Goal: Use online tool/utility: Utilize a website feature to perform a specific function

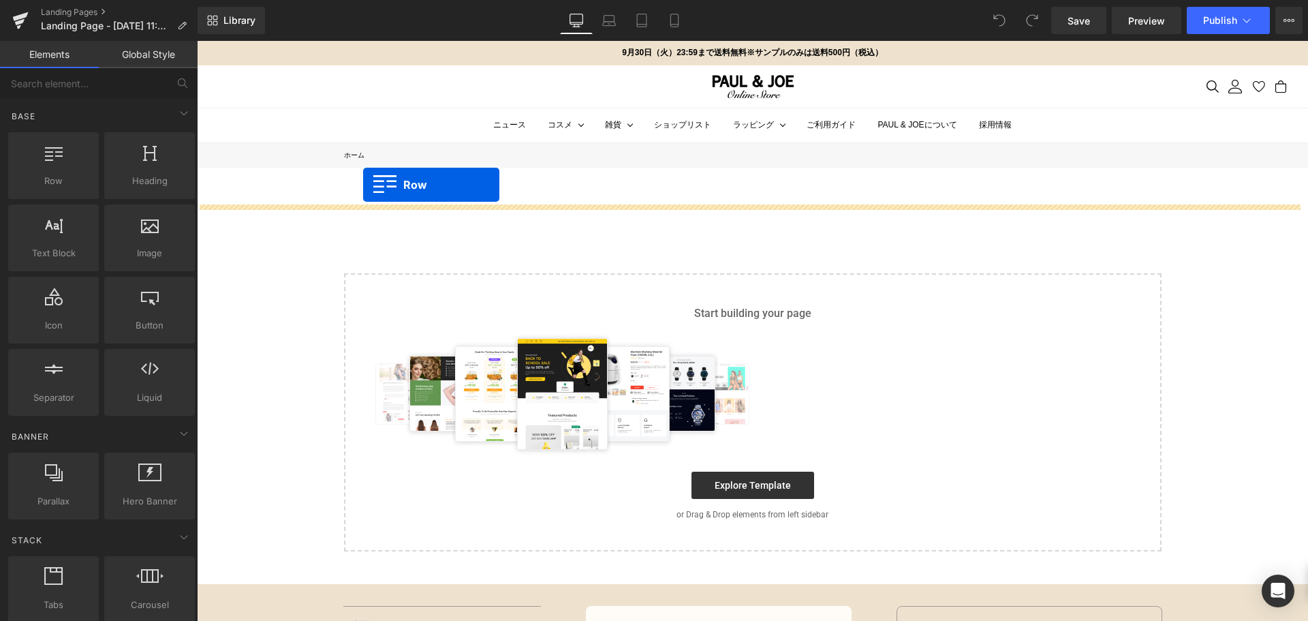
drag, startPoint x: 249, startPoint y: 208, endPoint x: 363, endPoint y: 185, distance: 116.2
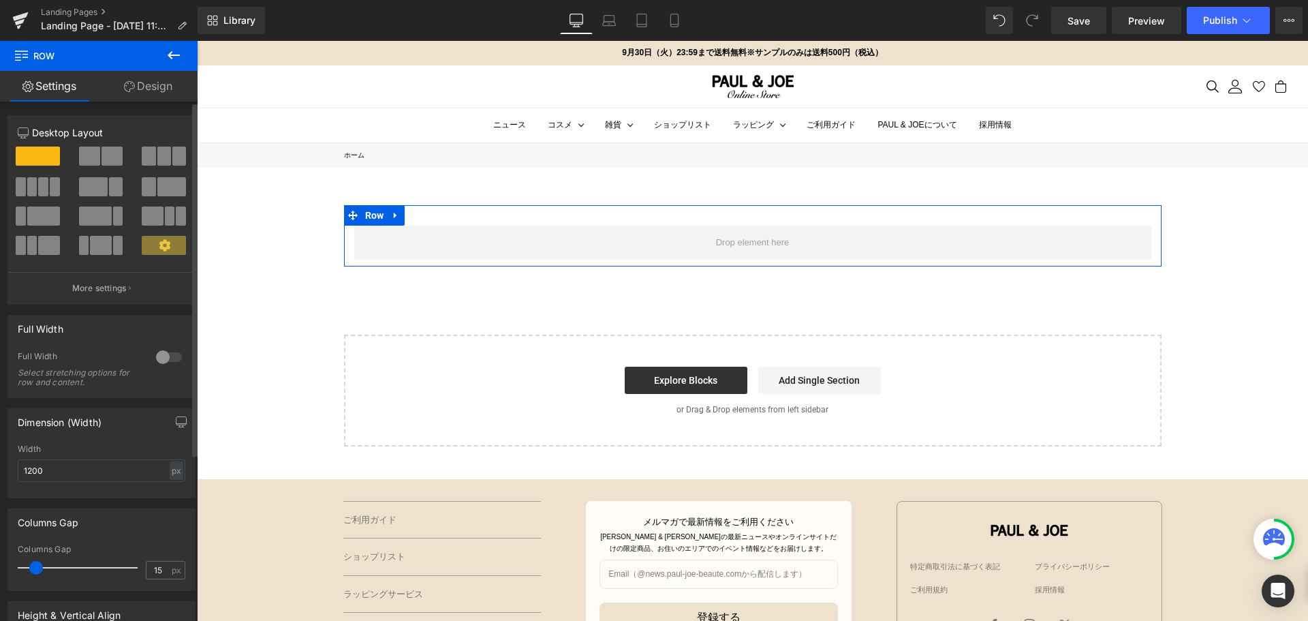
click at [178, 358] on div at bounding box center [169, 357] width 33 height 22
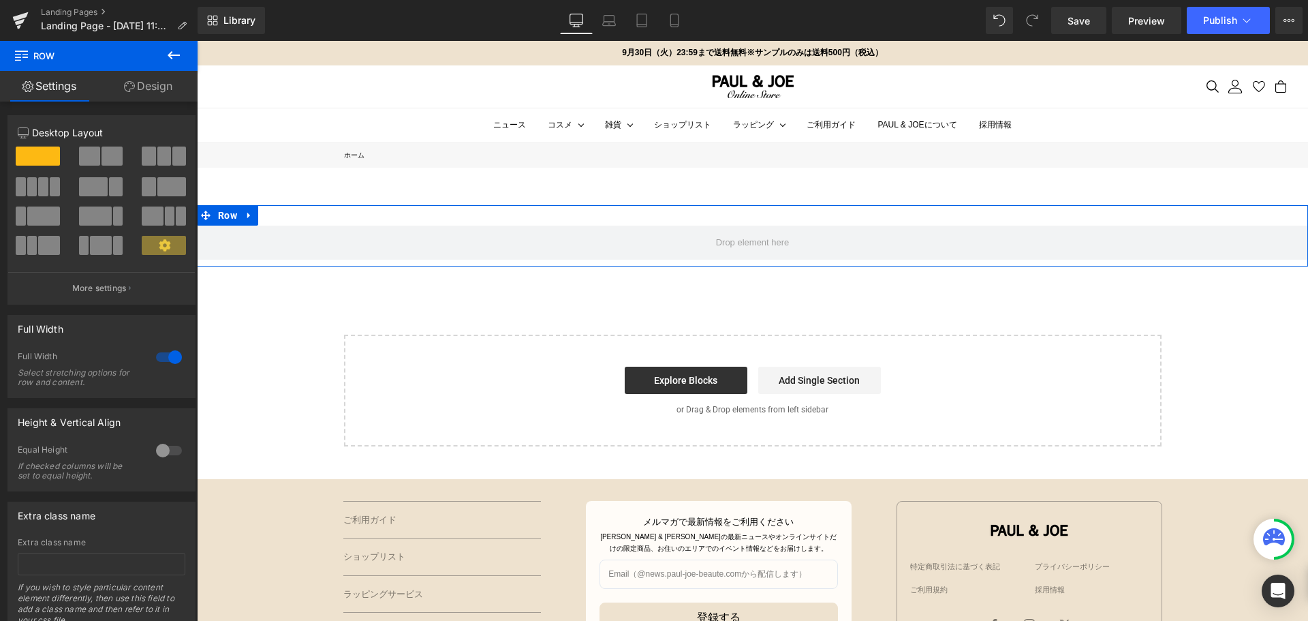
click at [166, 91] on link "Design" at bounding box center [148, 86] width 99 height 31
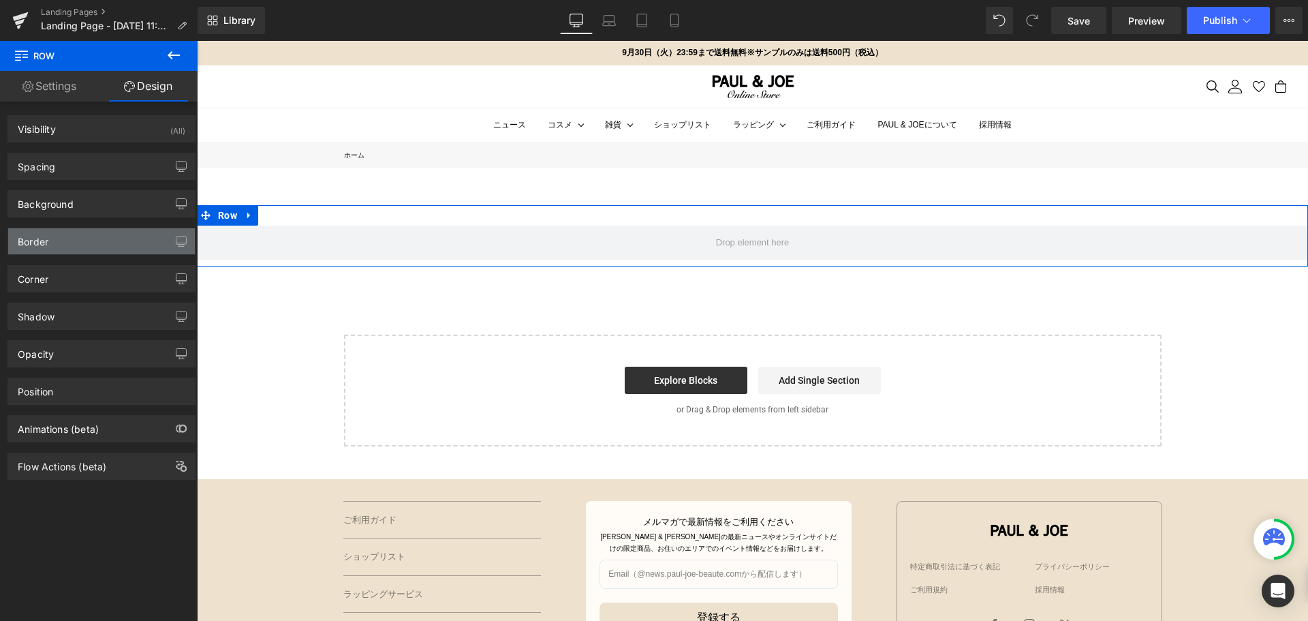
type input "transparent"
type input "0"
click at [108, 210] on div "Background" at bounding box center [101, 204] width 187 height 26
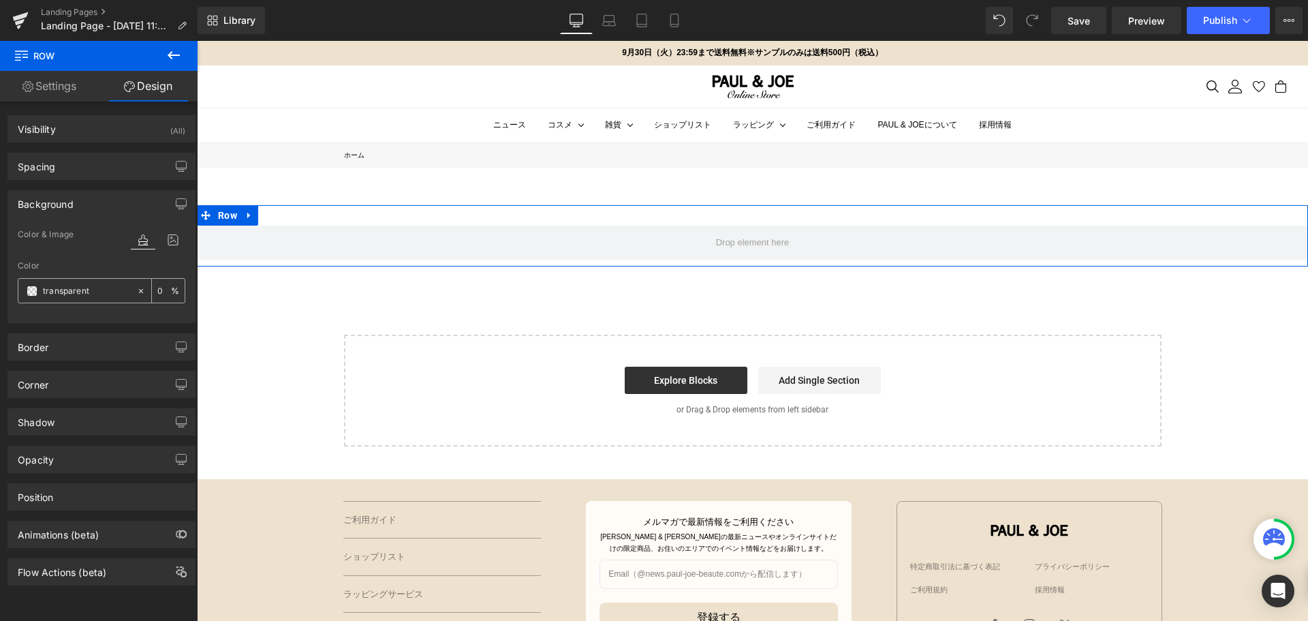
click at [101, 287] on input "transparent" at bounding box center [86, 290] width 87 height 15
paste input "f1eee3"
type input "f1eee3"
type input "100"
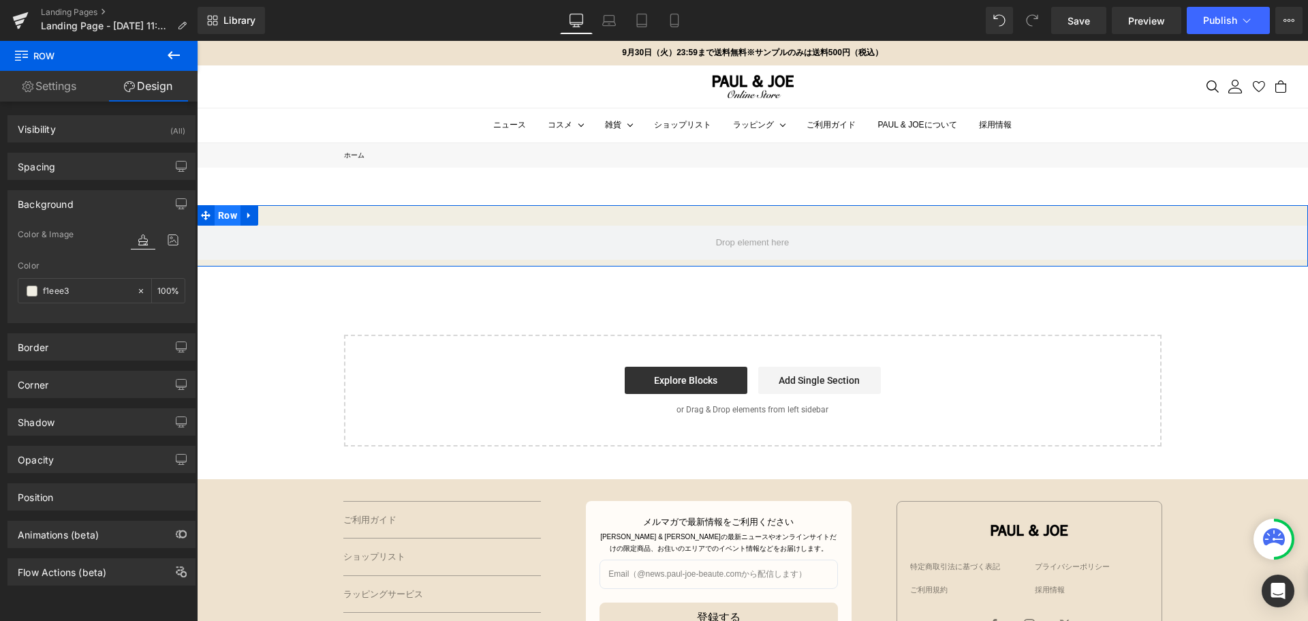
click at [228, 214] on span "Row" at bounding box center [228, 215] width 26 height 20
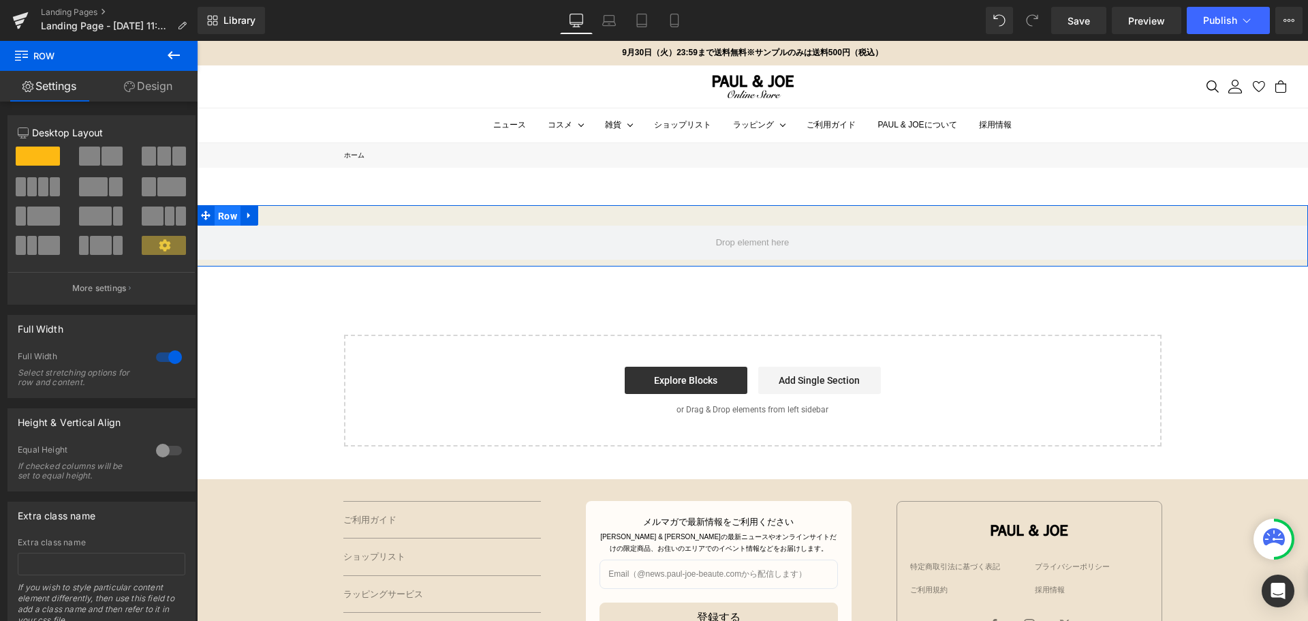
click at [231, 219] on span "Row" at bounding box center [228, 216] width 26 height 20
drag, startPoint x: 157, startPoint y: 86, endPoint x: 161, endPoint y: 262, distance: 175.8
click at [157, 87] on link "Design" at bounding box center [148, 86] width 99 height 31
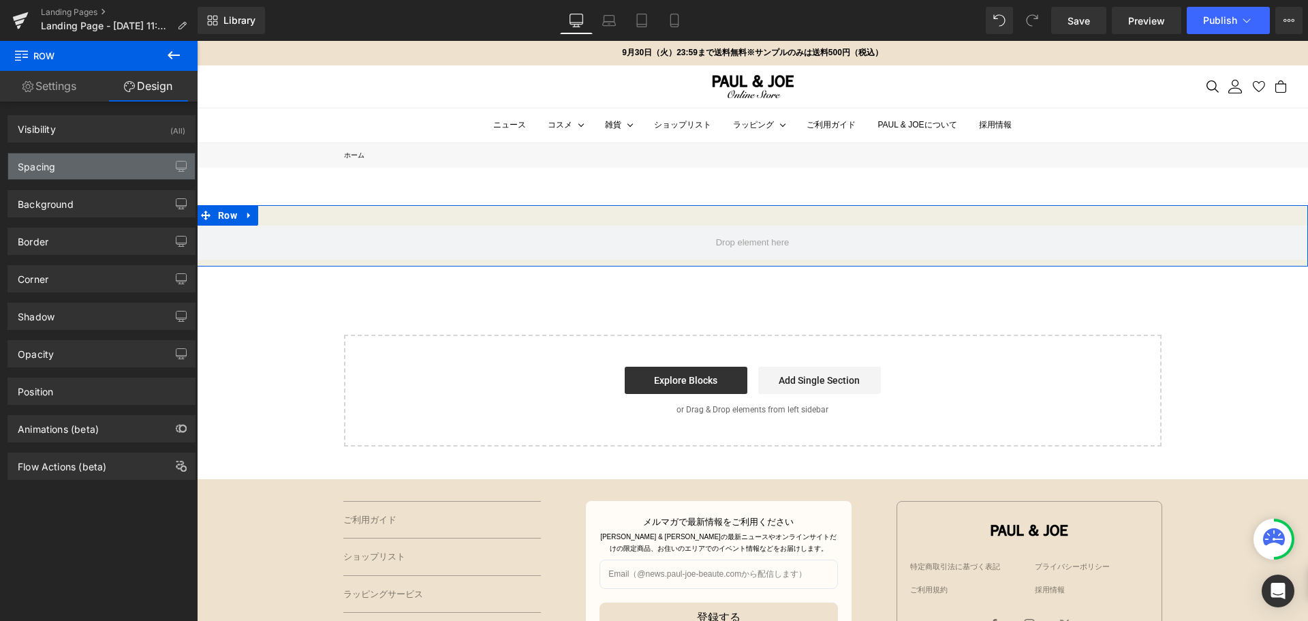
click at [138, 170] on div "Spacing" at bounding box center [101, 166] width 187 height 26
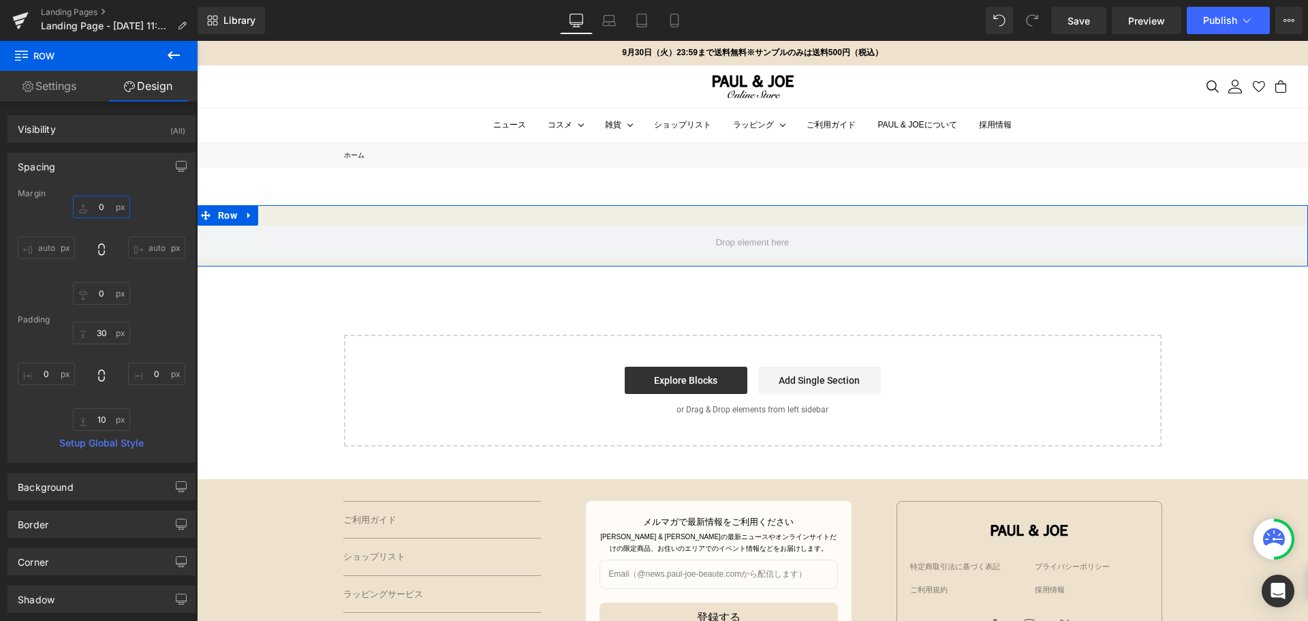
click at [100, 210] on input "0" at bounding box center [101, 206] width 57 height 22
type input "＾"
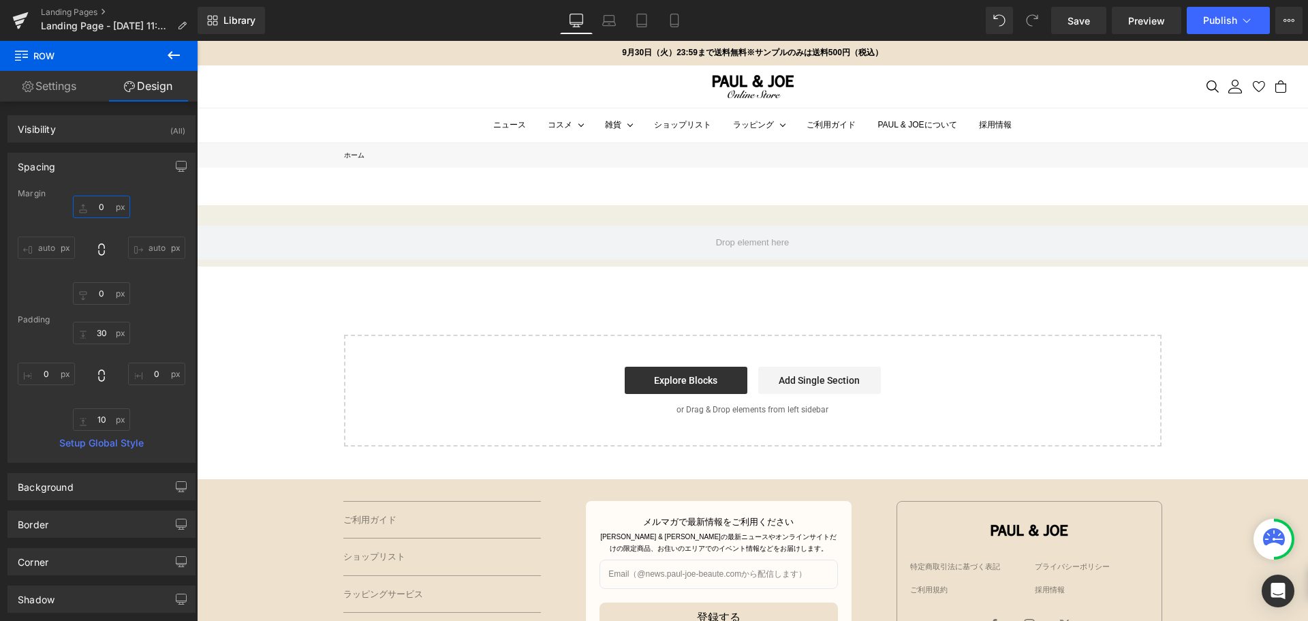
type input "＾４"
type input "＾４５"
type input "＾45"
type input "＾4"
type input "＾"
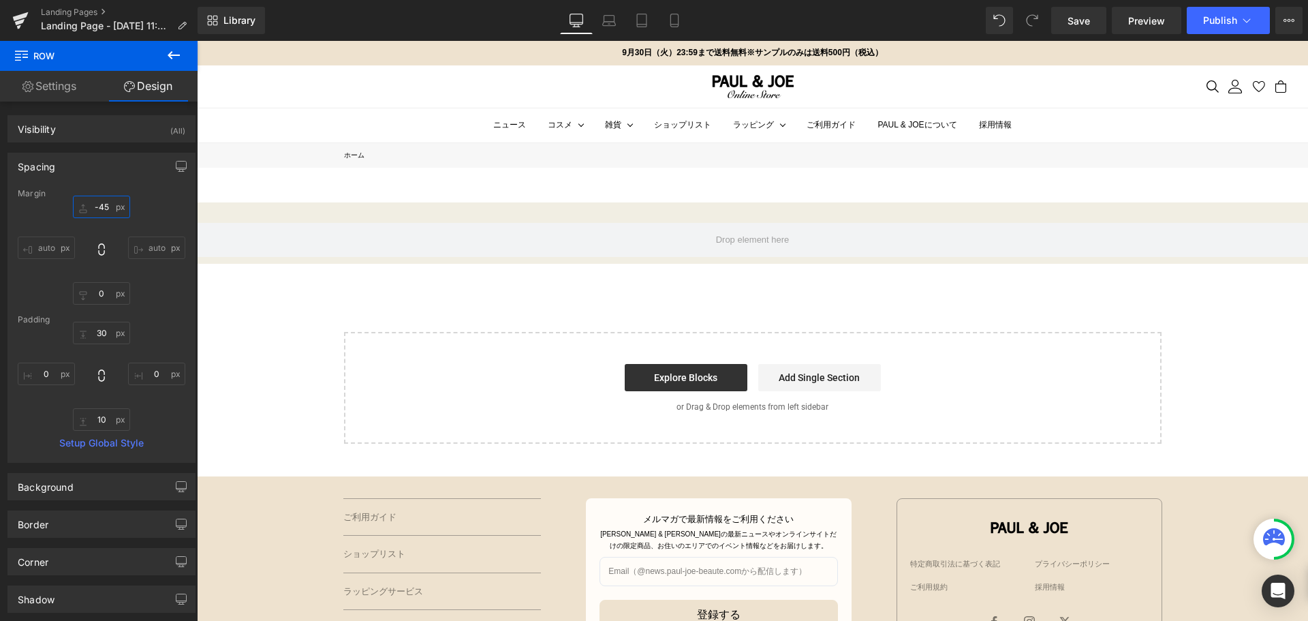
type input "-45"
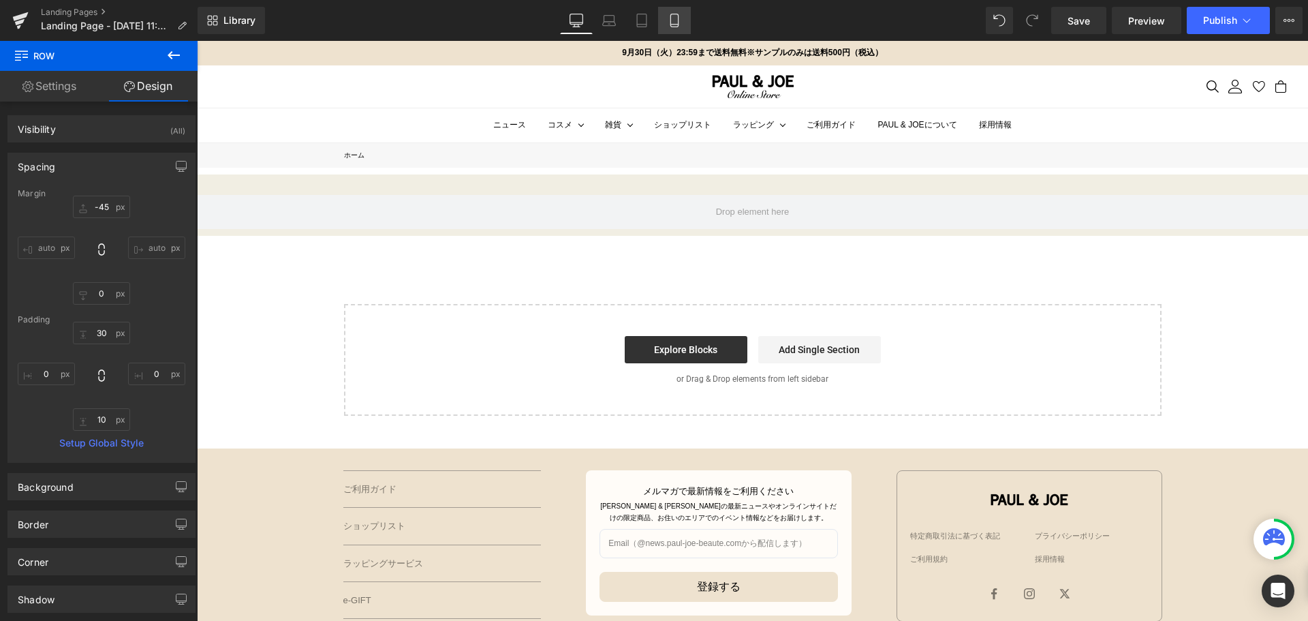
click at [682, 16] on link "Mobile" at bounding box center [674, 20] width 33 height 27
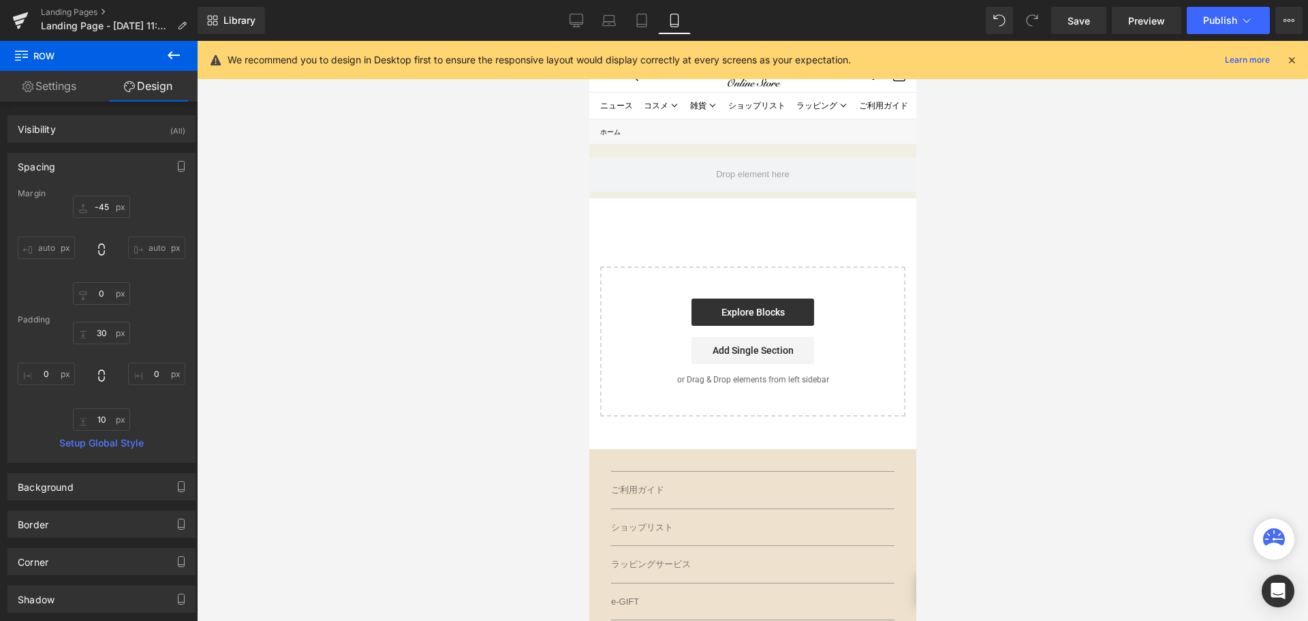
type input "-45"
type input "0"
type input "30"
type input "0"
type input "10"
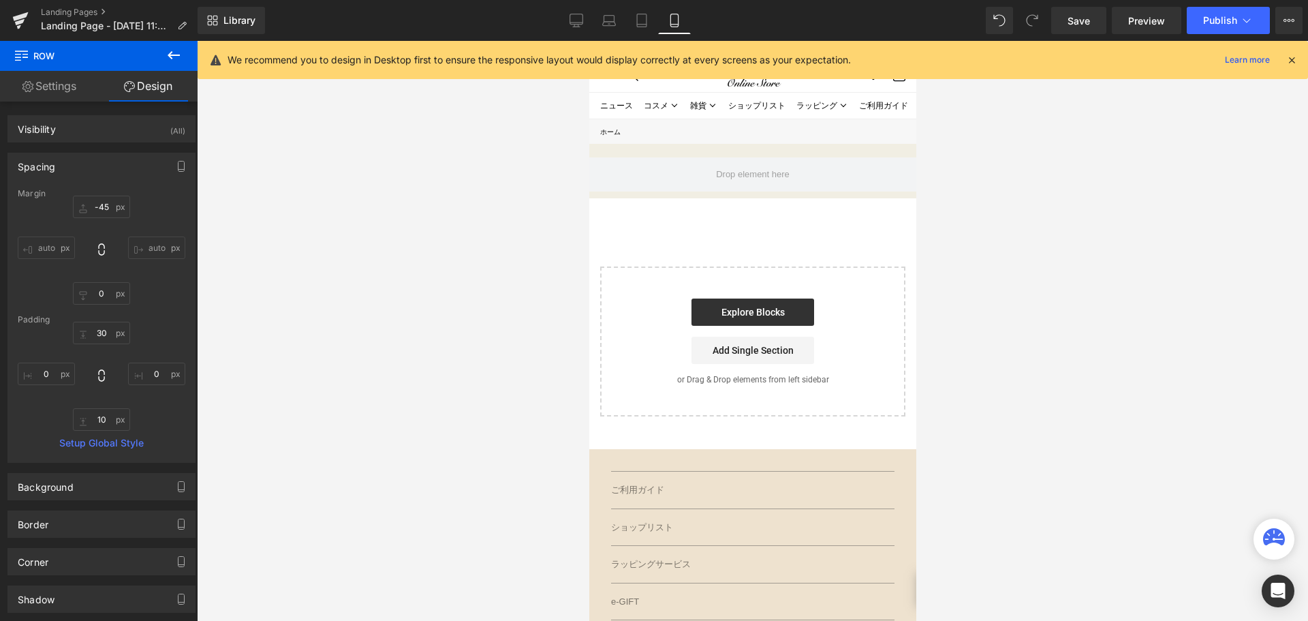
type input "0"
click at [113, 206] on input "-45" at bounding box center [101, 206] width 57 height 22
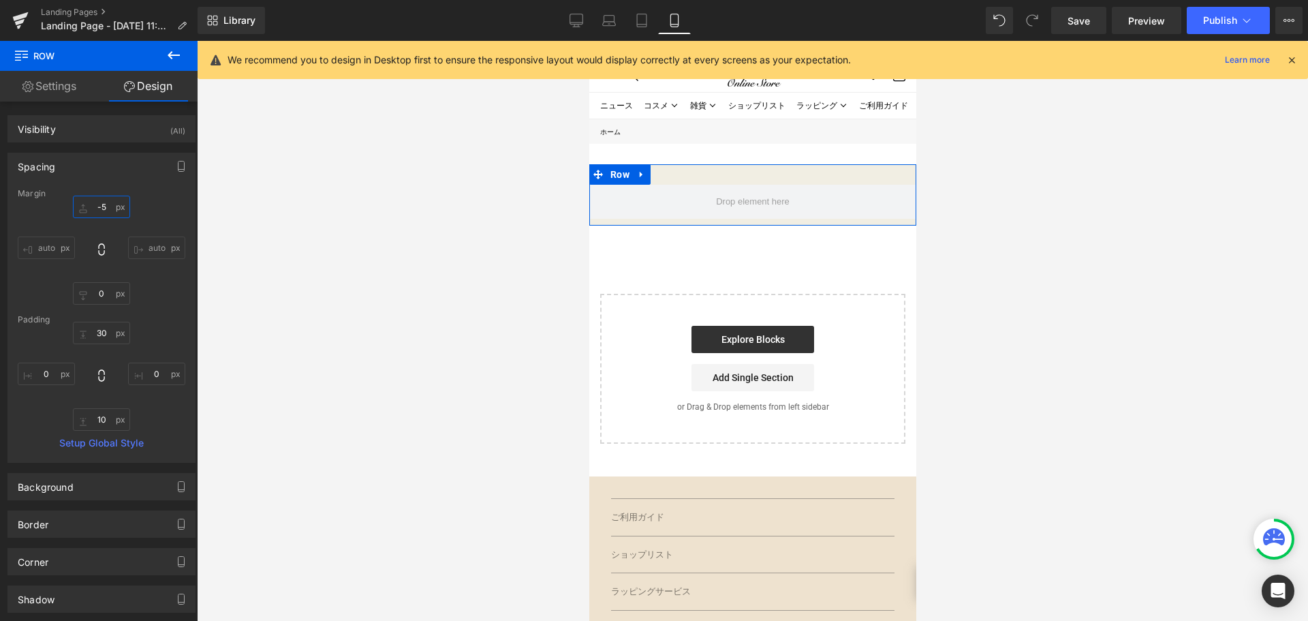
type input "-"
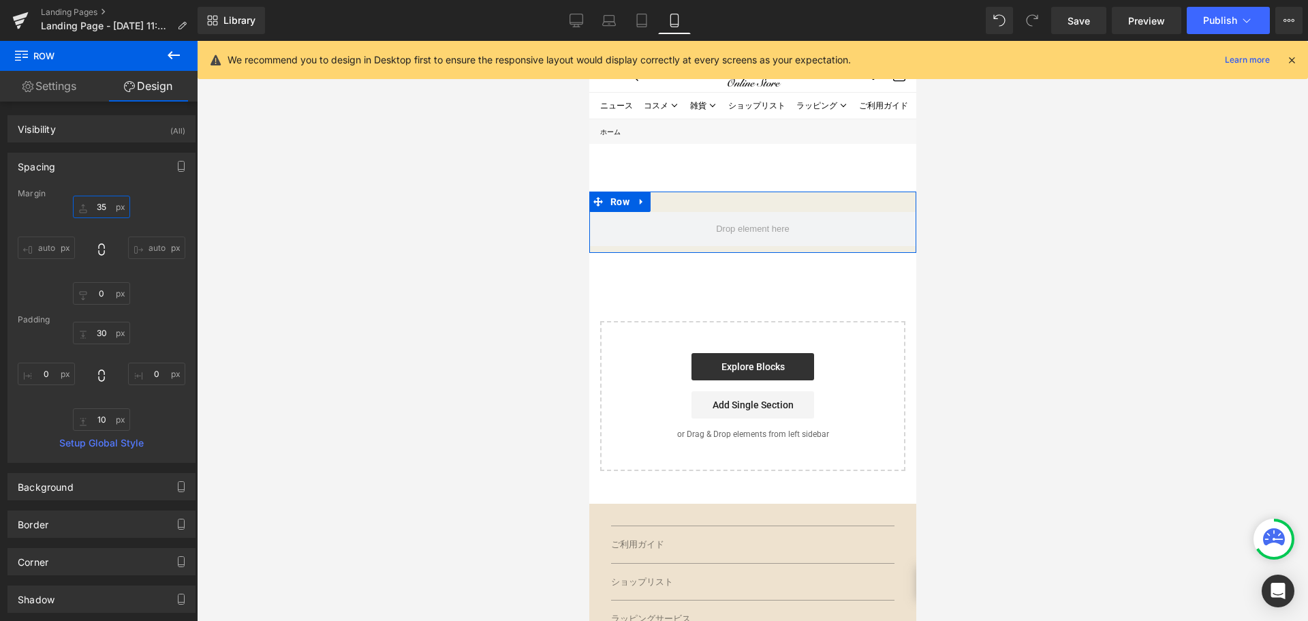
type input "3"
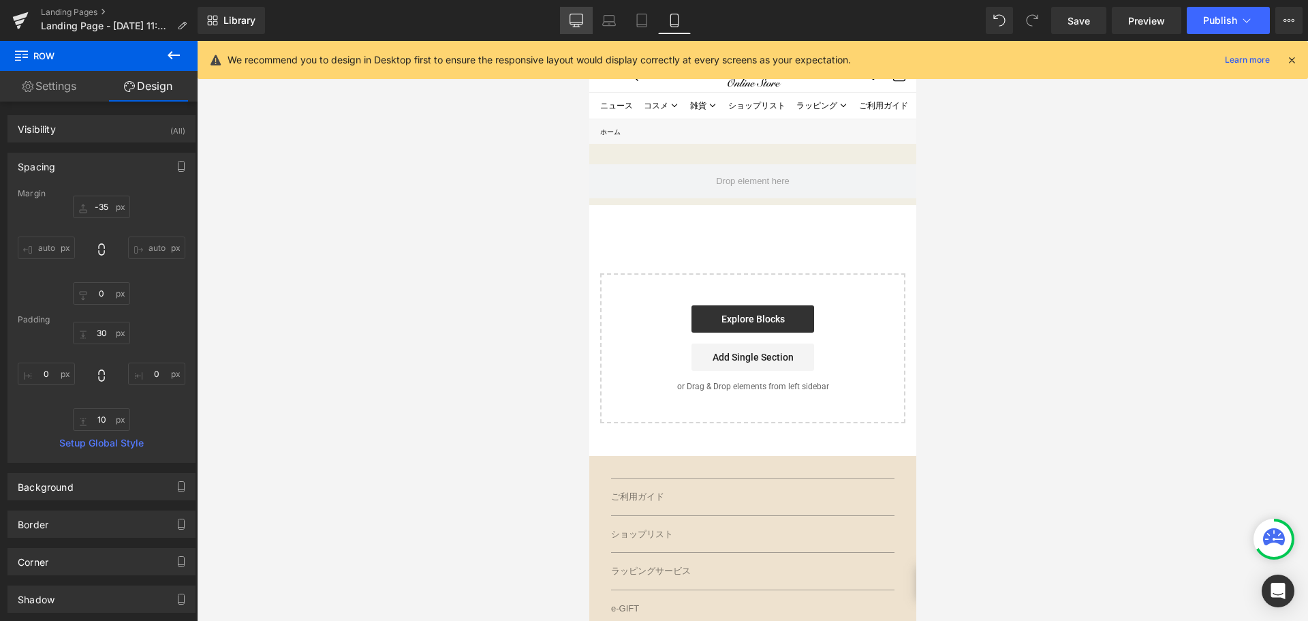
click at [584, 18] on link "Desktop" at bounding box center [576, 20] width 33 height 27
type input "-45"
type input "0"
type input "30"
type input "0"
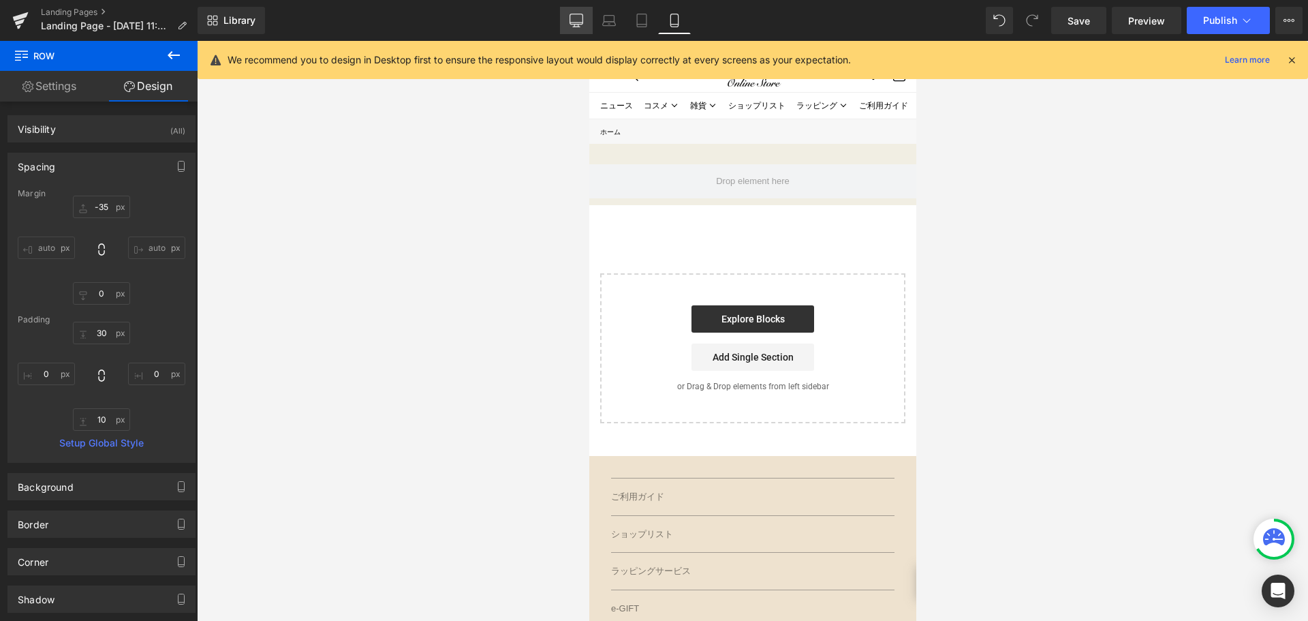
type input "10"
type input "0"
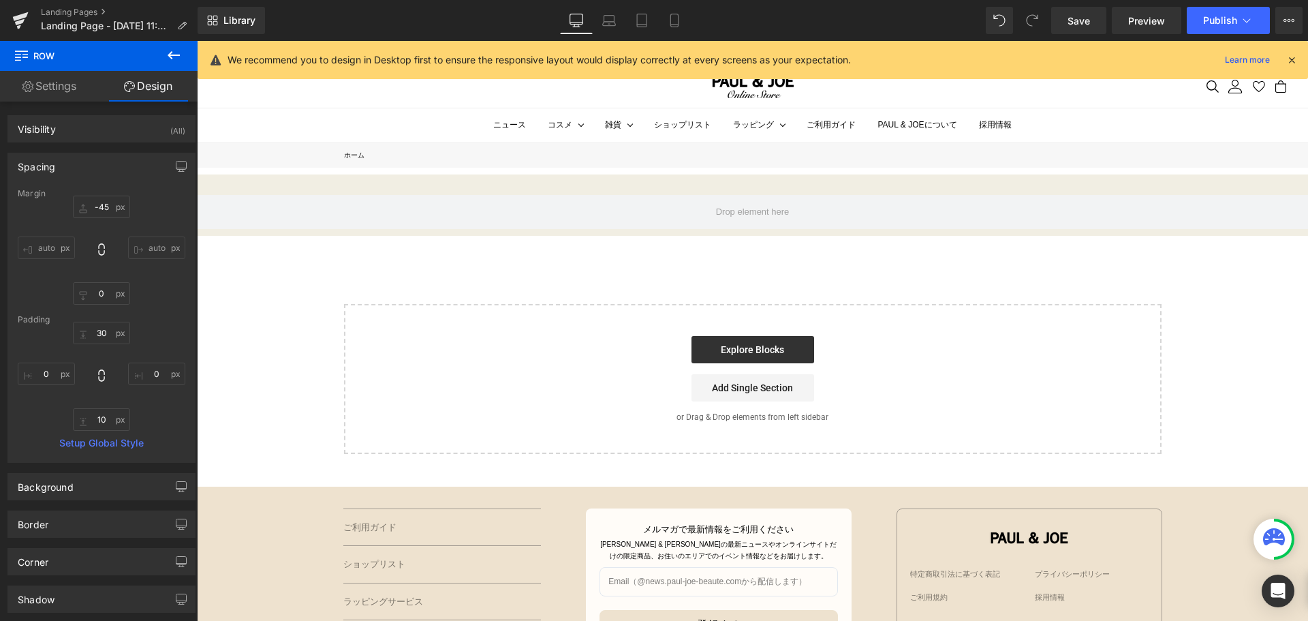
scroll to position [30, 0]
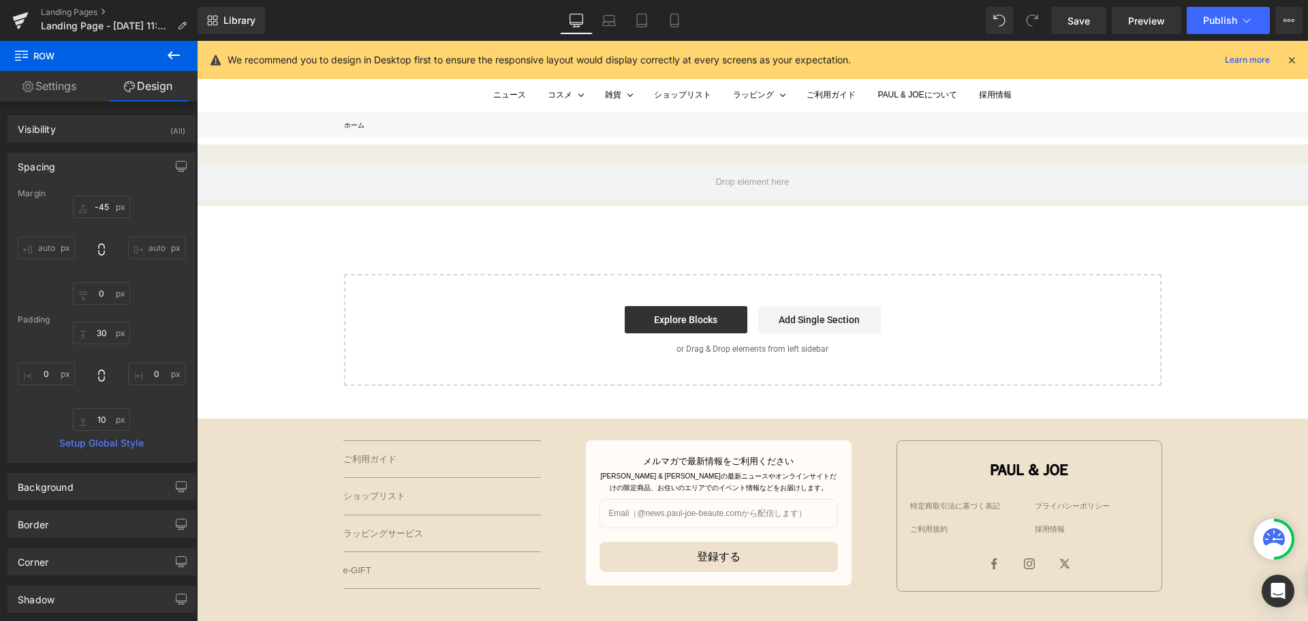
click at [172, 54] on icon at bounding box center [174, 55] width 16 height 16
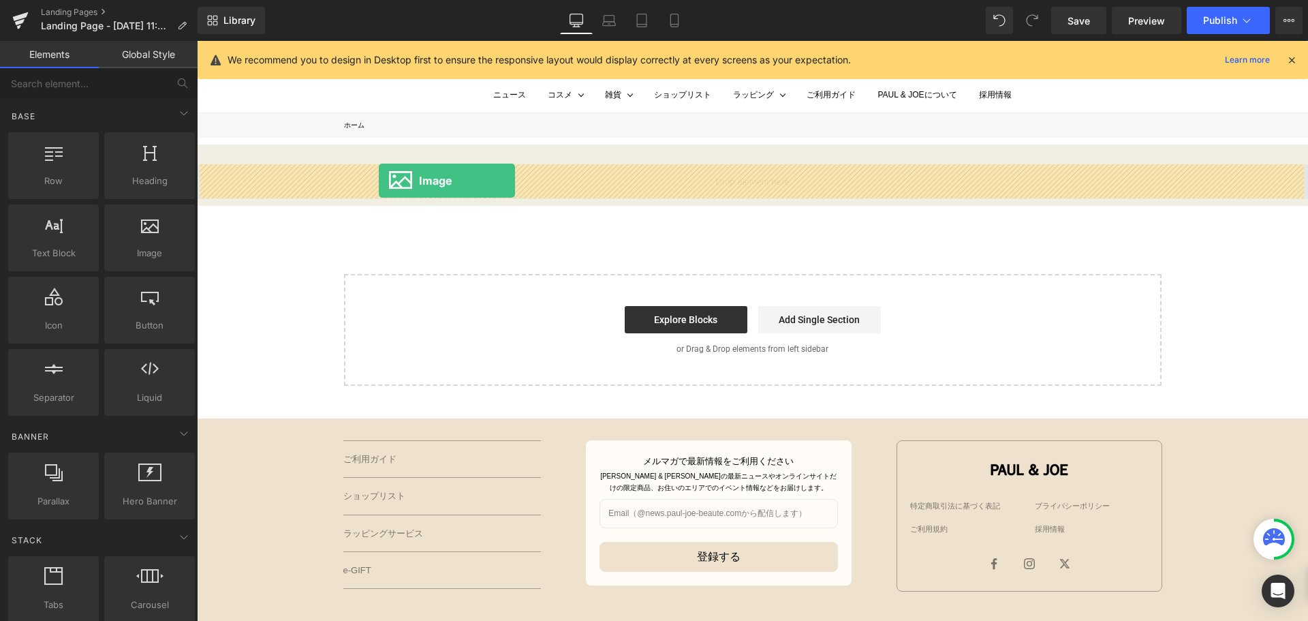
drag, startPoint x: 341, startPoint y: 287, endPoint x: 379, endPoint y: 181, distance: 113.5
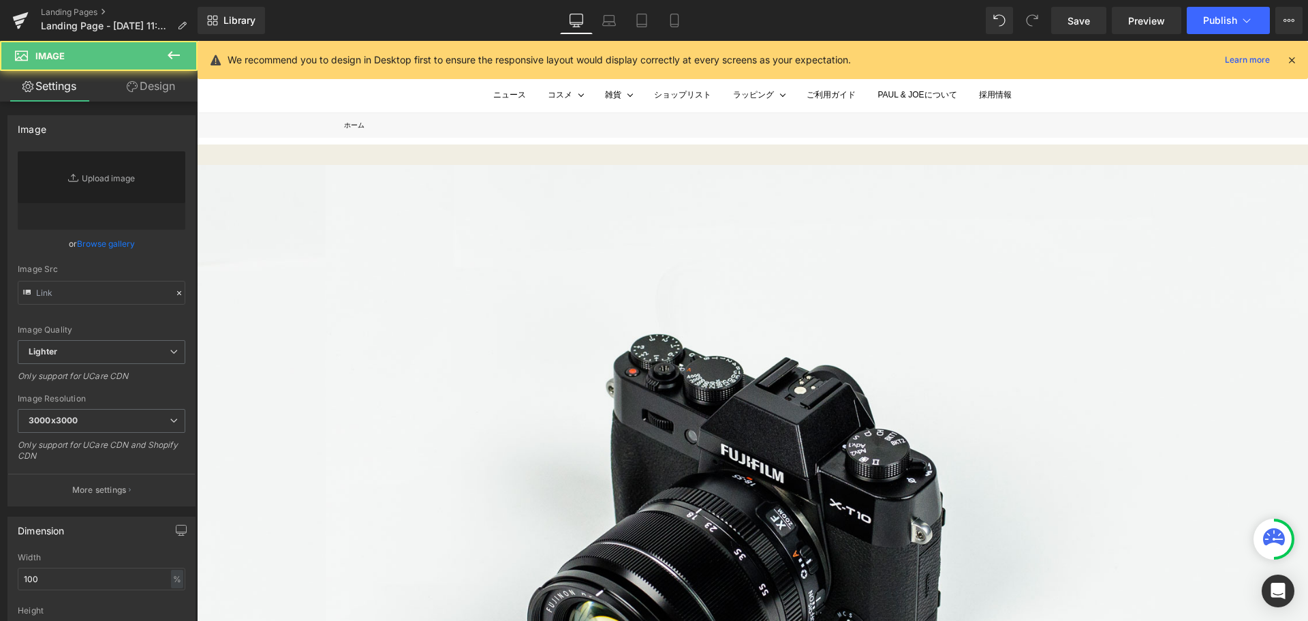
type input "//[DOMAIN_NAME][URL]"
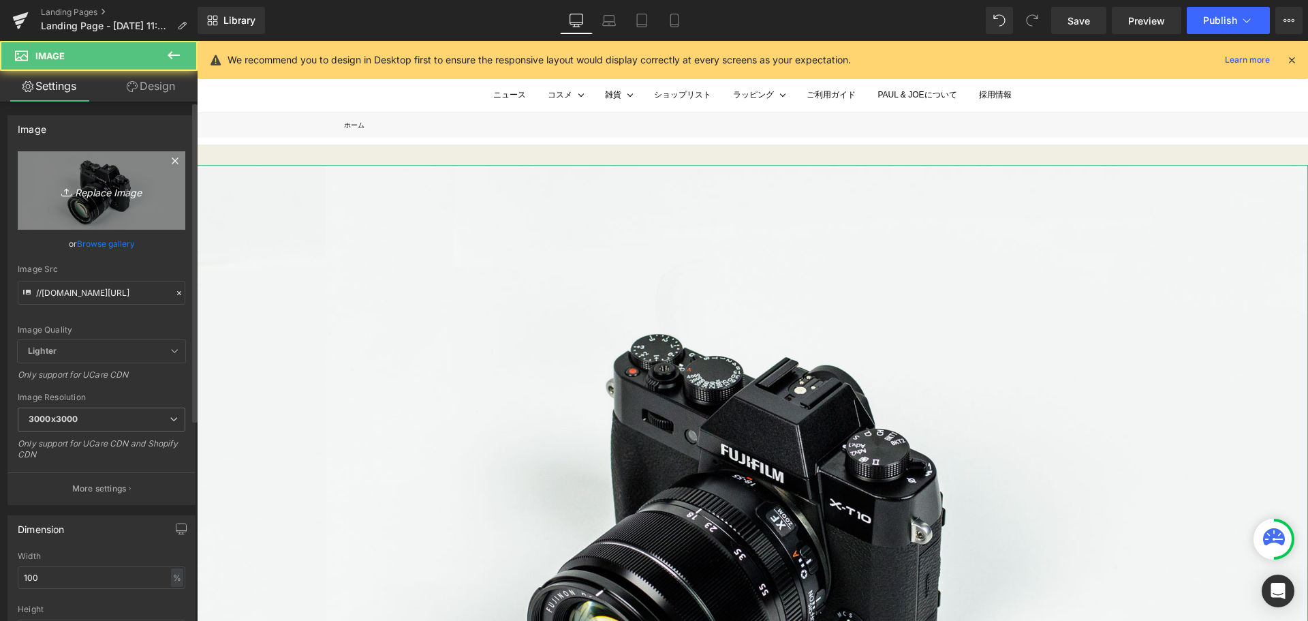
click at [73, 198] on icon "Replace Image" at bounding box center [101, 190] width 109 height 17
click at [134, 191] on icon "Replace Image" at bounding box center [101, 190] width 109 height 17
click at [103, 199] on link "Replace Image" at bounding box center [102, 190] width 168 height 78
type input "C:\fakepath\30th素材-01.png"
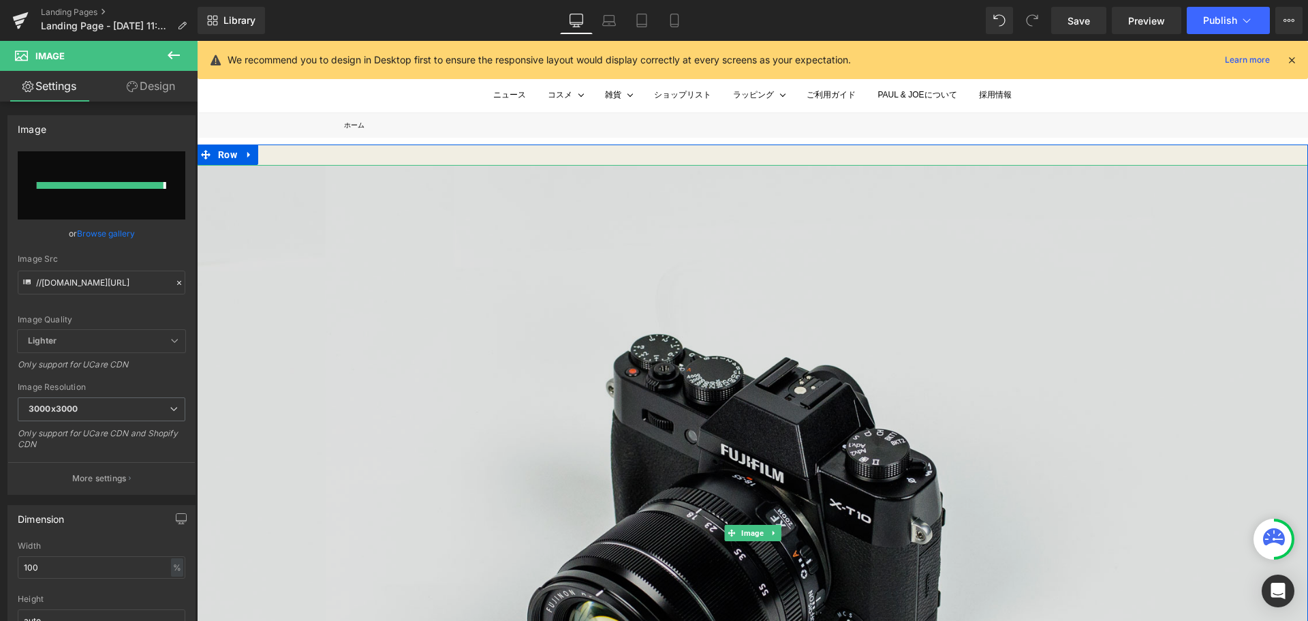
type input "[URL][DOMAIN_NAME]"
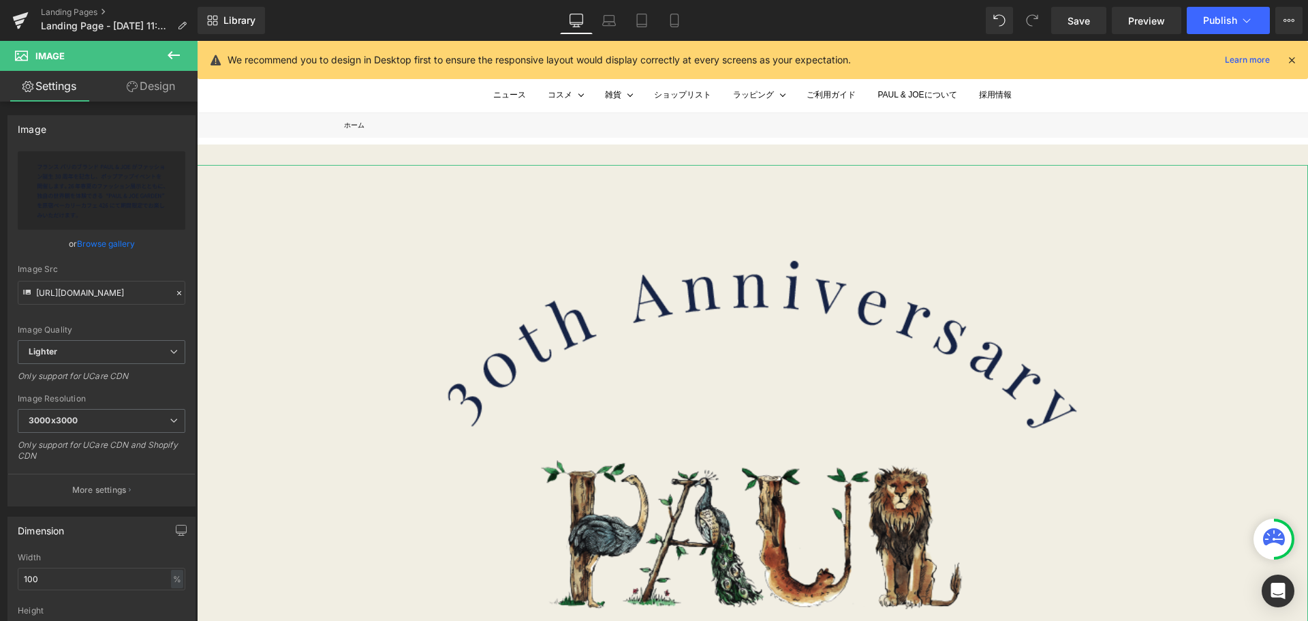
click at [167, 87] on link "Design" at bounding box center [150, 86] width 99 height 31
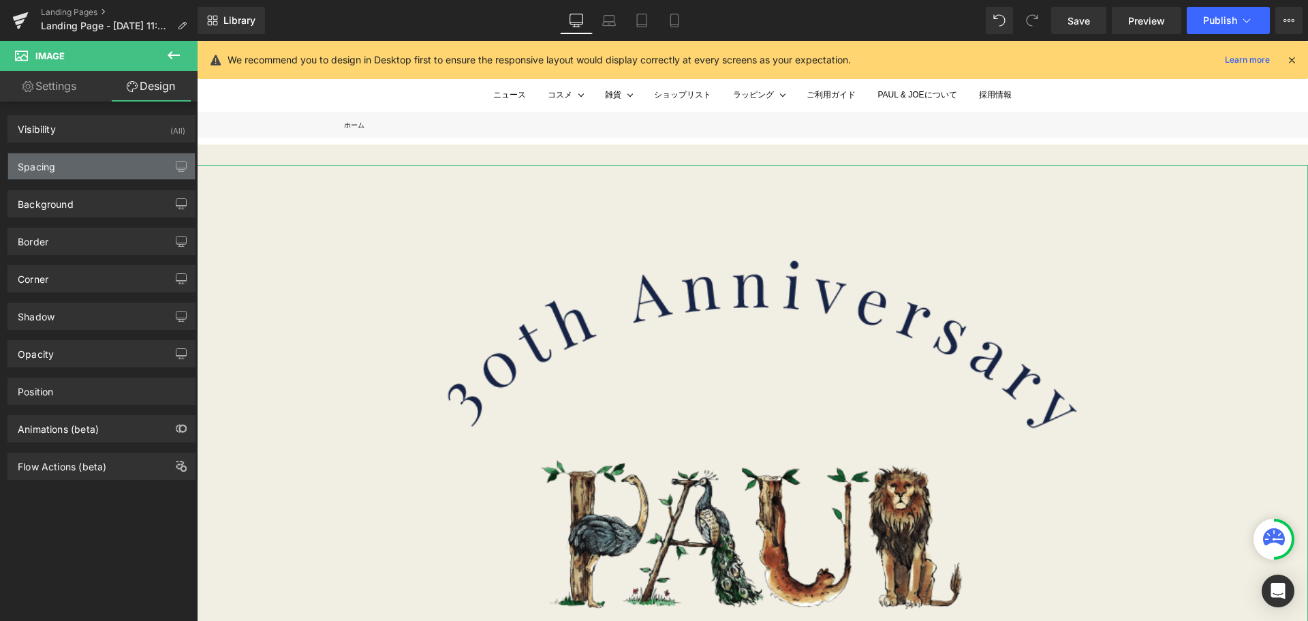
click at [118, 162] on div "Spacing" at bounding box center [101, 166] width 187 height 26
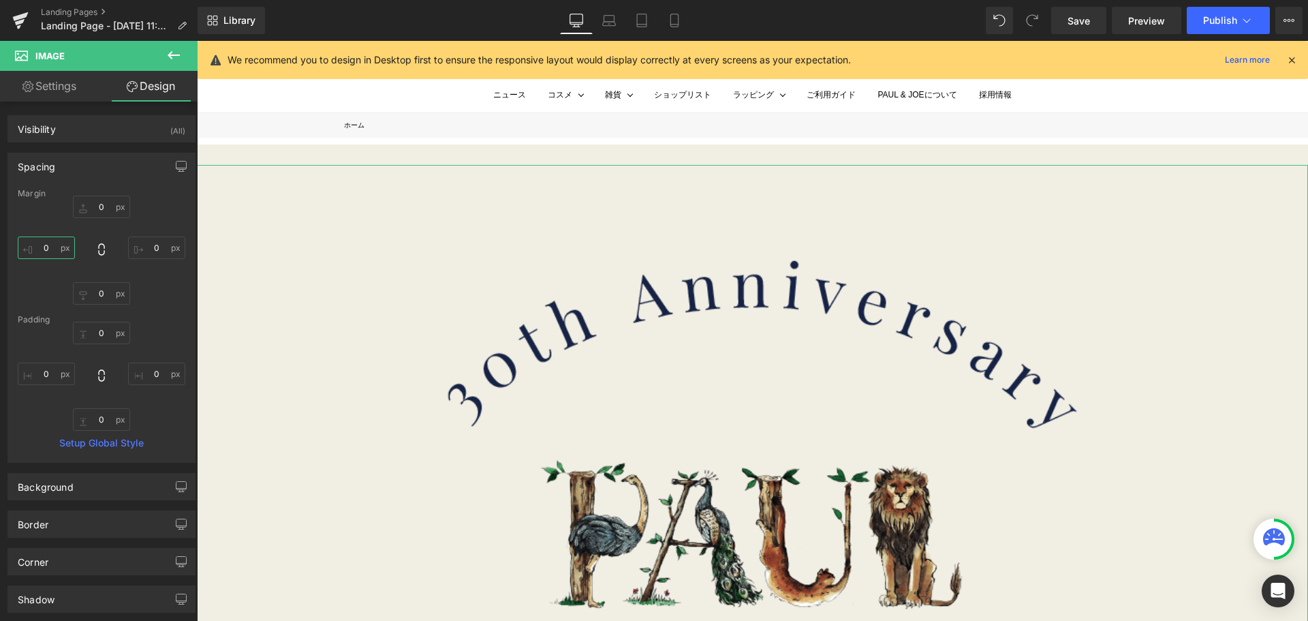
click at [50, 251] on input "0" at bounding box center [46, 247] width 57 height 22
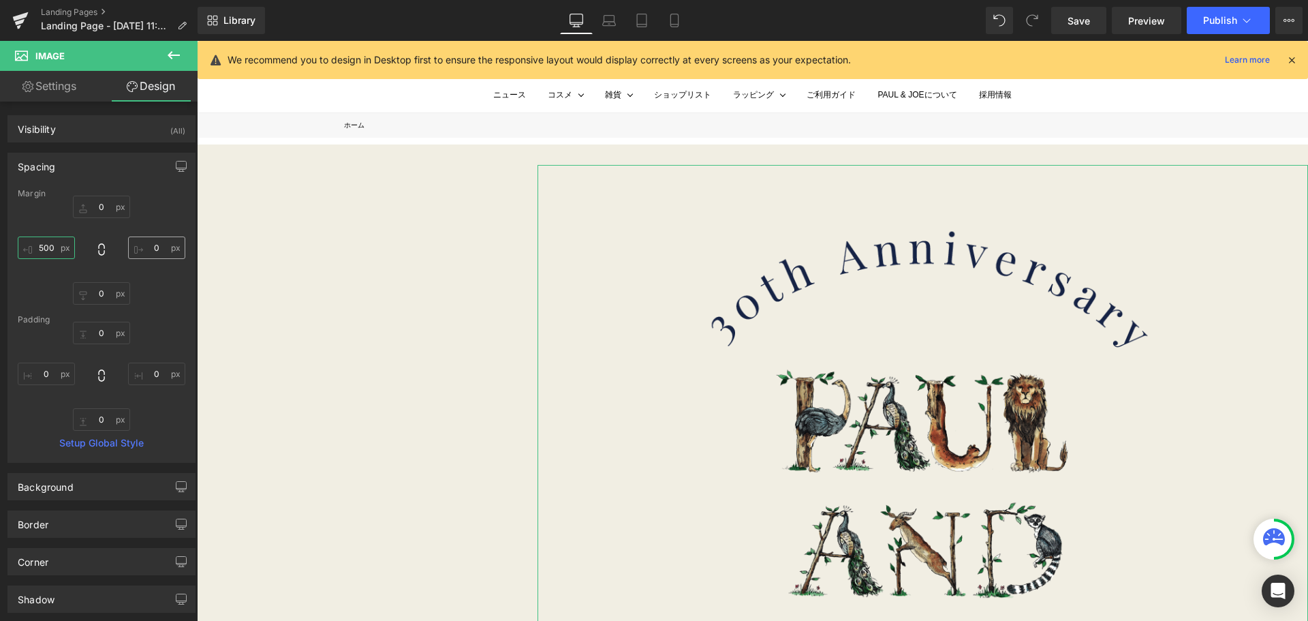
type input "500"
click at [147, 250] on input "0" at bounding box center [156, 247] width 57 height 22
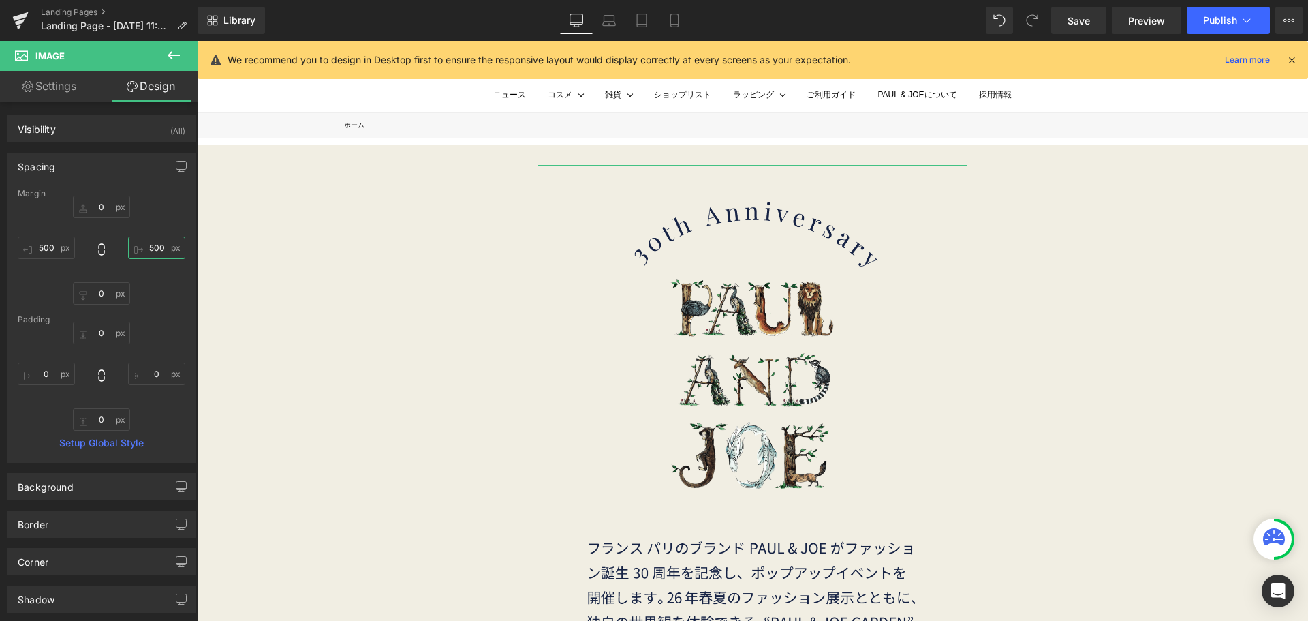
type input "500"
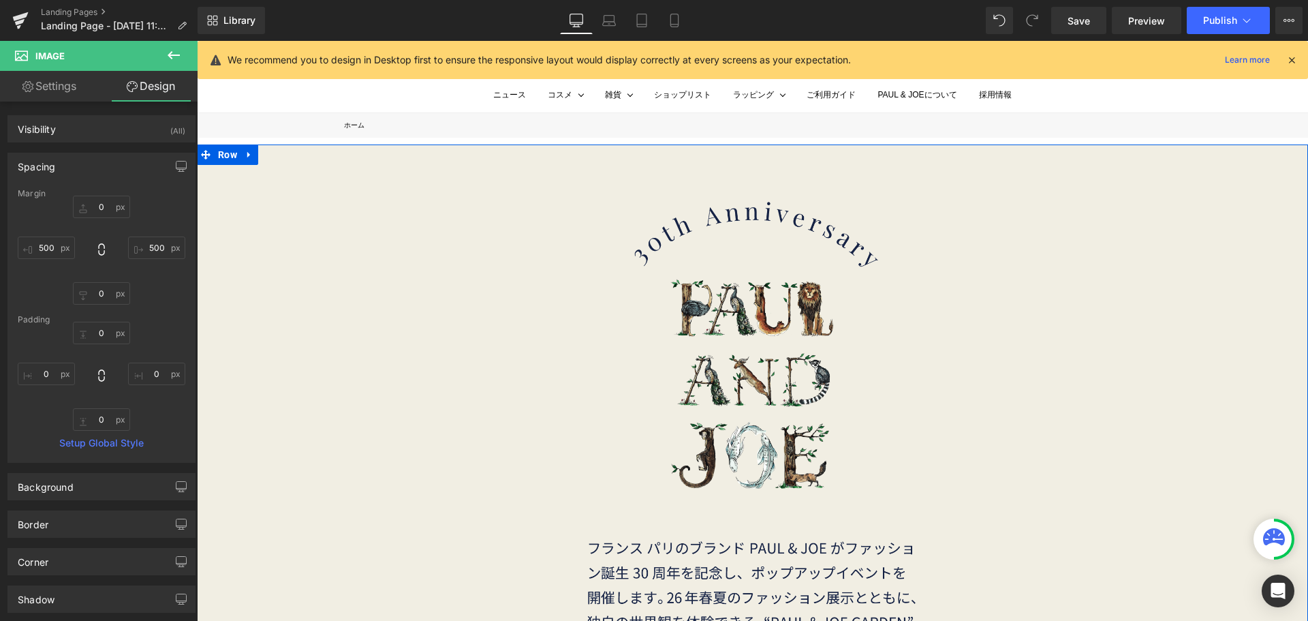
click at [402, 269] on div "Image" at bounding box center [752, 609] width 1111 height 888
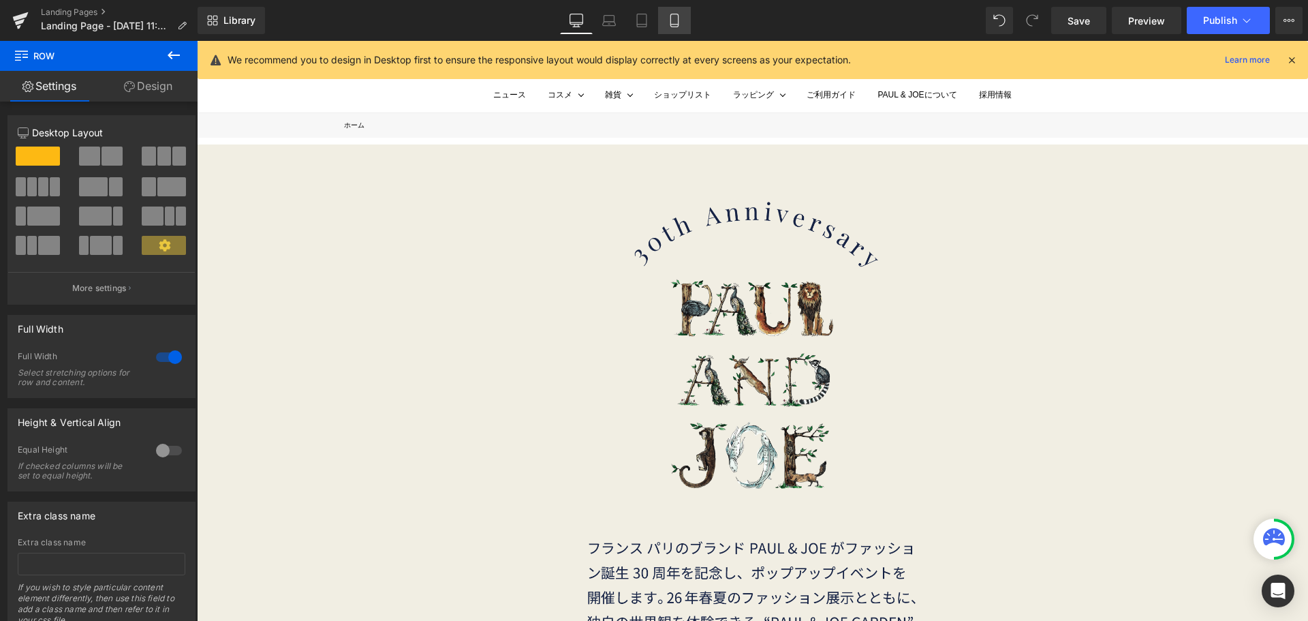
click at [685, 20] on link "Mobile" at bounding box center [674, 20] width 33 height 27
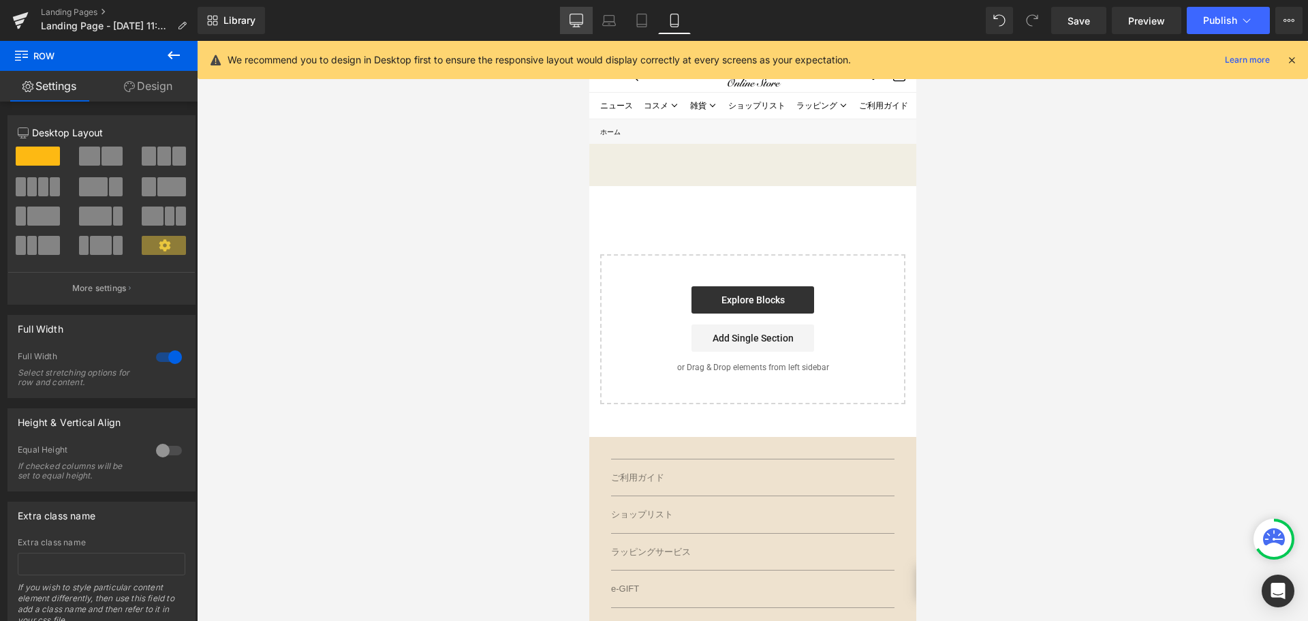
click at [576, 27] on link "Desktop" at bounding box center [576, 20] width 33 height 27
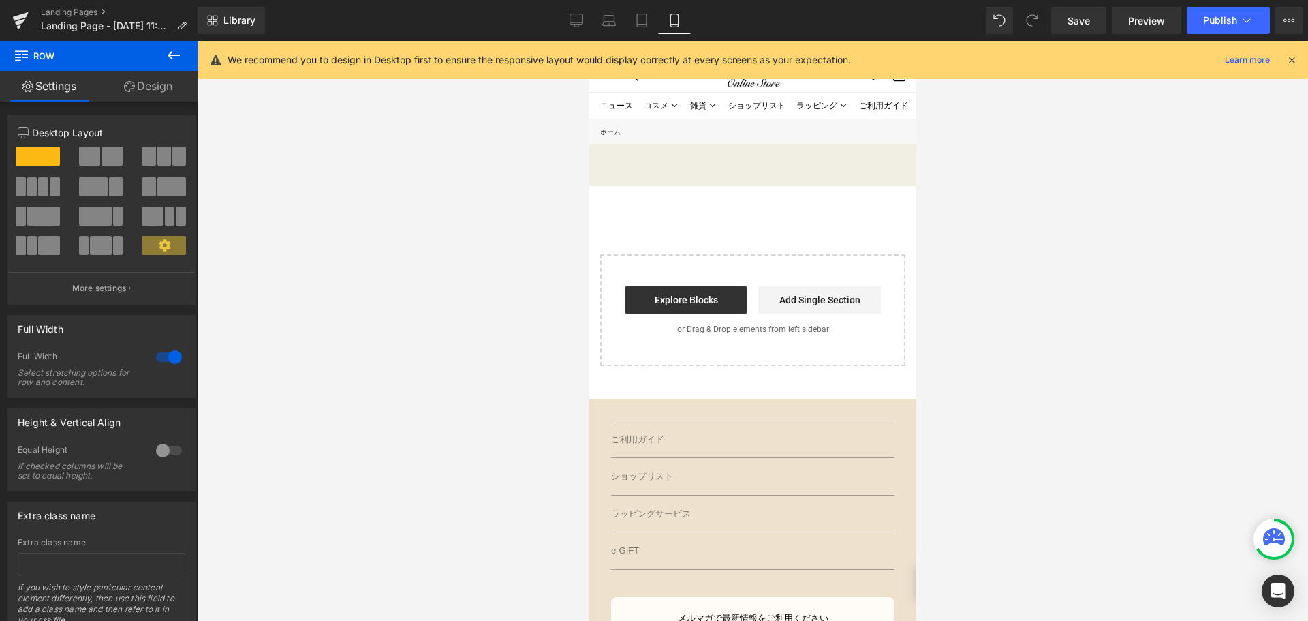
scroll to position [30, 0]
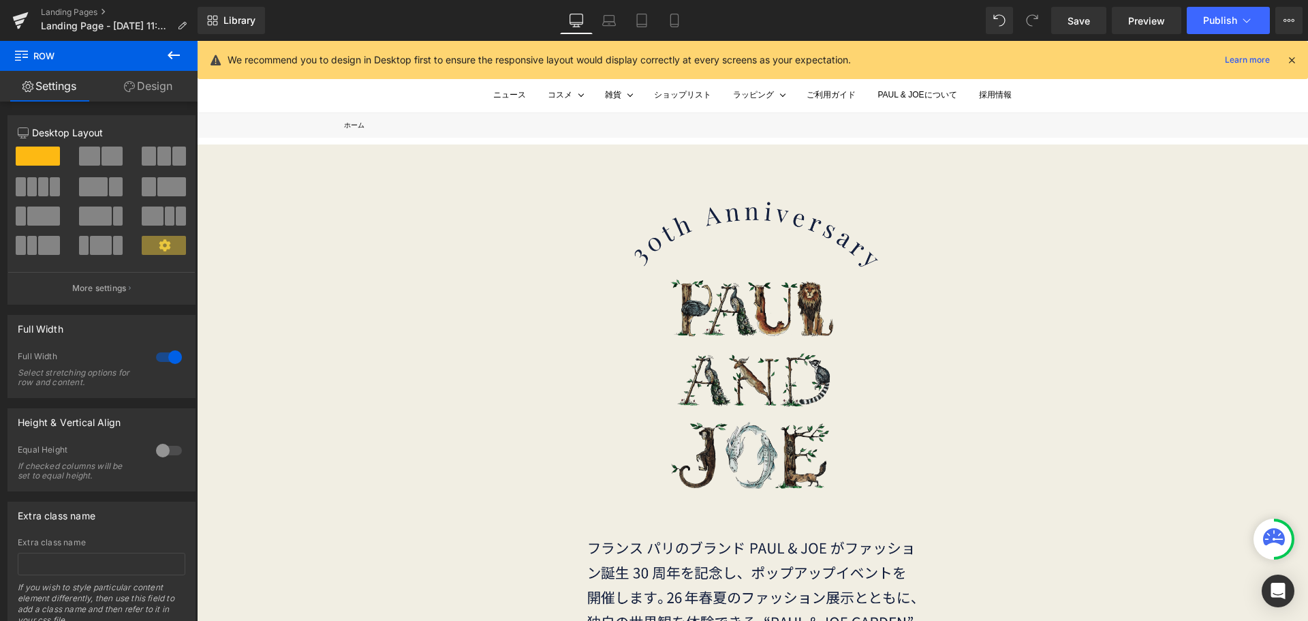
click at [748, 302] on img at bounding box center [752, 609] width 430 height 888
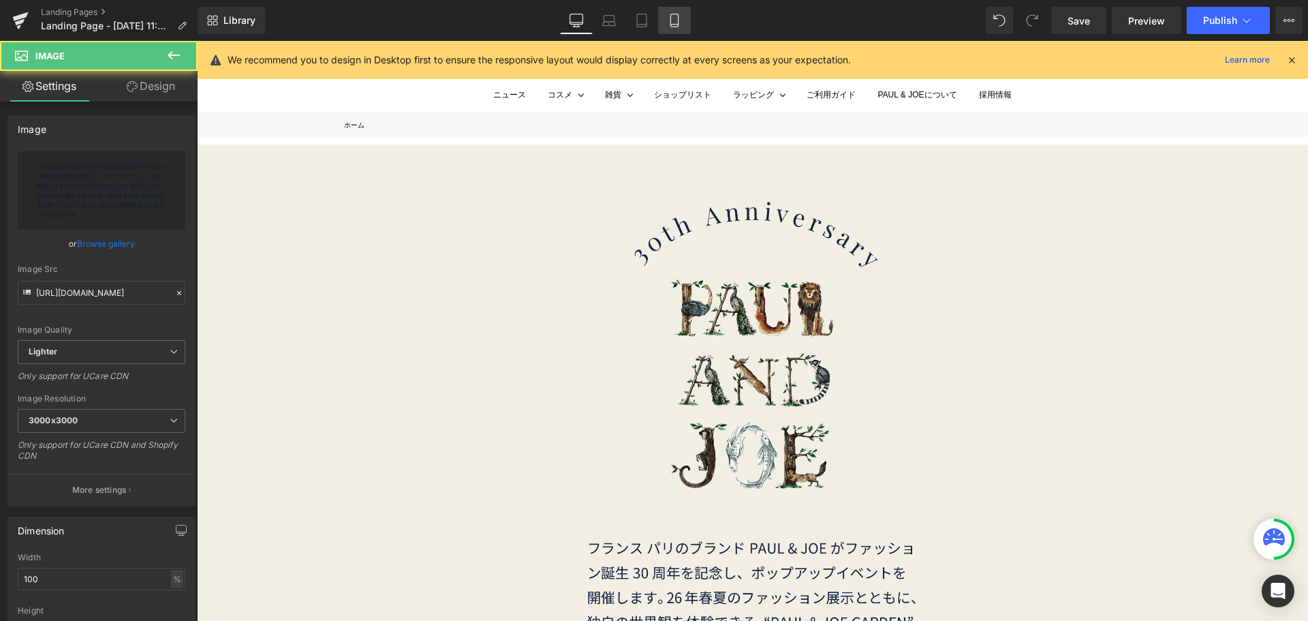
click at [676, 20] on icon at bounding box center [675, 21] width 14 height 14
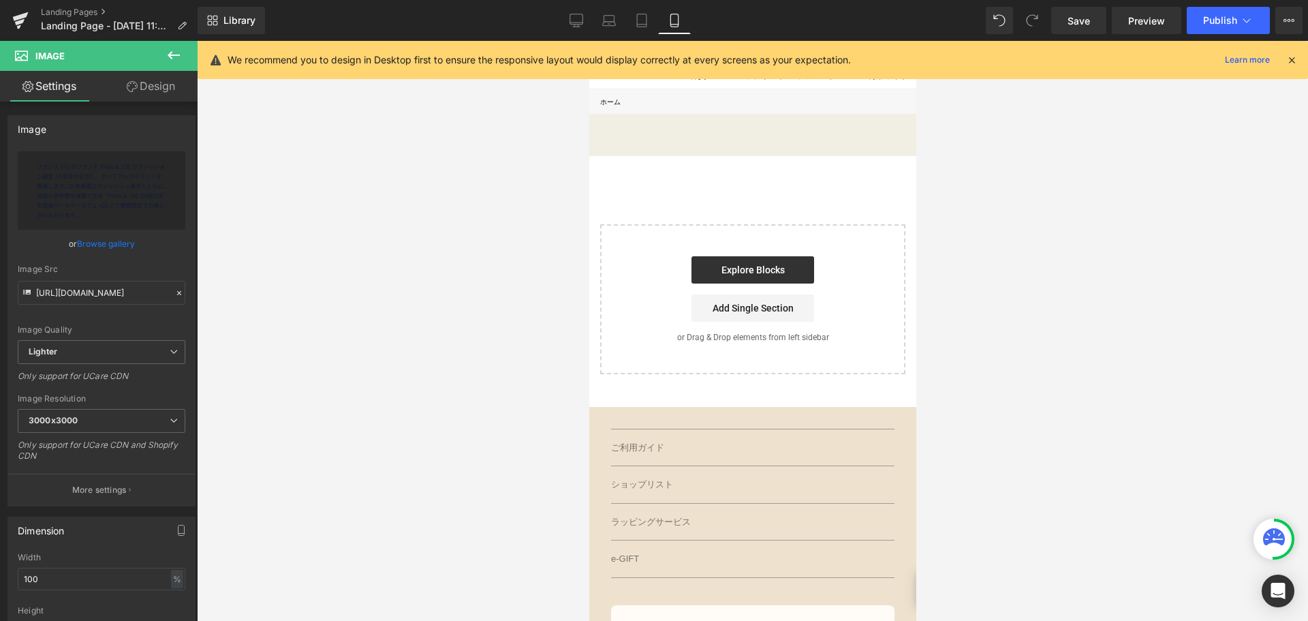
scroll to position [0, 0]
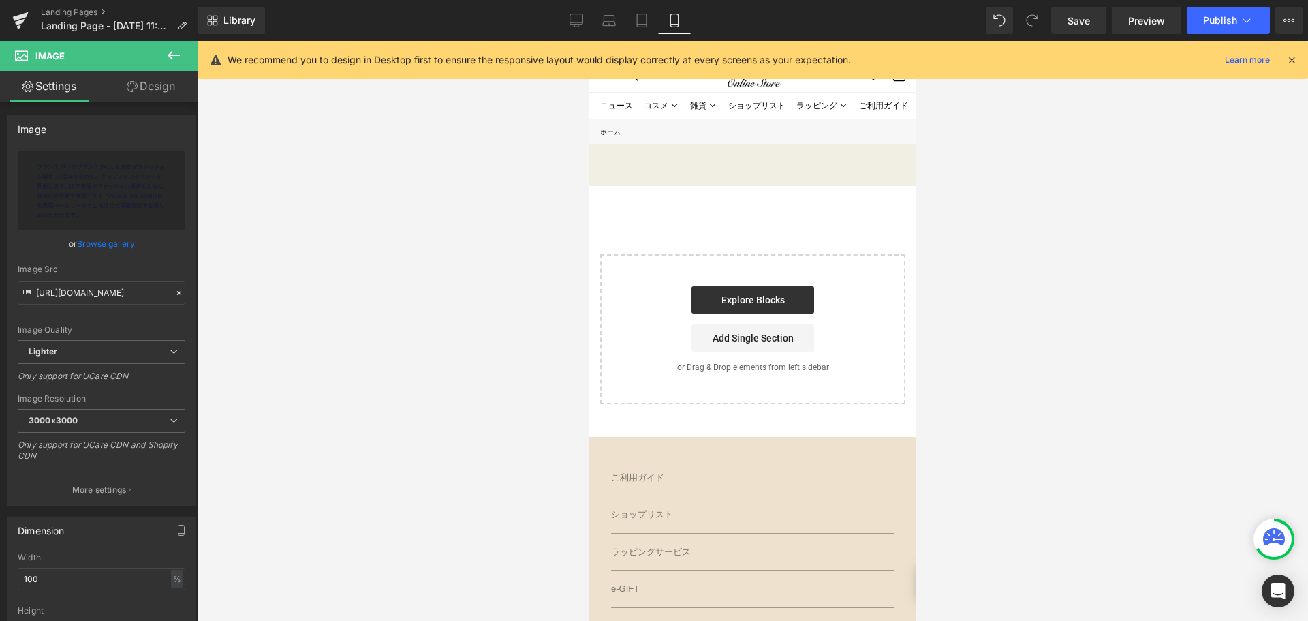
click at [155, 91] on link "Design" at bounding box center [150, 86] width 99 height 31
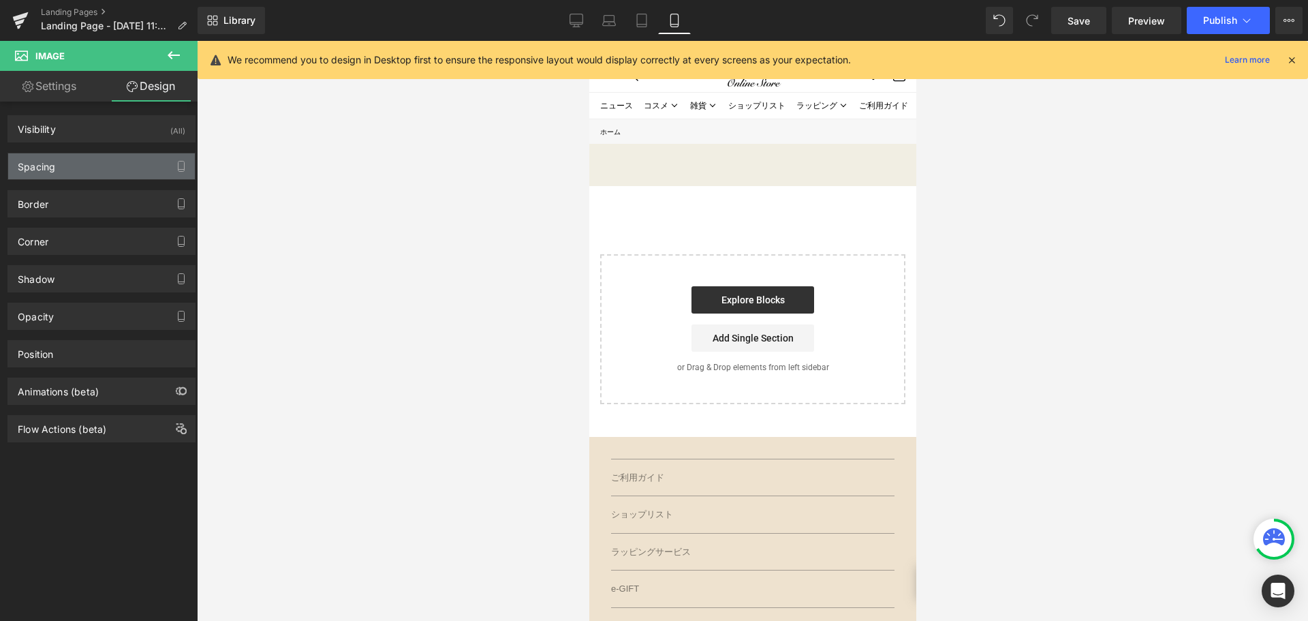
click at [105, 168] on div "Spacing" at bounding box center [101, 166] width 187 height 26
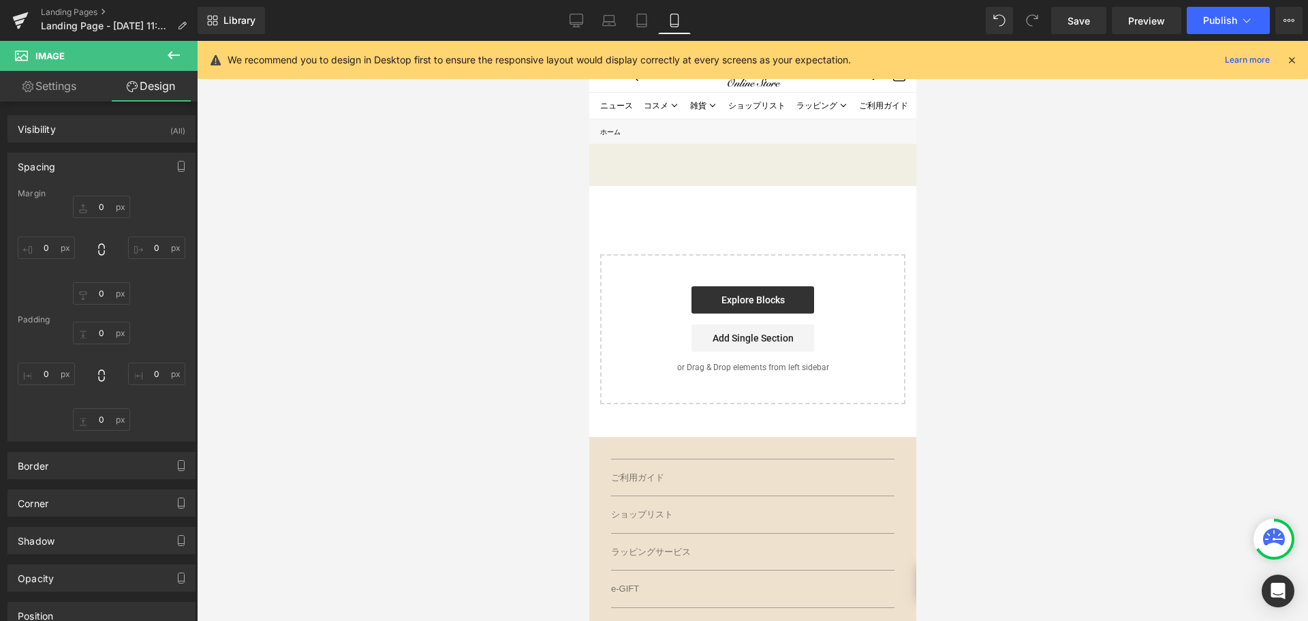
type input "0"
type input "500"
type input "0"
type input "500"
type input "0"
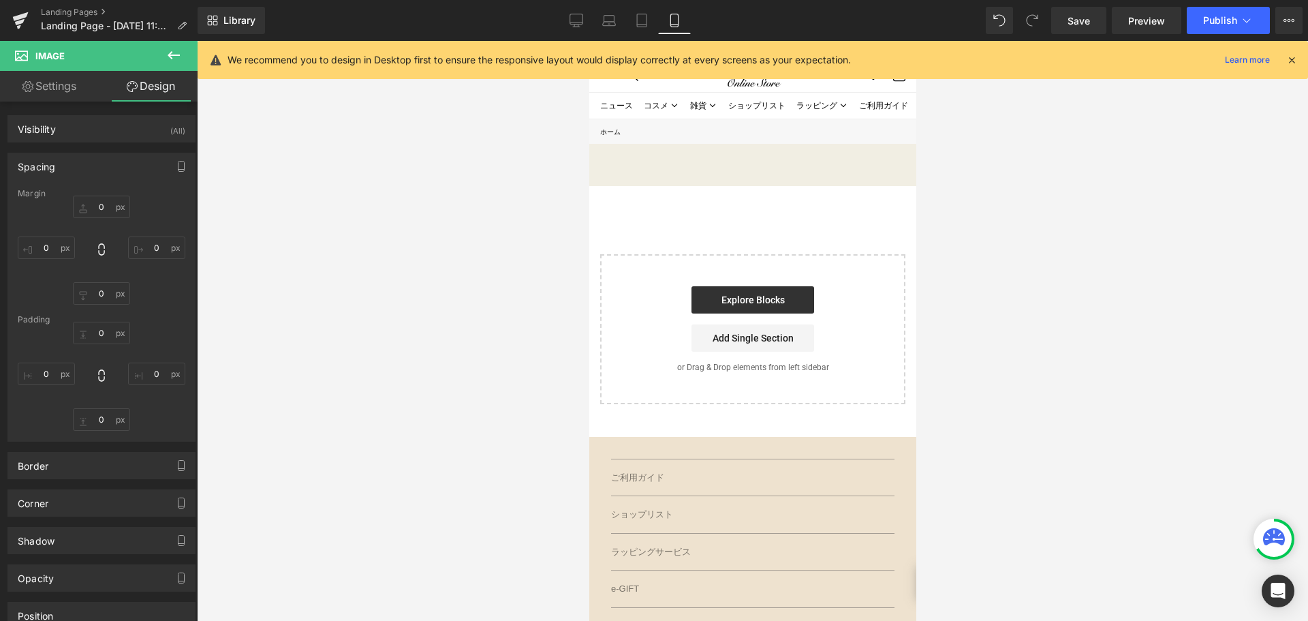
type input "0"
click at [59, 249] on input "500" at bounding box center [46, 247] width 57 height 22
type input "0"
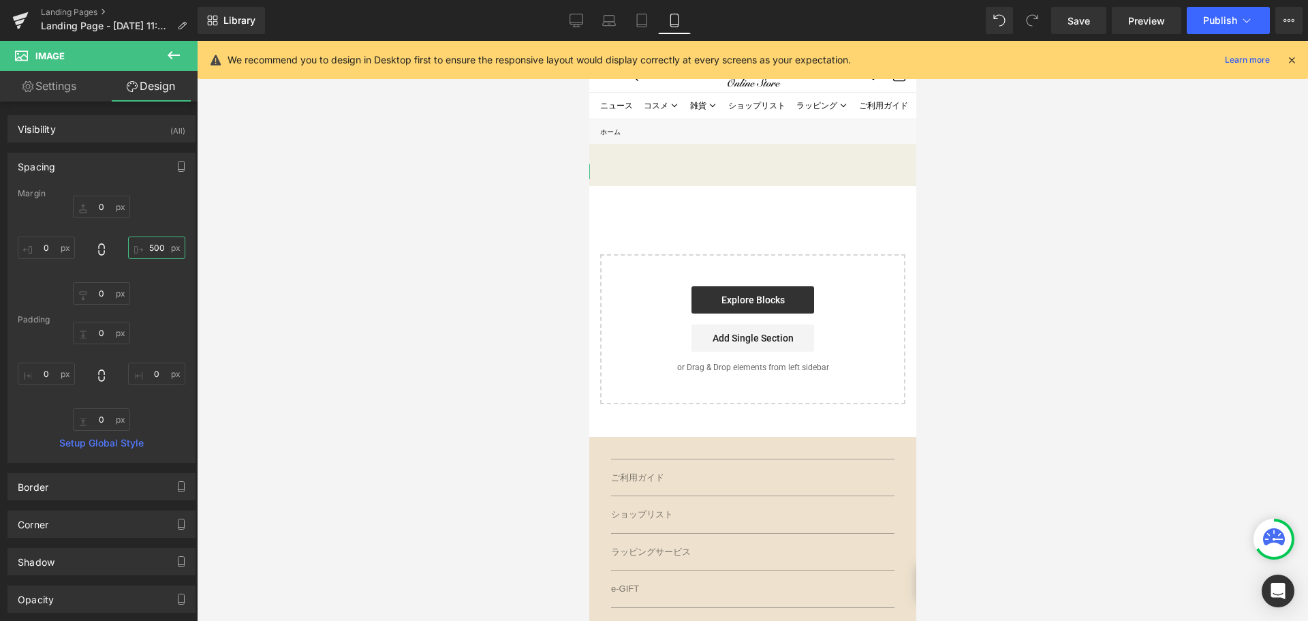
click at [166, 253] on input "500" at bounding box center [156, 247] width 57 height 22
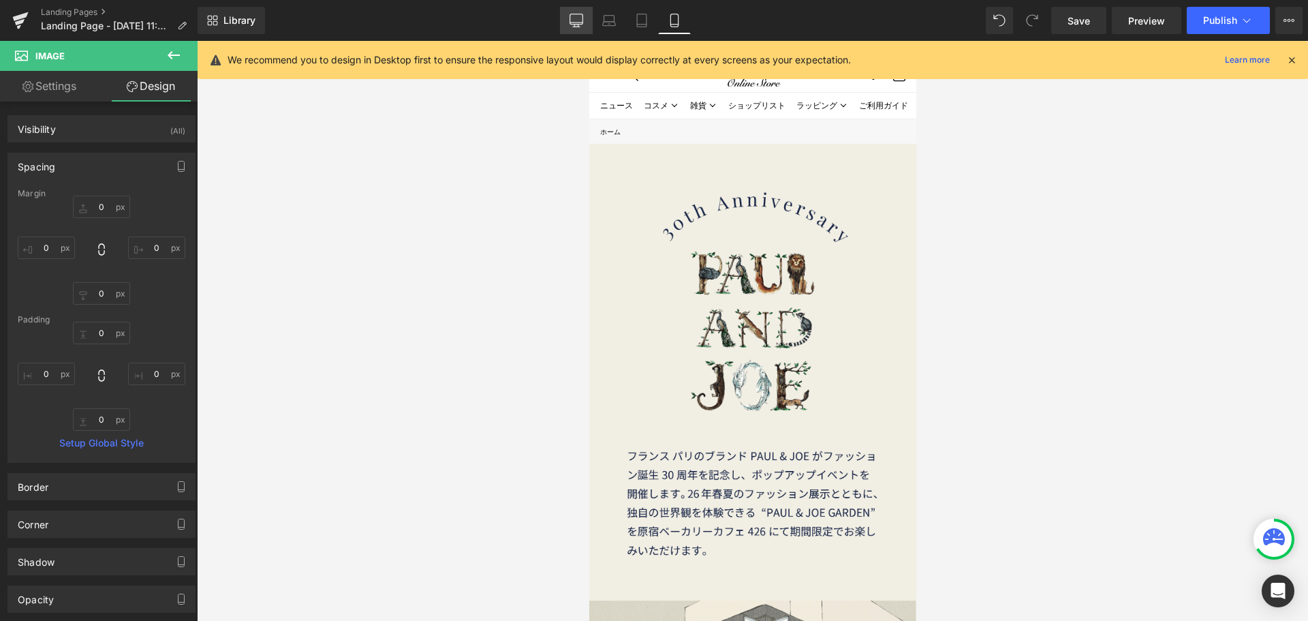
click at [566, 19] on link "Desktop" at bounding box center [576, 20] width 33 height 27
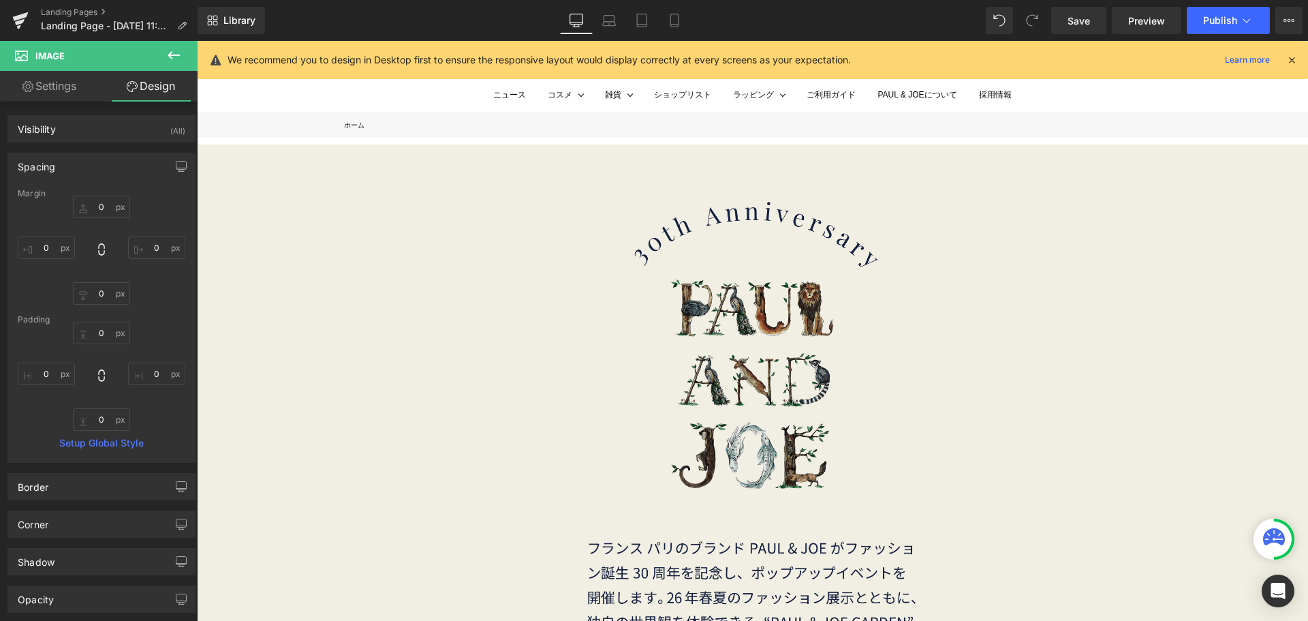
type input "0"
type input "500"
type input "0"
type input "500"
type input "0"
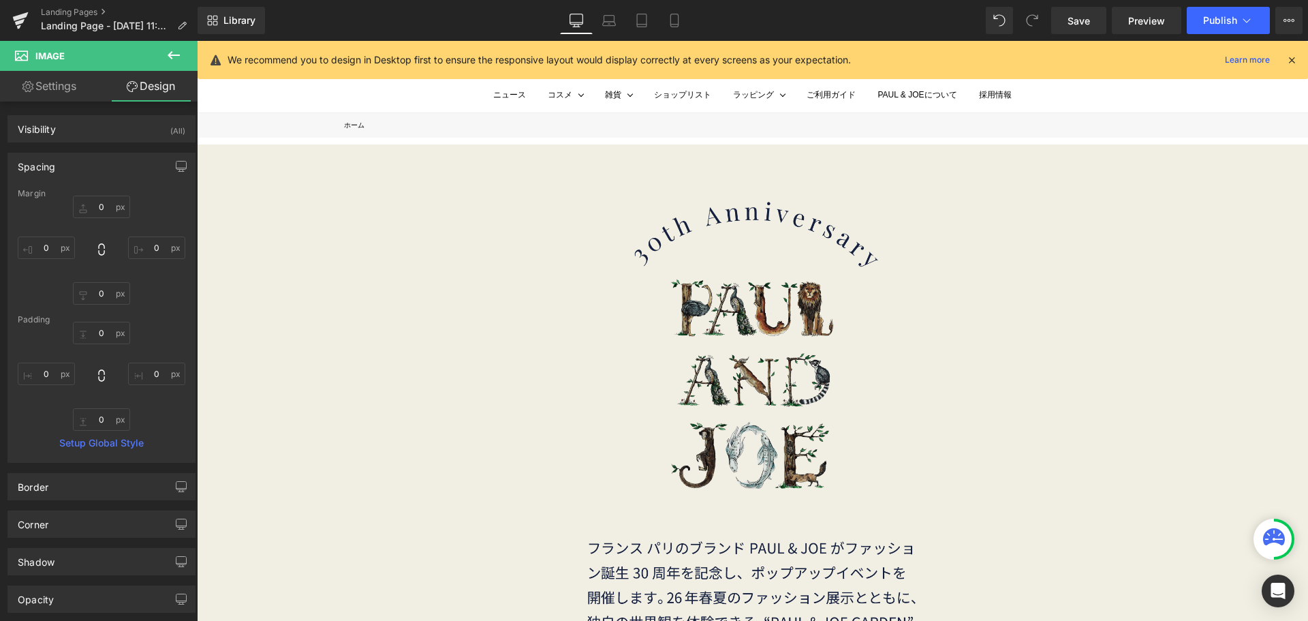
type input "0"
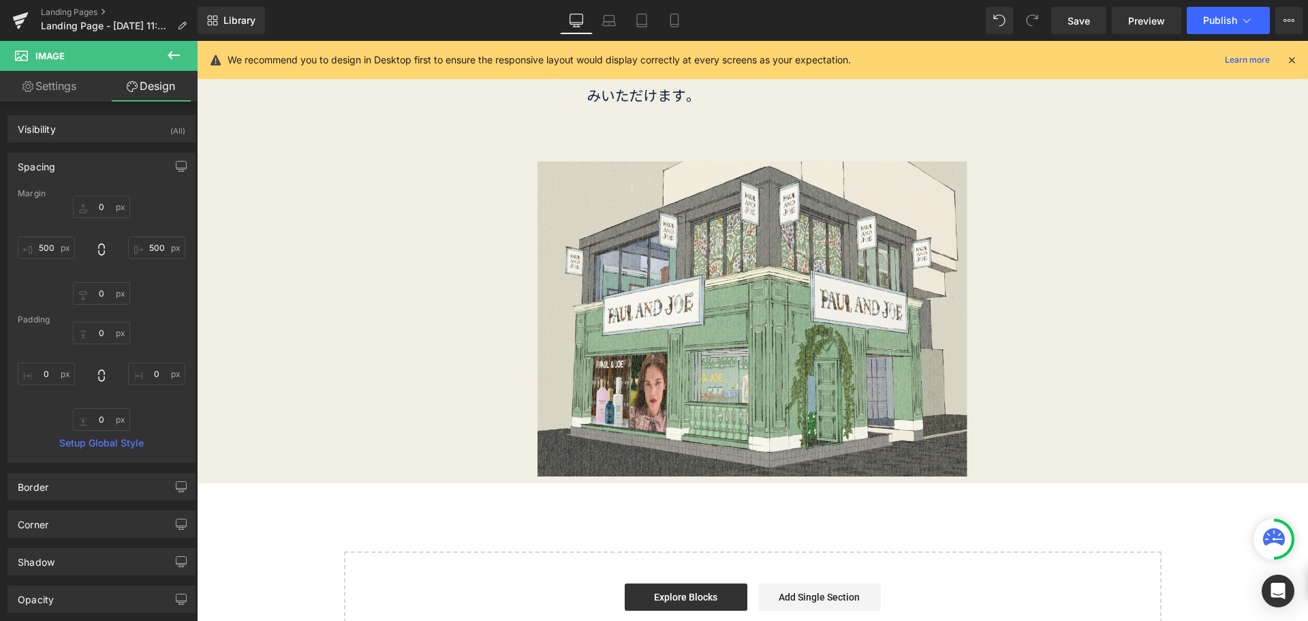
scroll to position [575, 0]
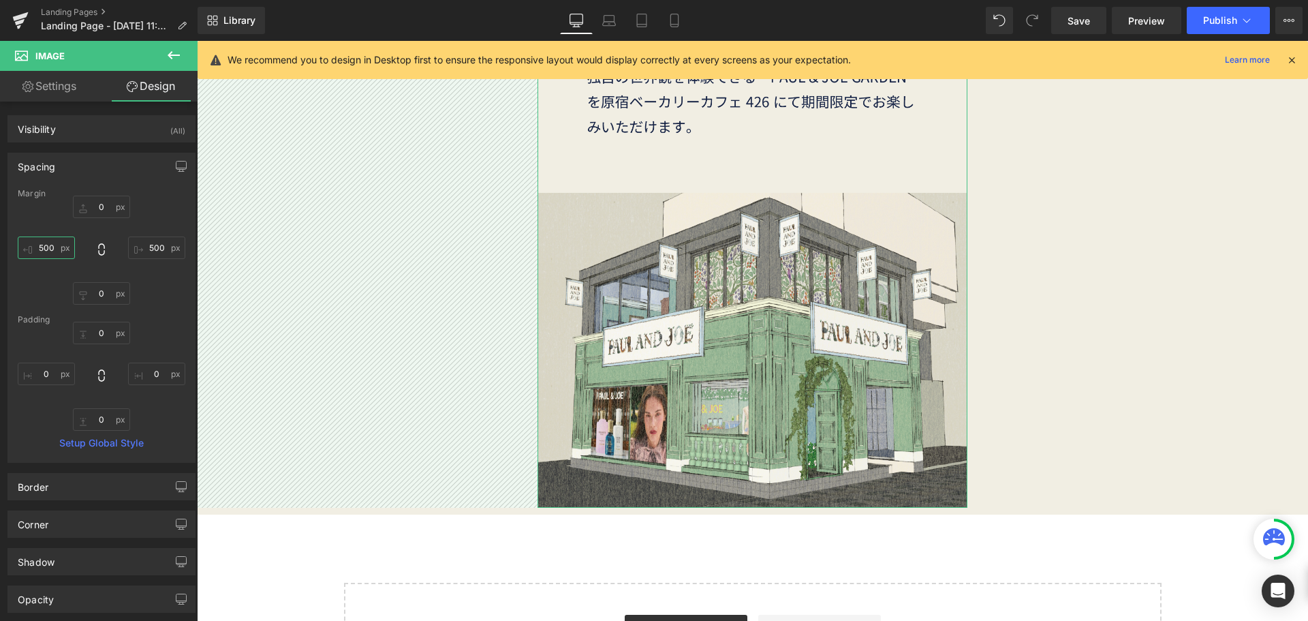
click at [61, 251] on input "500" at bounding box center [46, 247] width 57 height 22
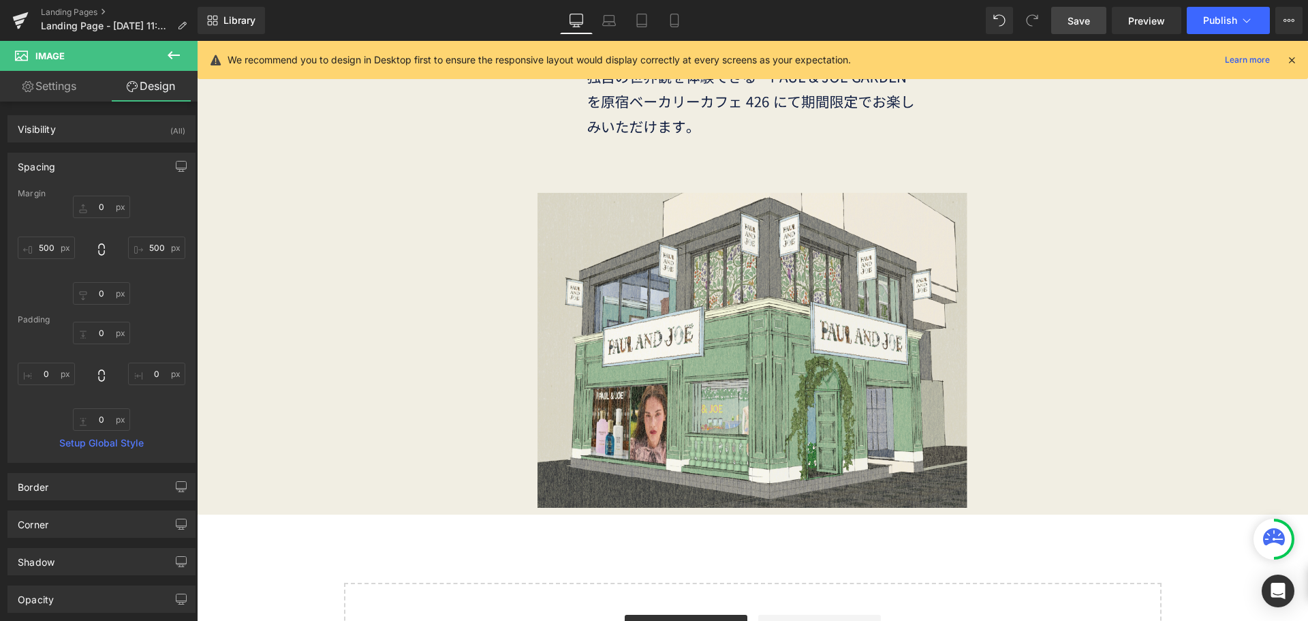
click at [1080, 21] on span "Save" at bounding box center [1078, 21] width 22 height 14
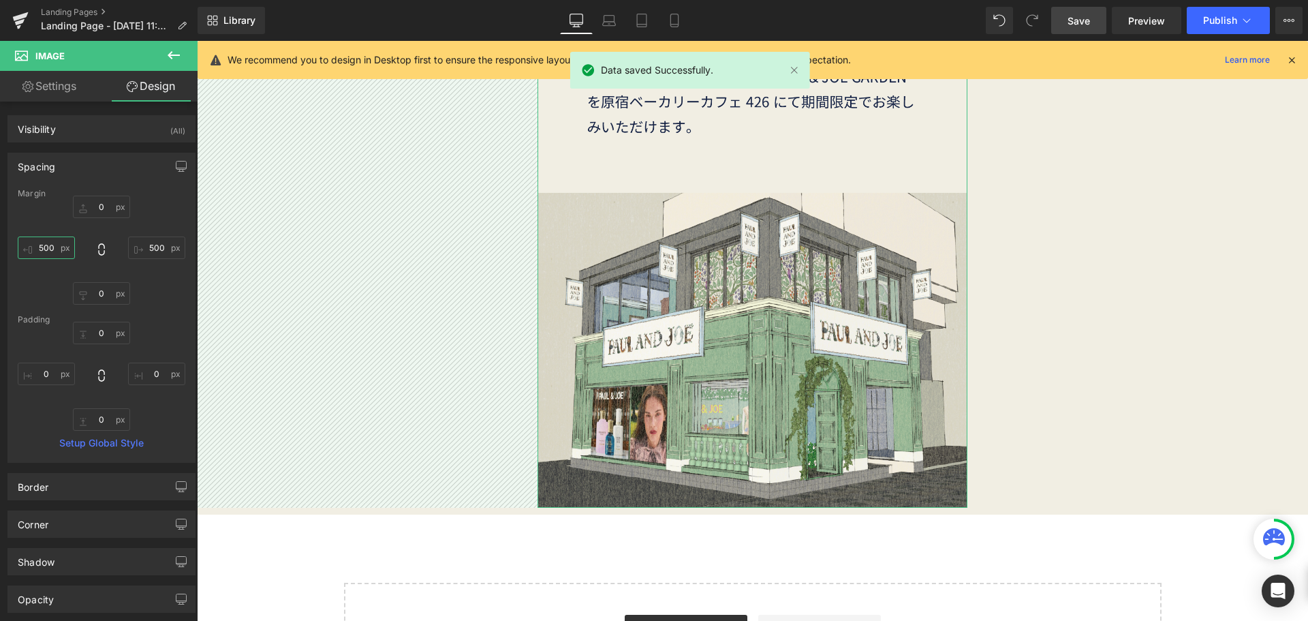
click at [54, 249] on input "500" at bounding box center [46, 247] width 57 height 22
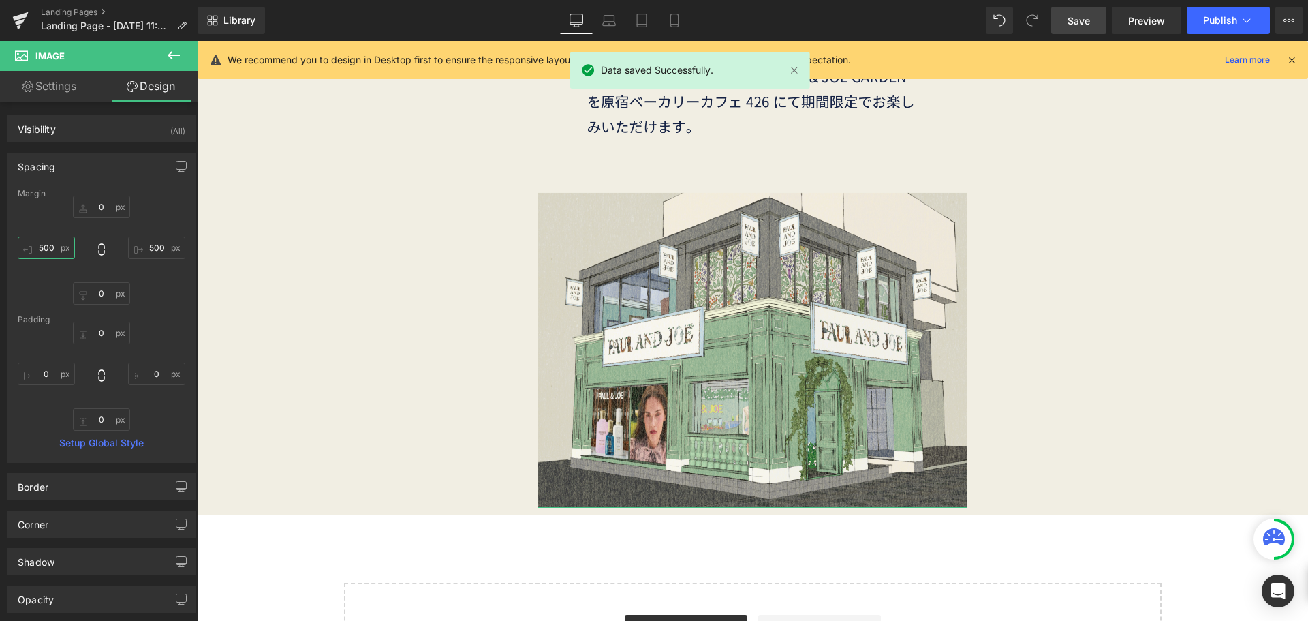
click at [59, 255] on input "500" at bounding box center [46, 247] width 57 height 22
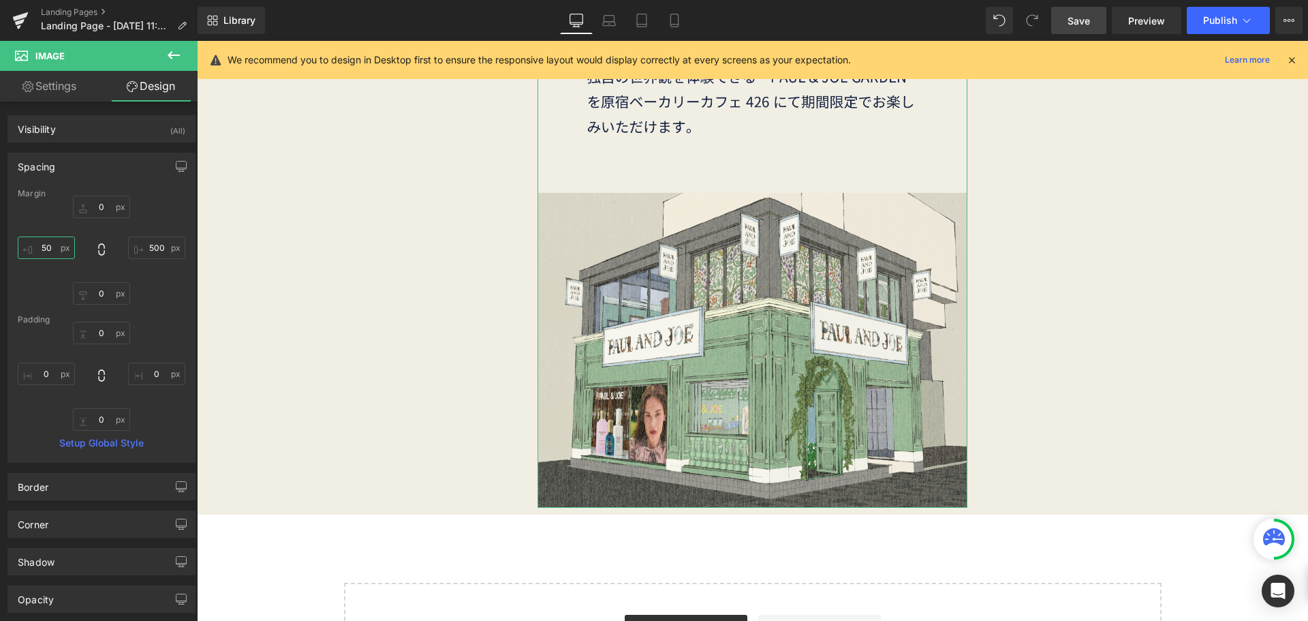
type input "5"
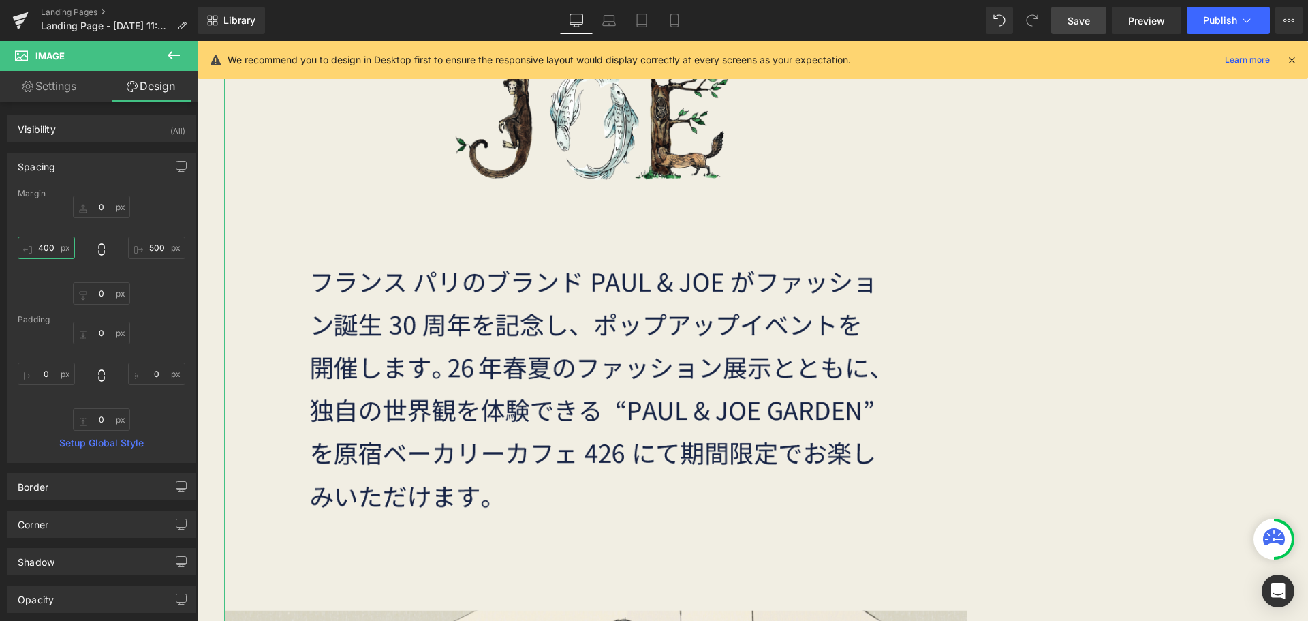
type input "400"
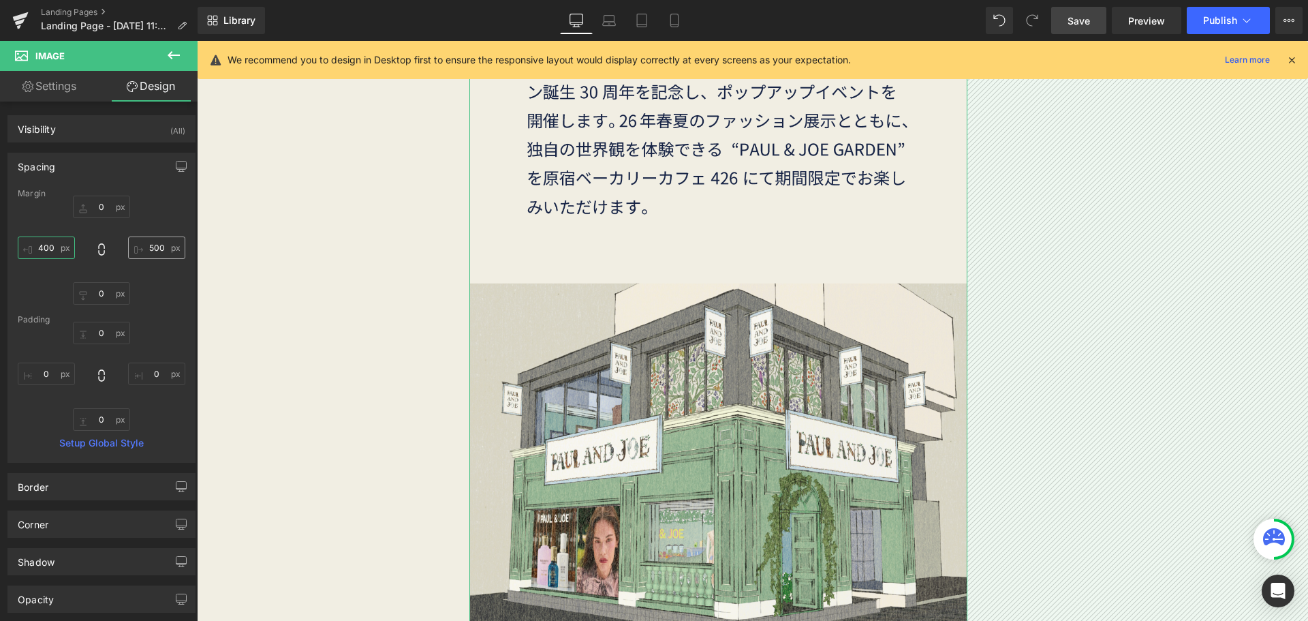
type input "400"
click at [157, 249] on input "500" at bounding box center [156, 247] width 57 height 22
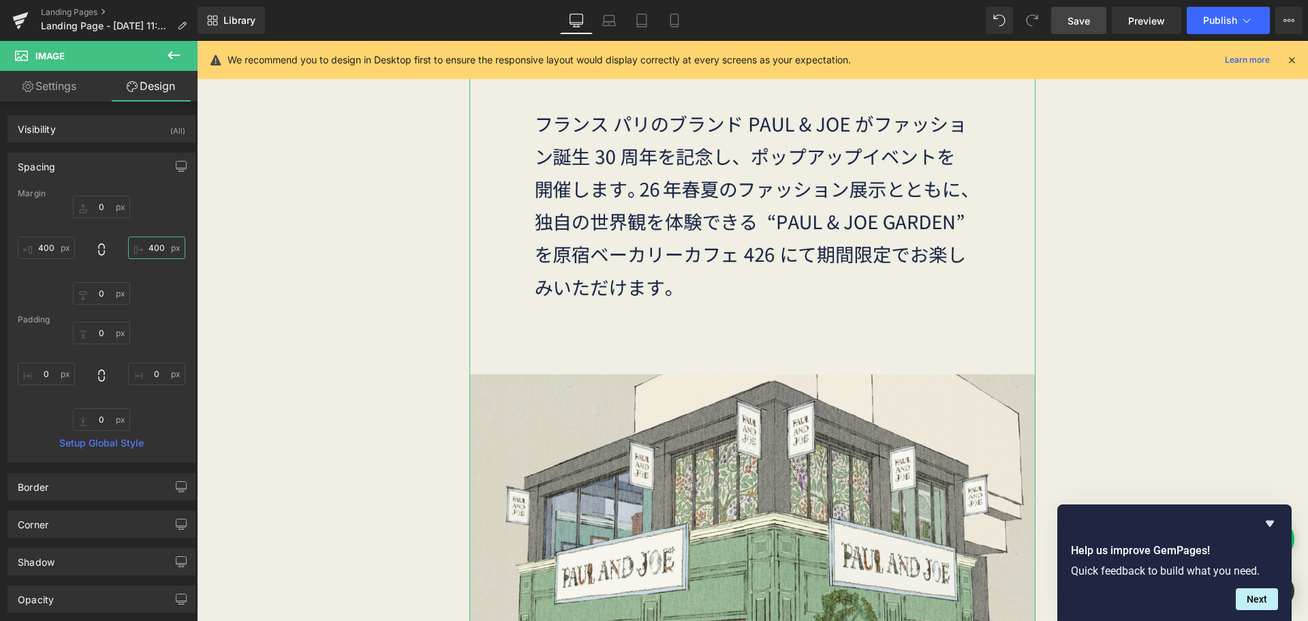
type input "400"
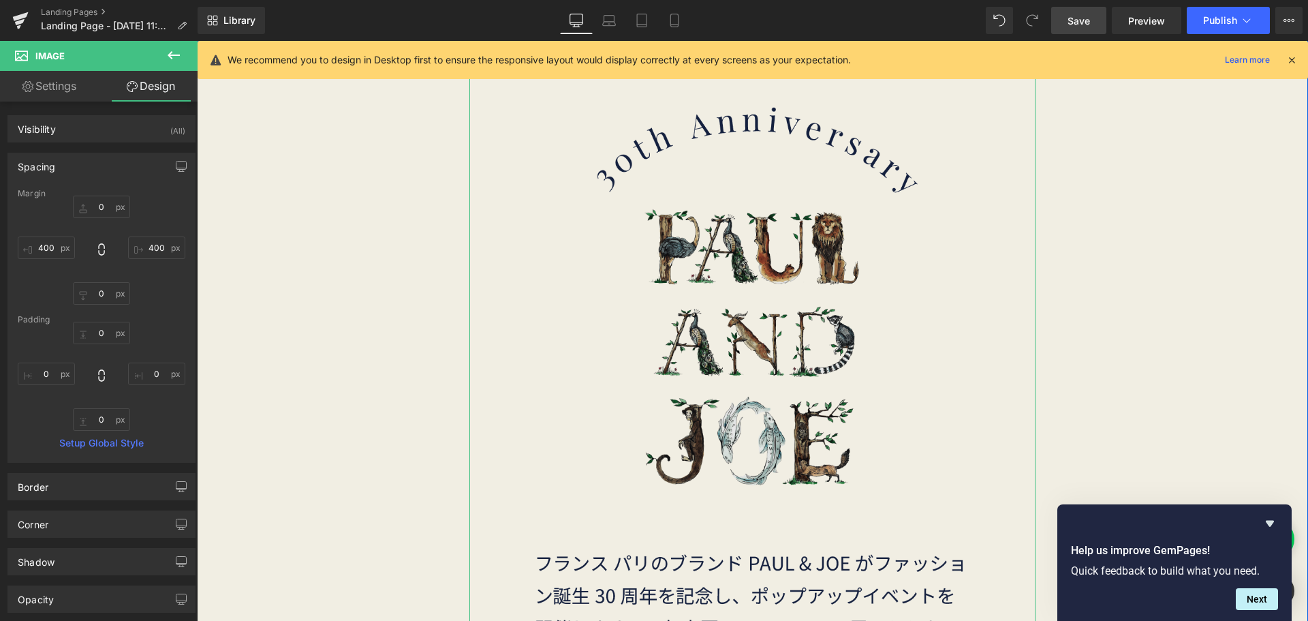
scroll to position [0, 0]
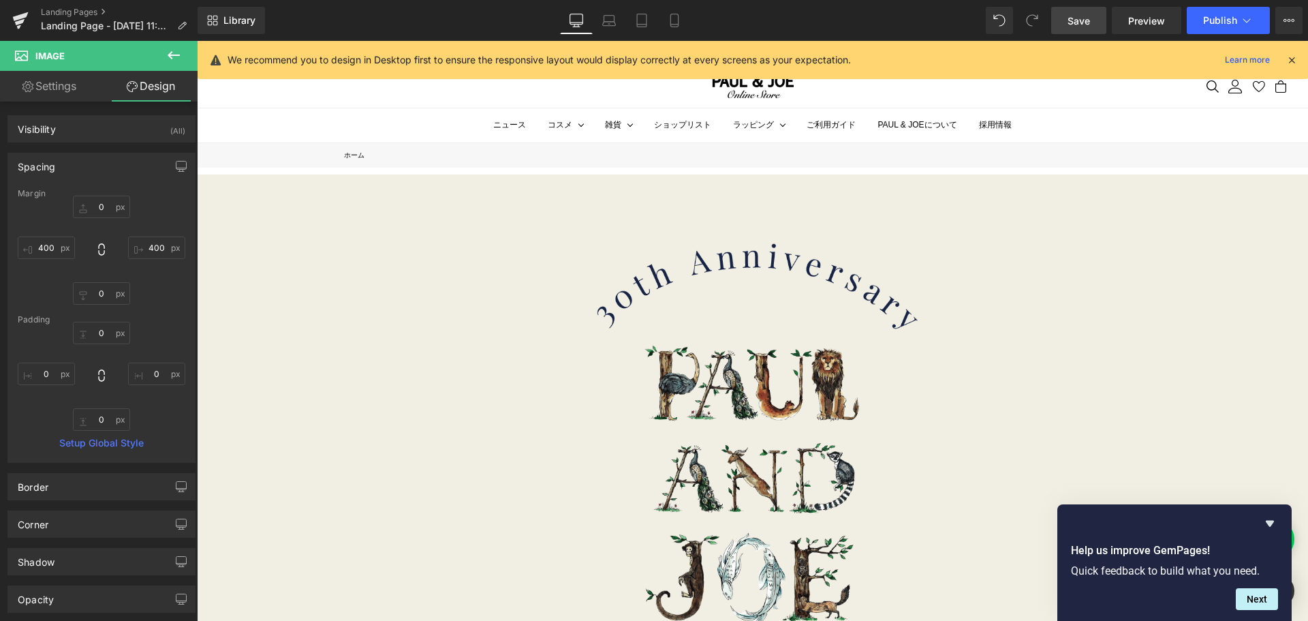
click at [1071, 29] on link "Save" at bounding box center [1078, 20] width 55 height 27
click at [1144, 25] on span "Preview" at bounding box center [1146, 21] width 37 height 14
click at [60, 247] on input "400" at bounding box center [46, 247] width 57 height 22
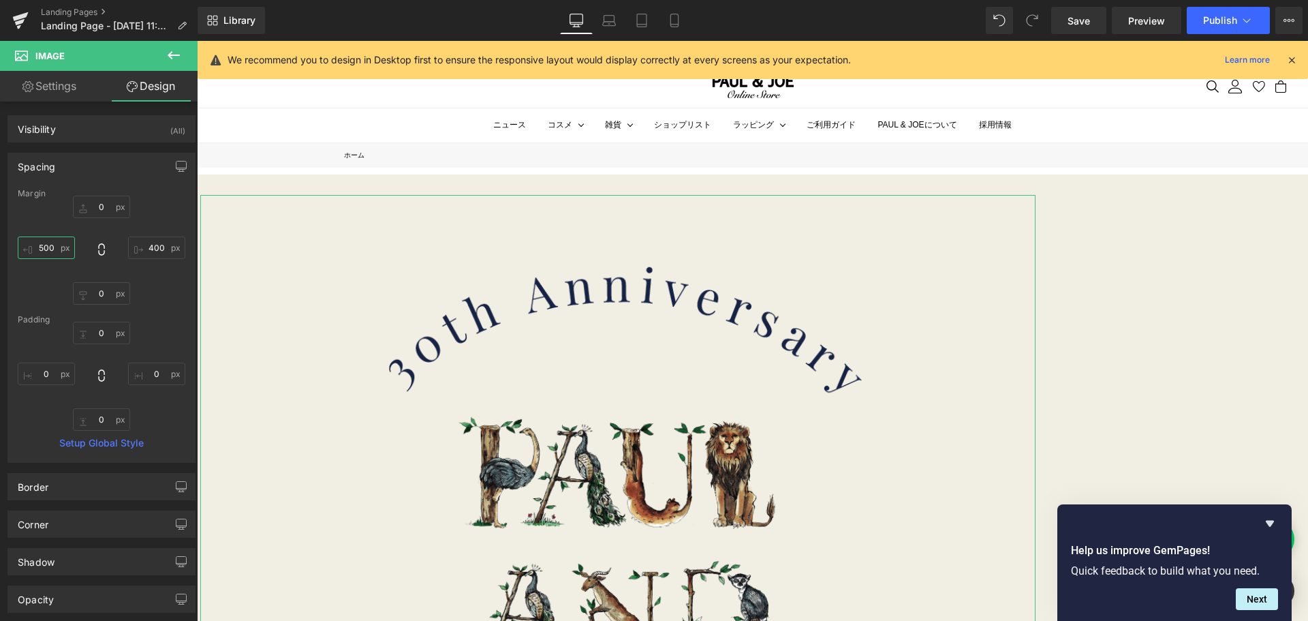
type input "500"
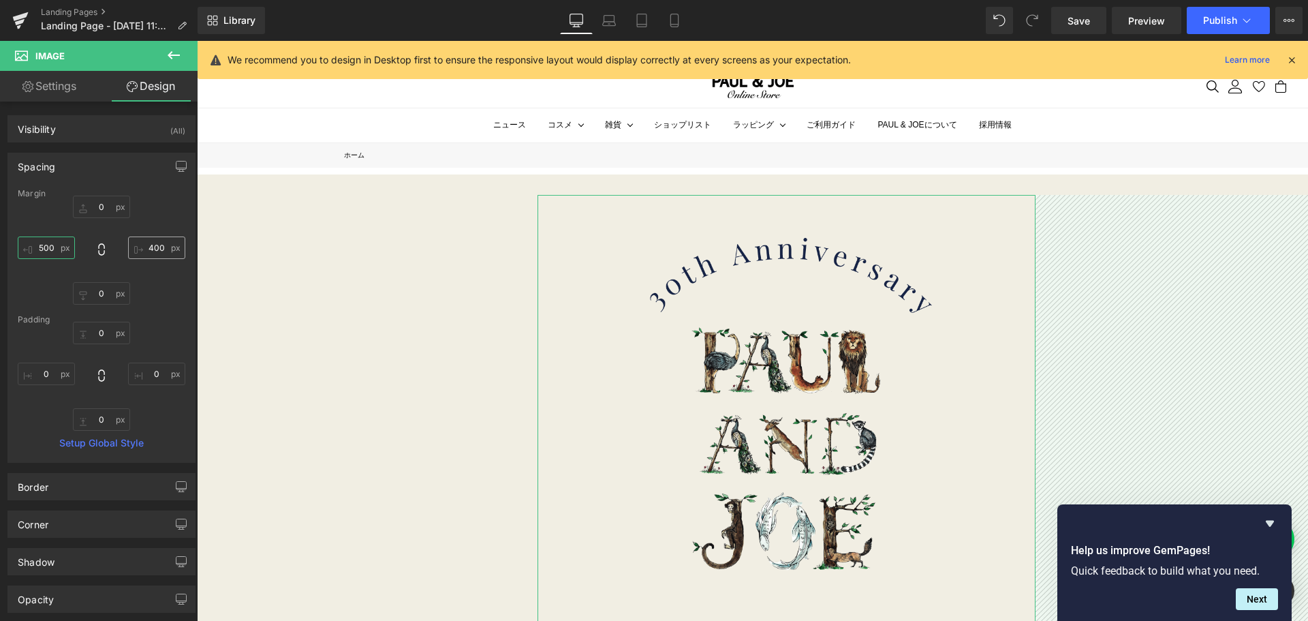
type input "500"
click at [161, 241] on input "400" at bounding box center [156, 247] width 57 height 22
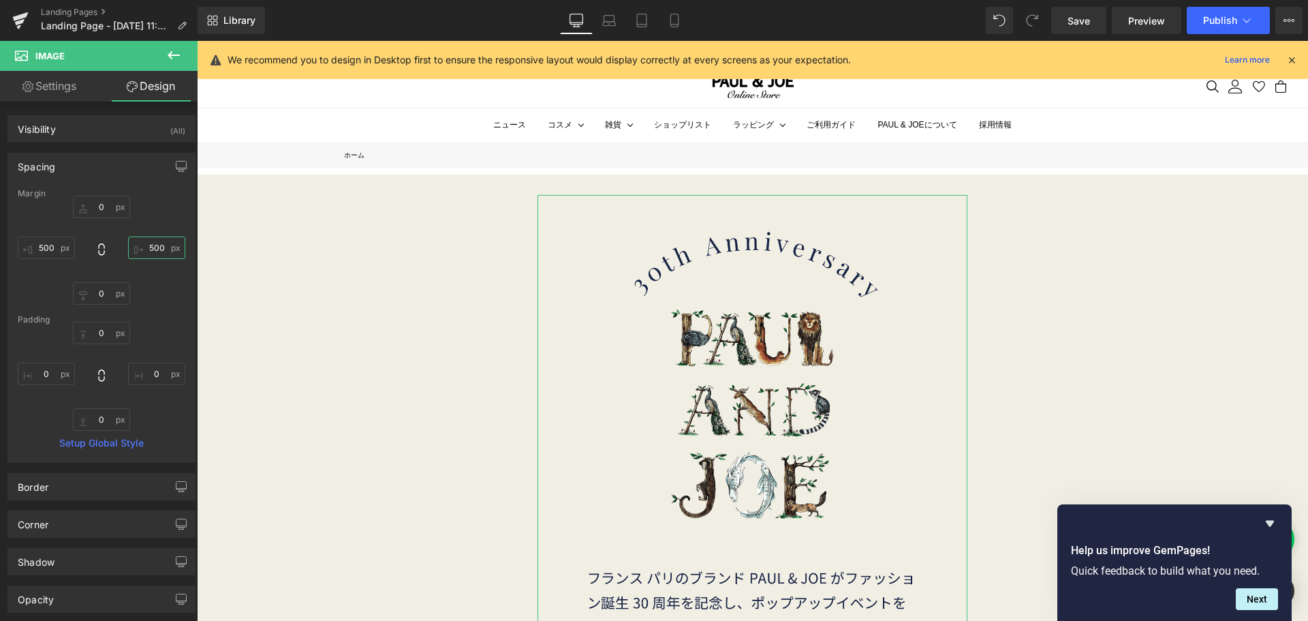
type input "500"
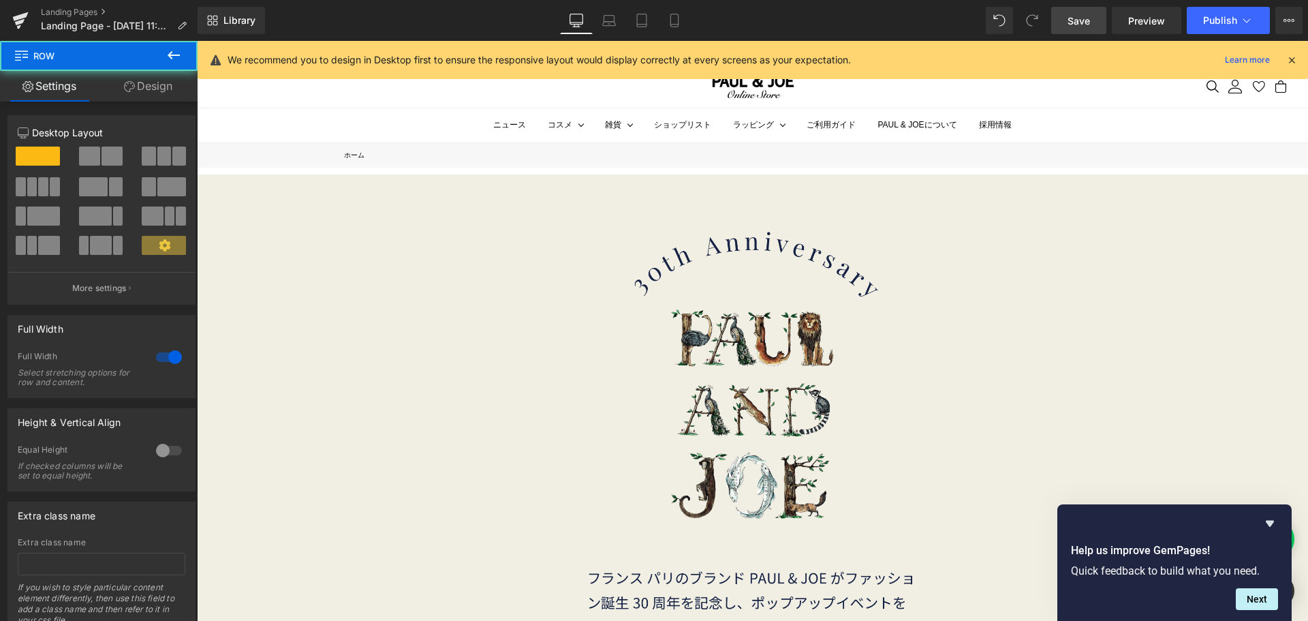
click at [1077, 15] on span "Save" at bounding box center [1078, 21] width 22 height 14
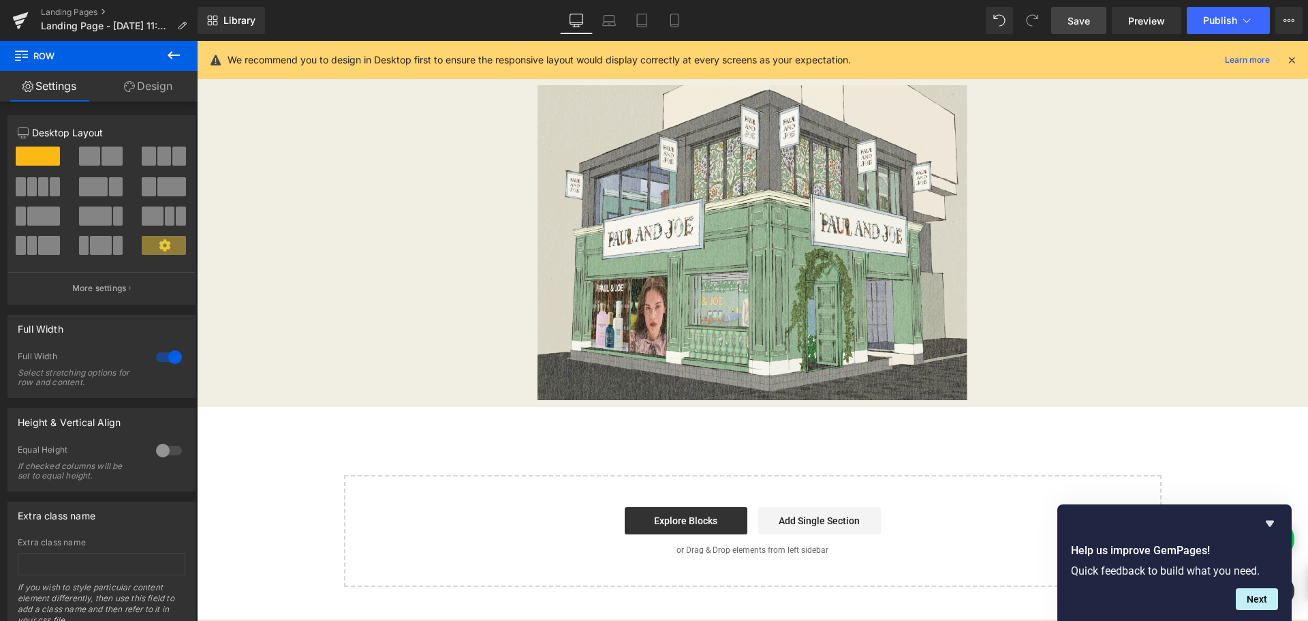
scroll to position [749, 0]
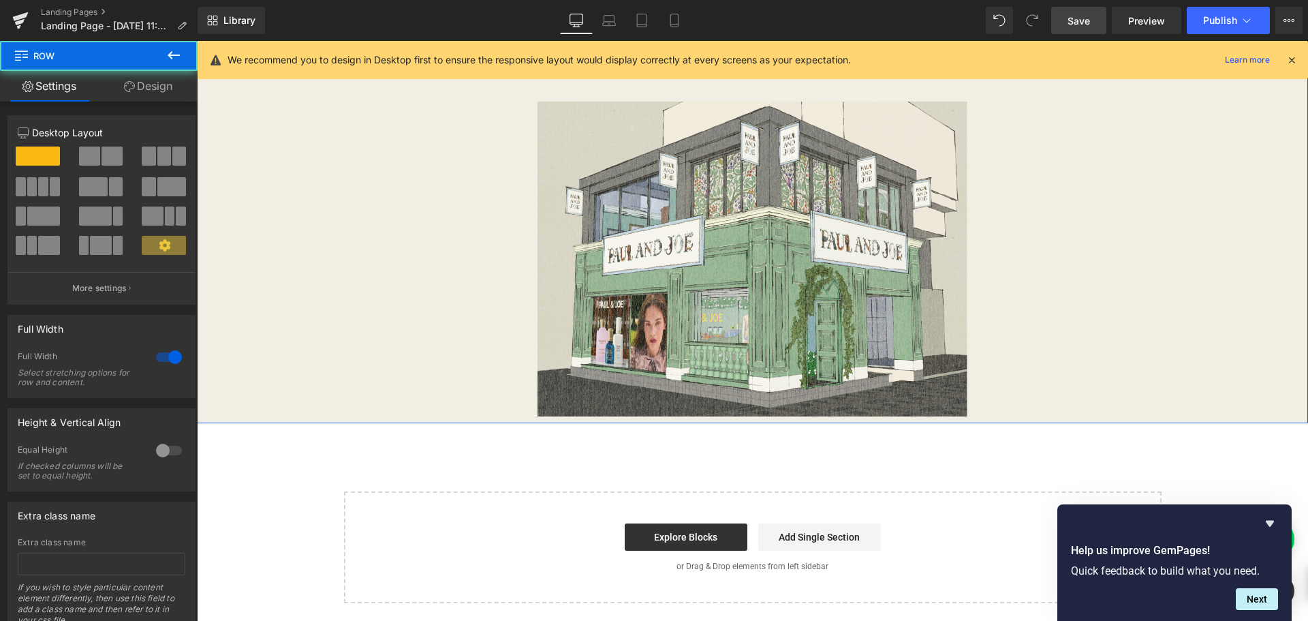
scroll to position [545, 0]
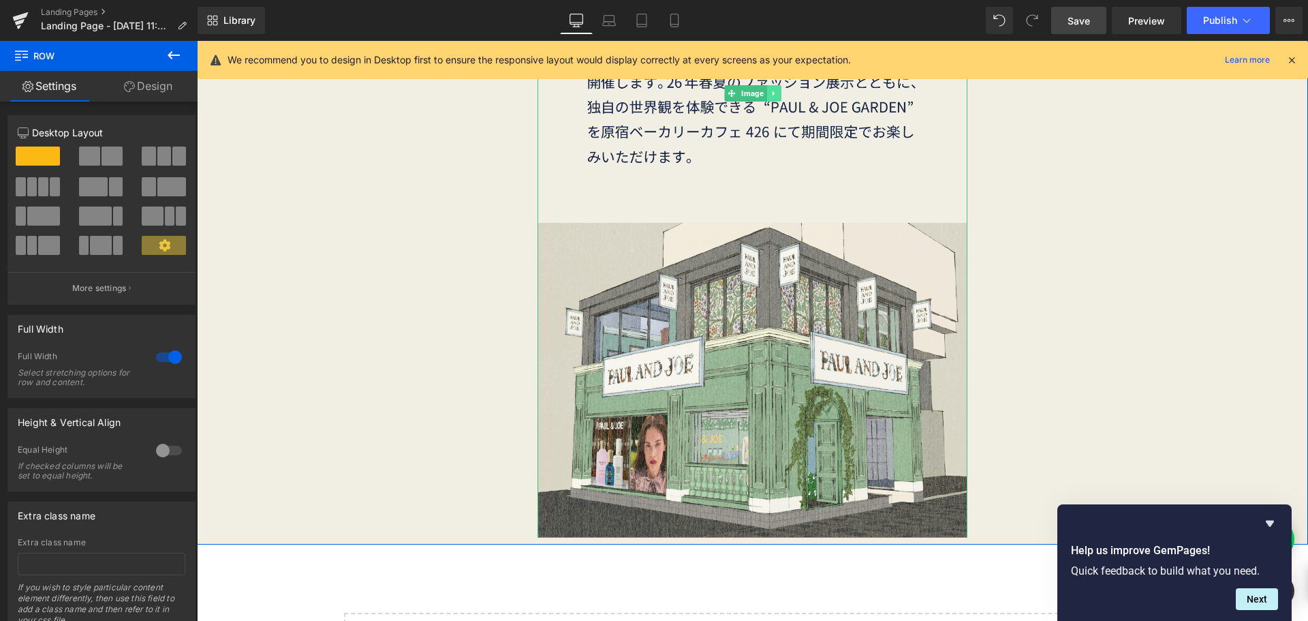
click at [774, 93] on link at bounding box center [773, 93] width 14 height 16
click at [764, 93] on icon at bounding box center [766, 93] width 7 height 7
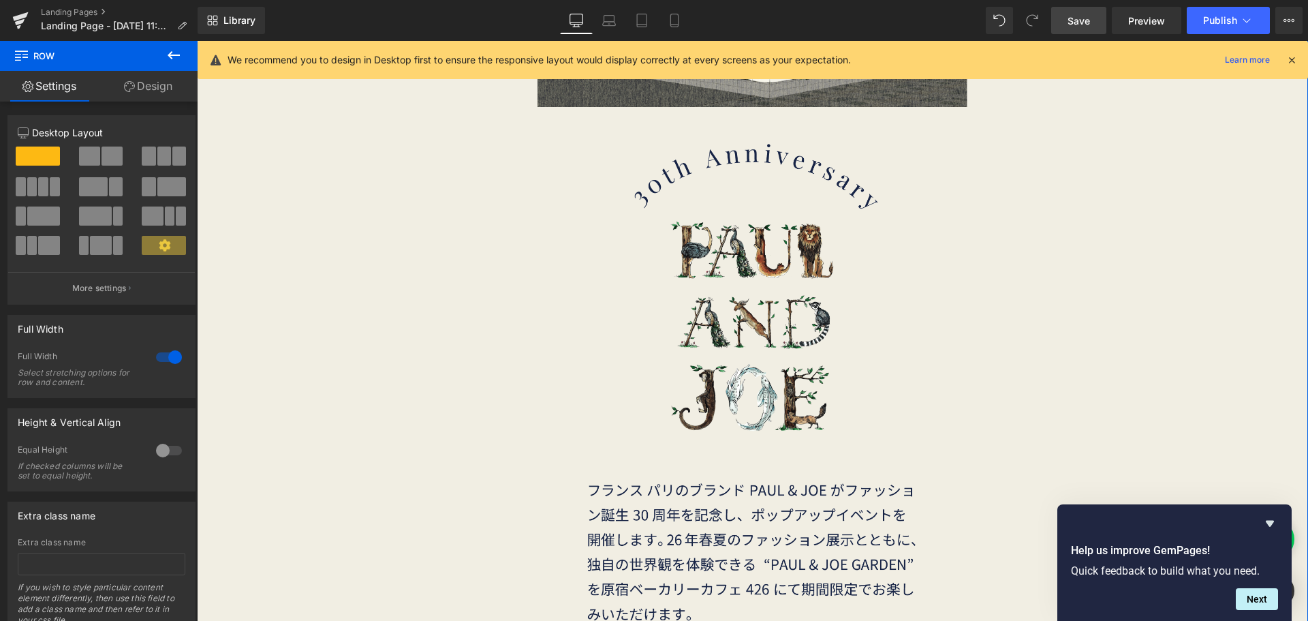
scroll to position [987, 0]
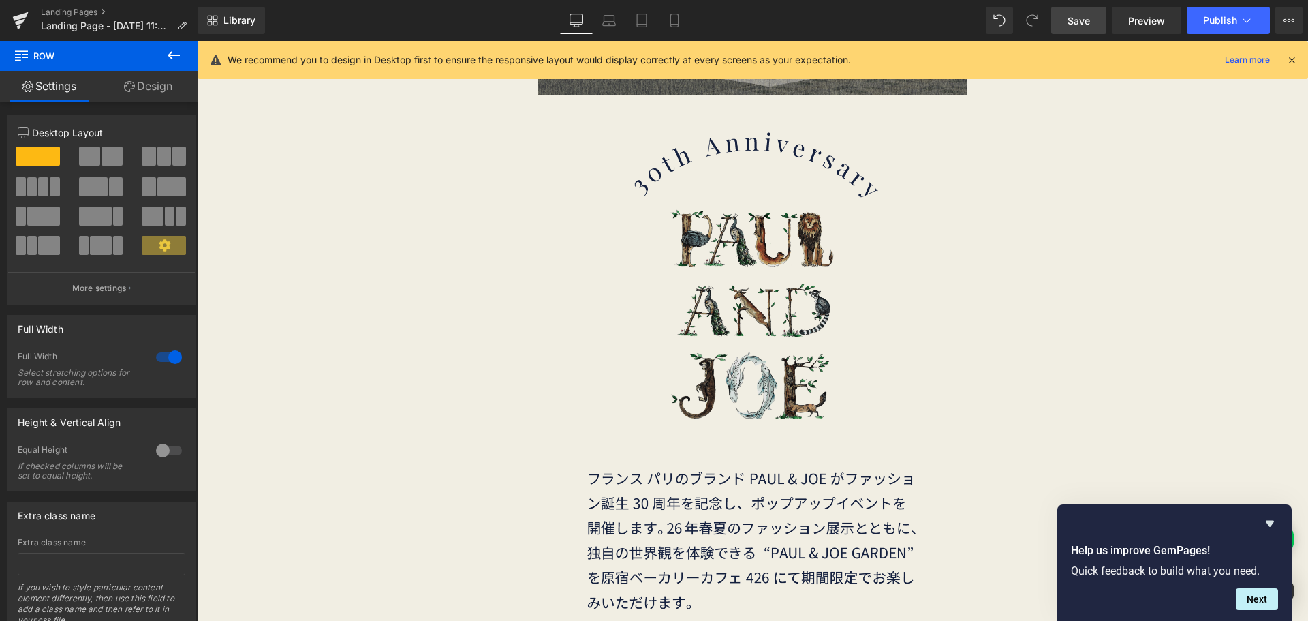
click at [749, 306] on img at bounding box center [752, 539] width 430 height 888
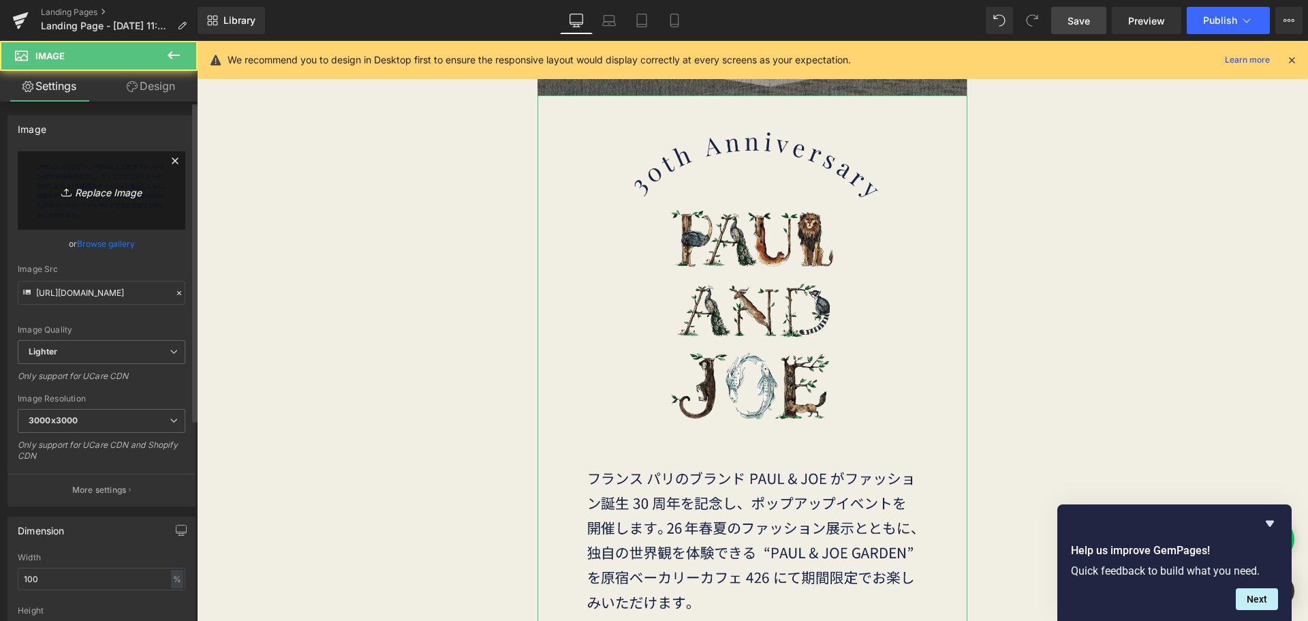
click at [74, 187] on icon "Replace Image" at bounding box center [101, 190] width 109 height 17
type input "C:\fakepath\30th_2.png"
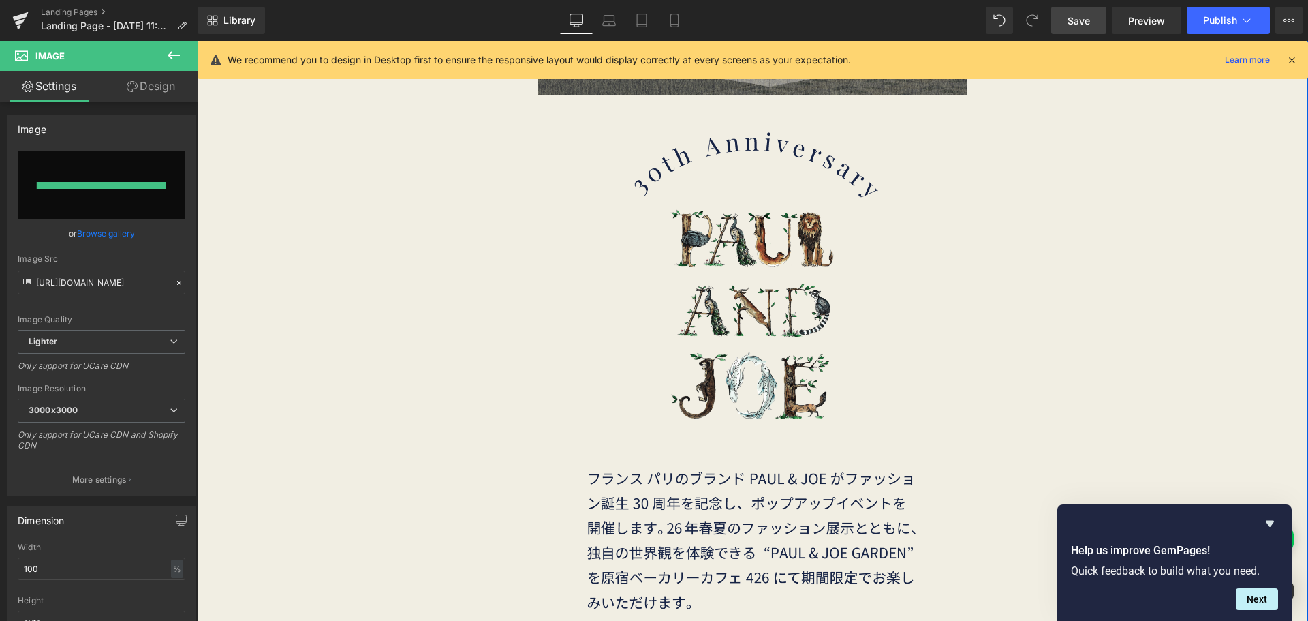
type input "[URL][DOMAIN_NAME]"
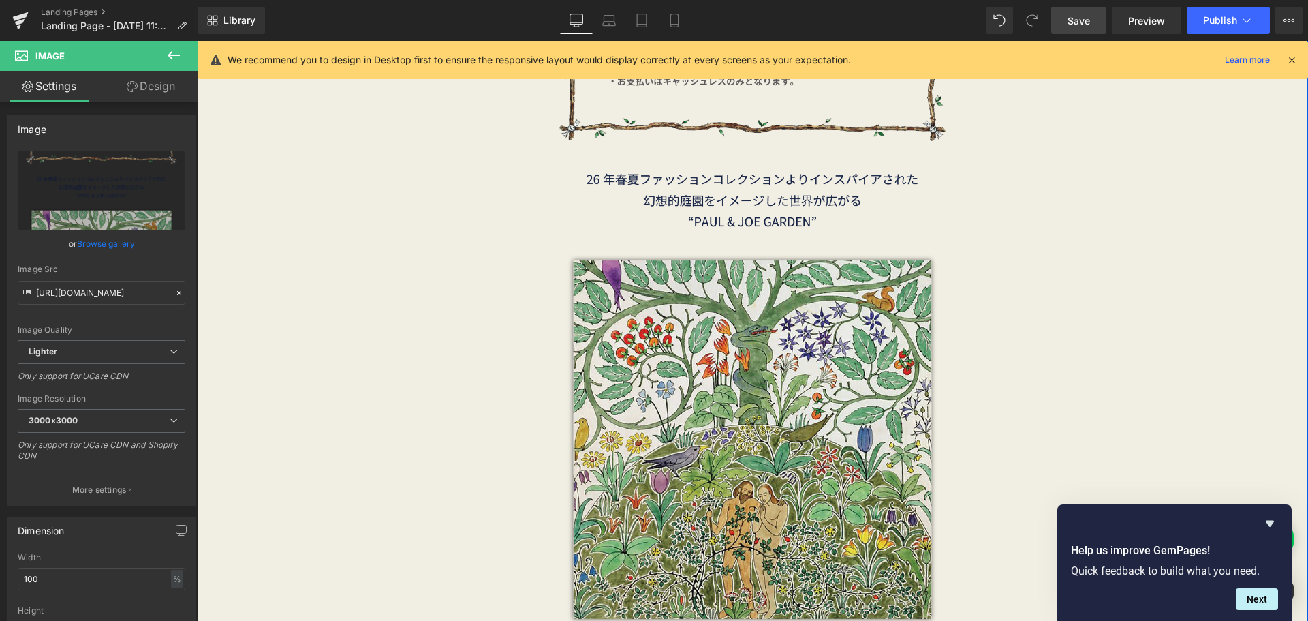
scroll to position [1464, 0]
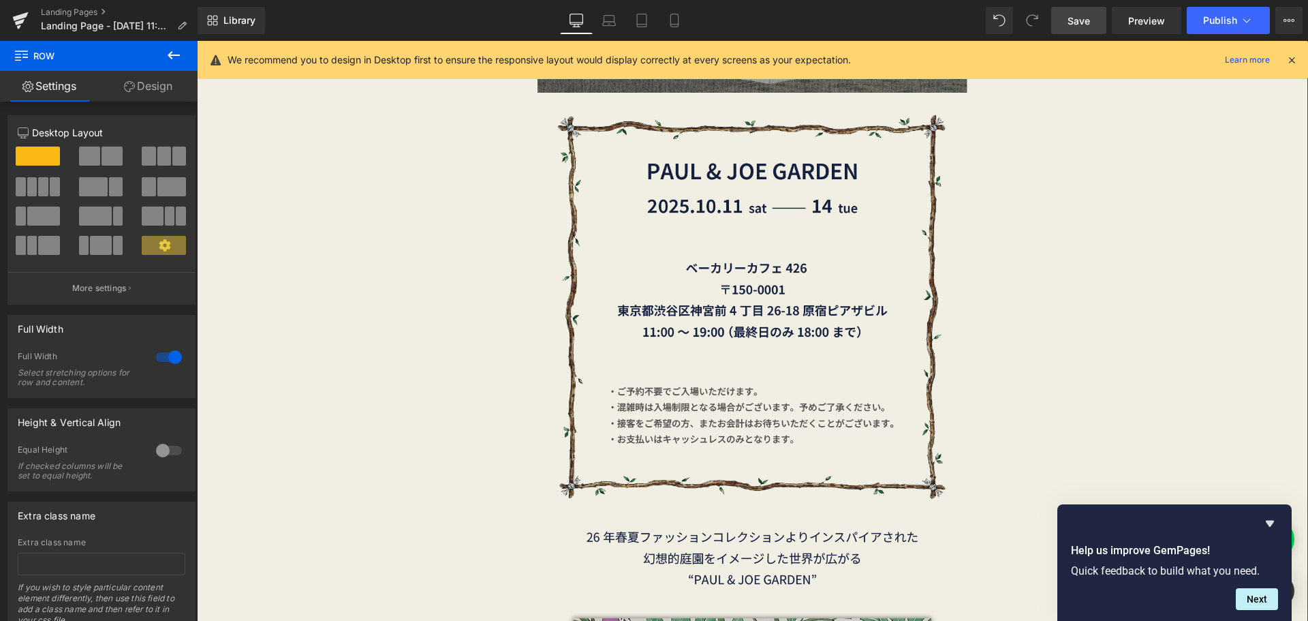
scroll to position [987, 0]
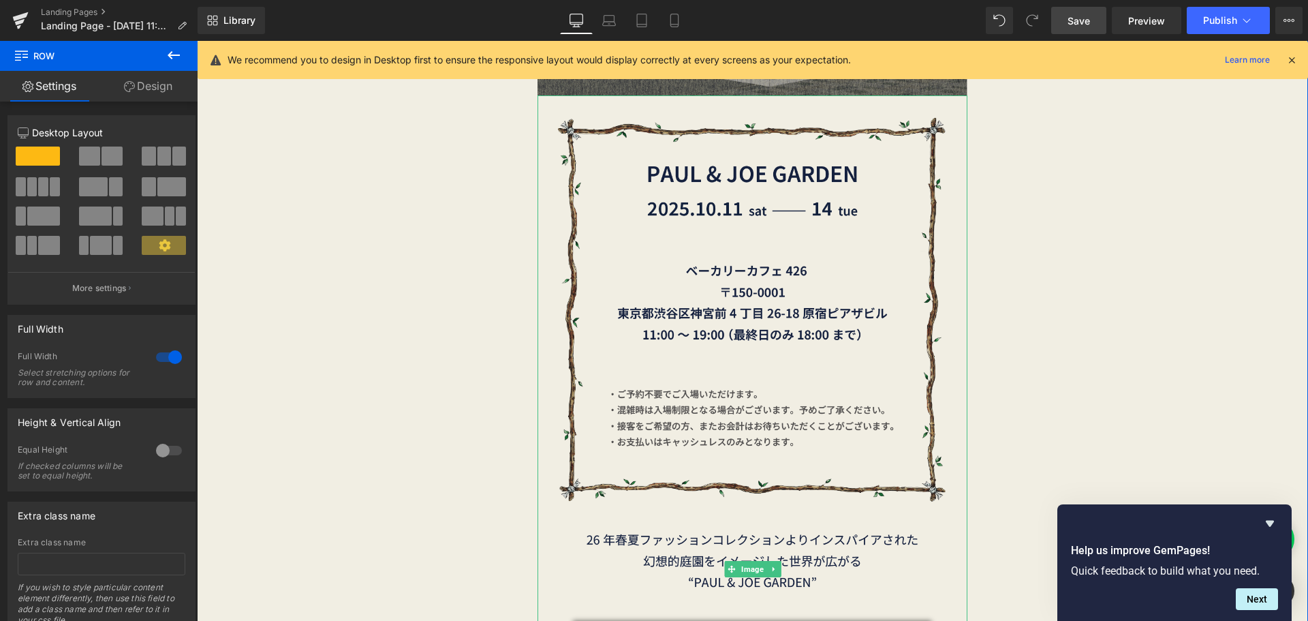
click at [738, 338] on img at bounding box center [752, 568] width 430 height 947
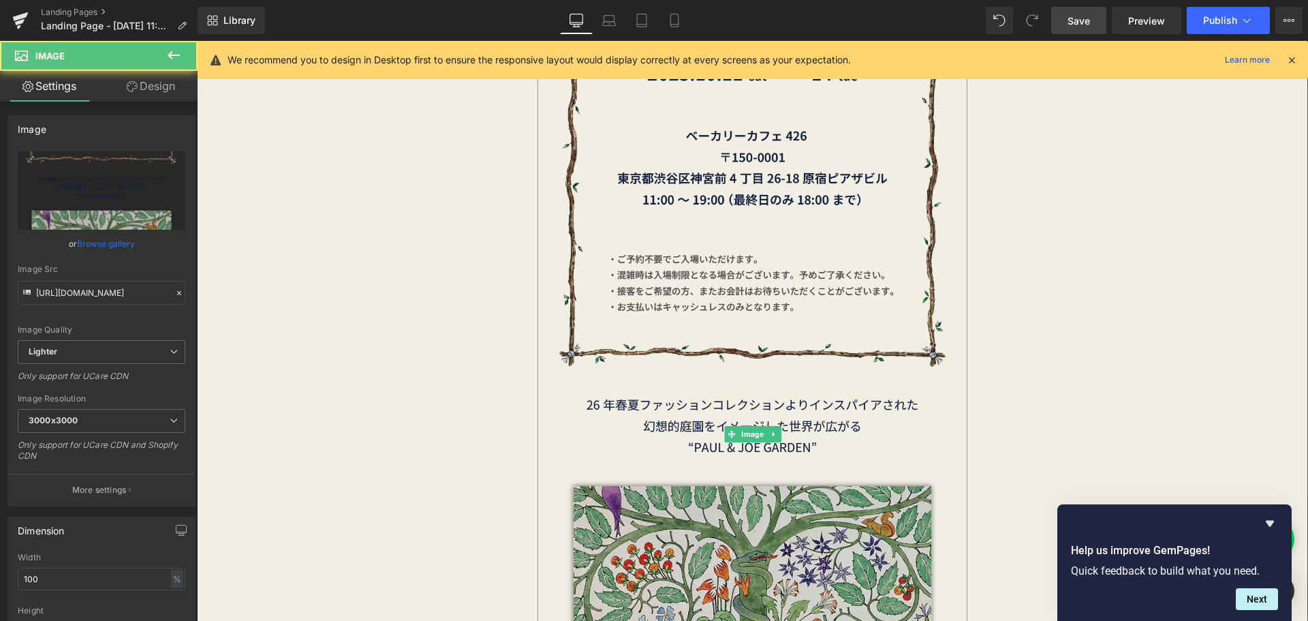
scroll to position [1123, 0]
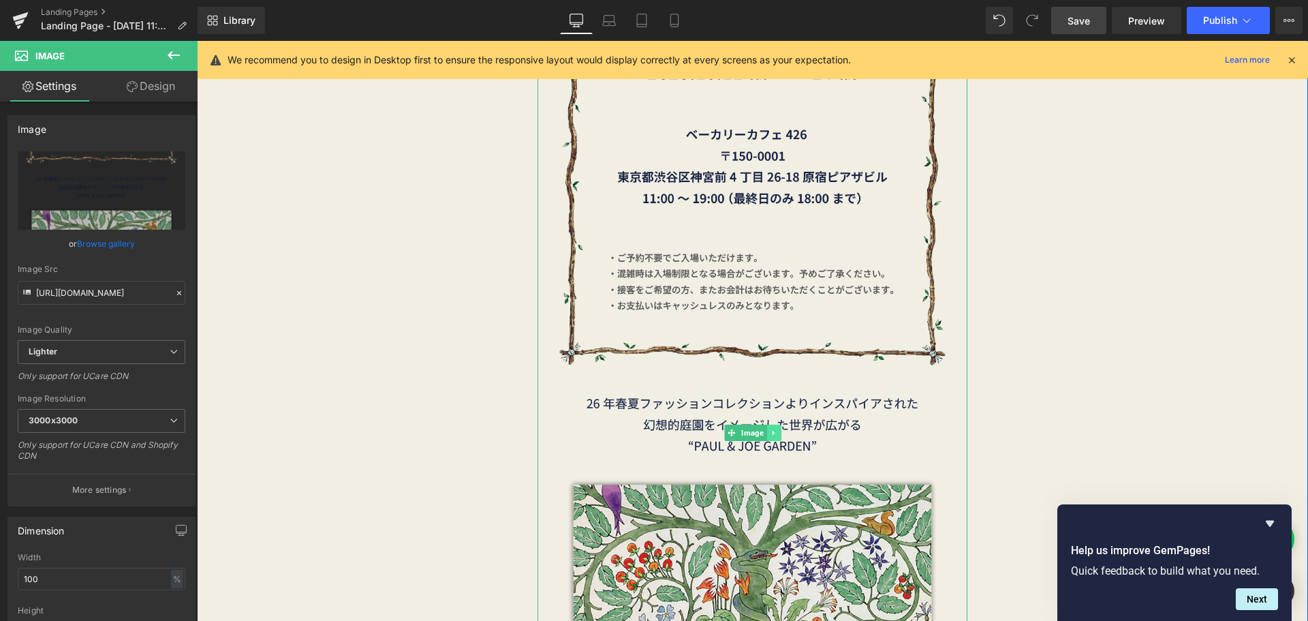
click at [772, 430] on icon at bounding box center [773, 432] width 7 height 8
click at [763, 435] on icon at bounding box center [766, 432] width 7 height 8
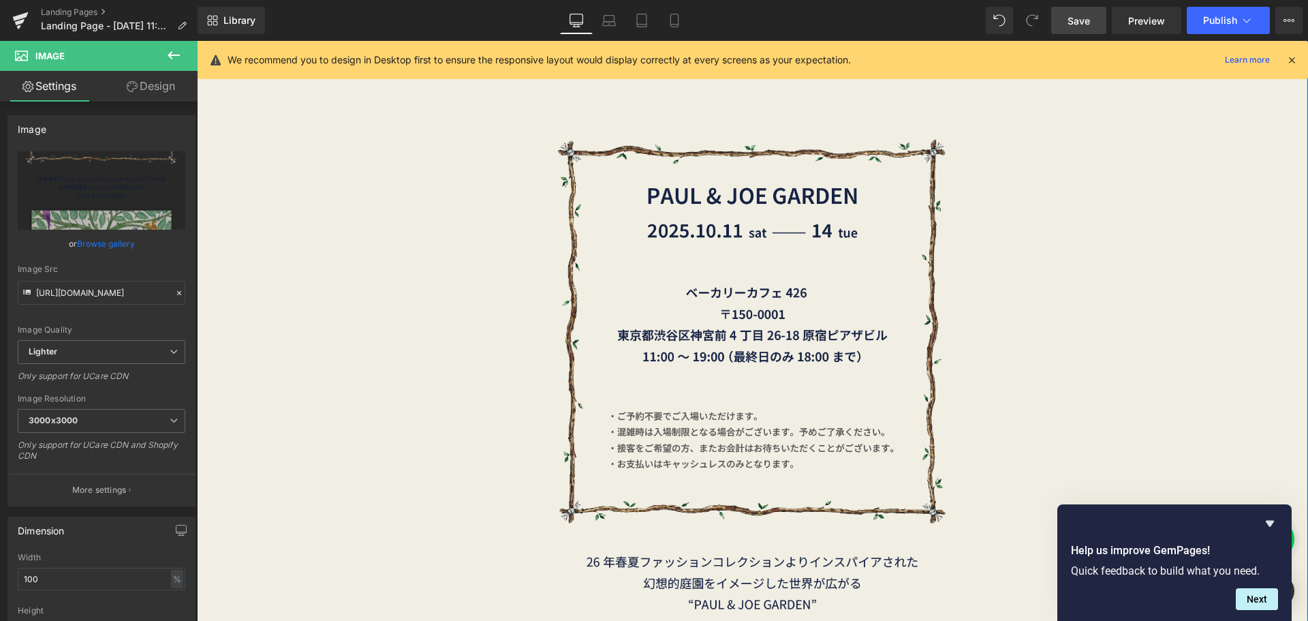
scroll to position [1934, 0]
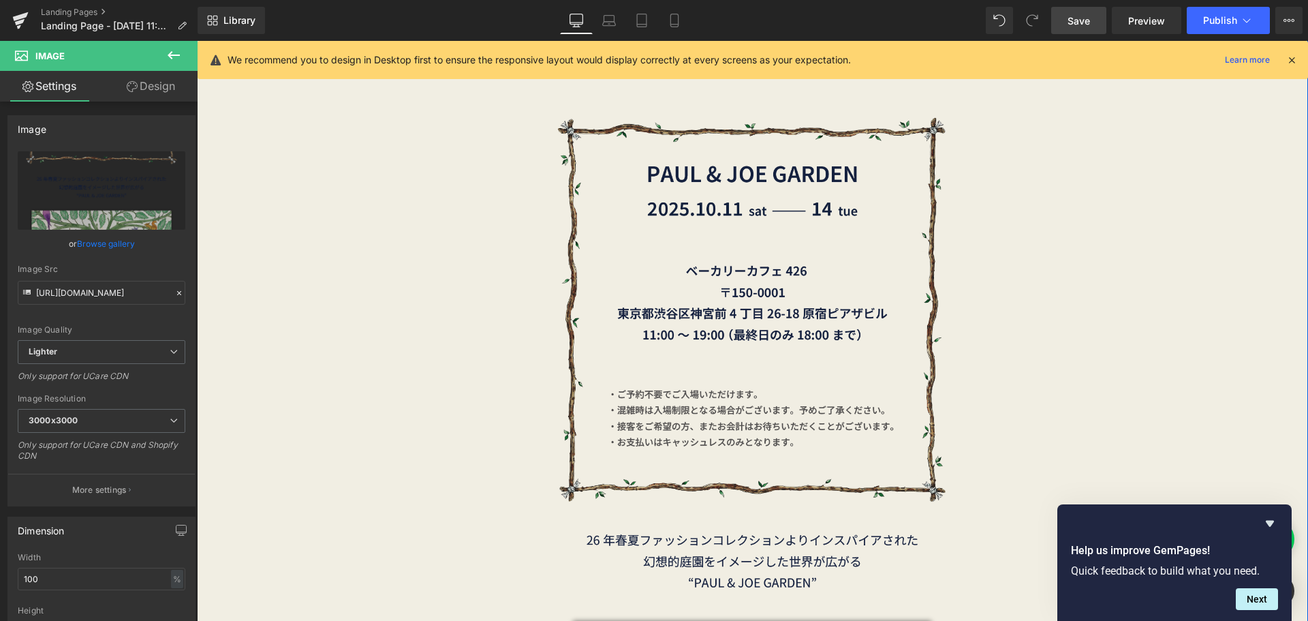
click at [738, 352] on img at bounding box center [752, 568] width 430 height 947
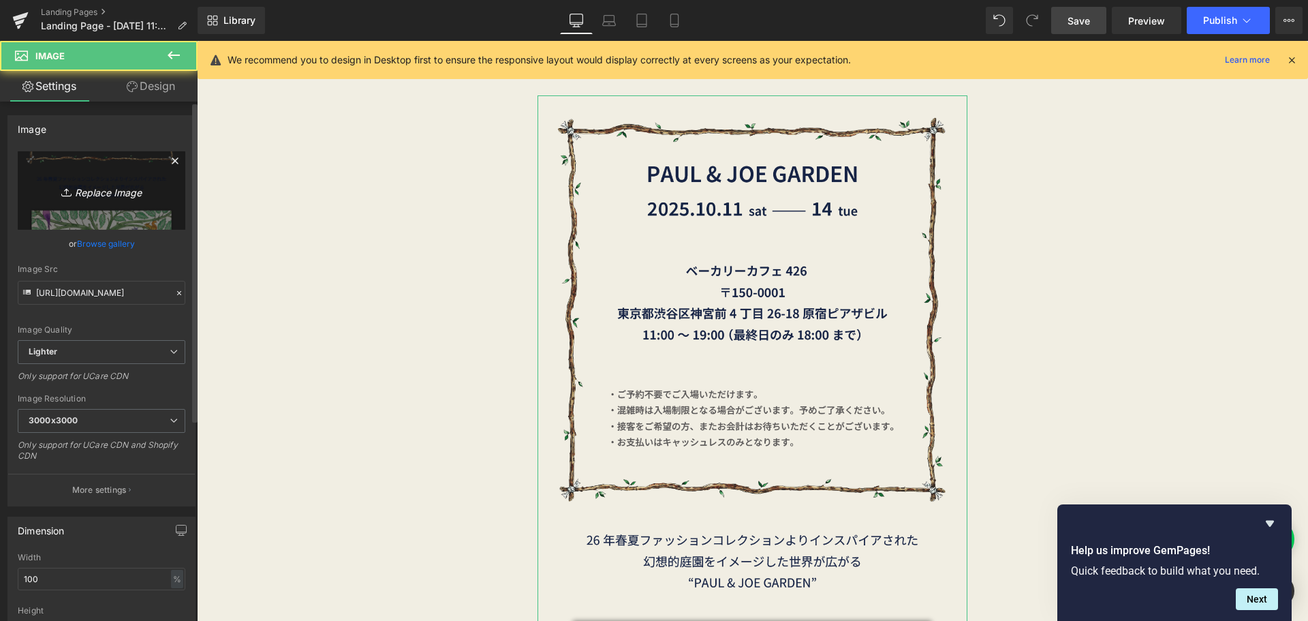
click at [103, 193] on icon "Replace Image" at bounding box center [101, 190] width 109 height 17
type input "C:\fakepath\30th素材-10.png"
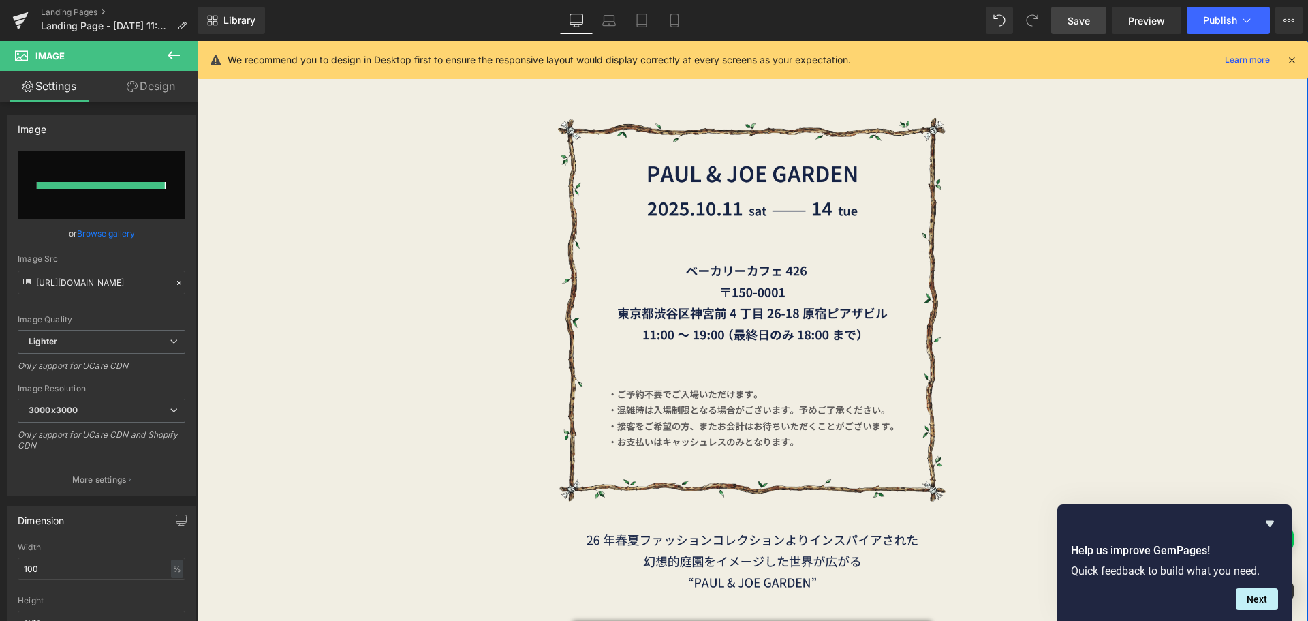
type input "[URL][DOMAIN_NAME]"
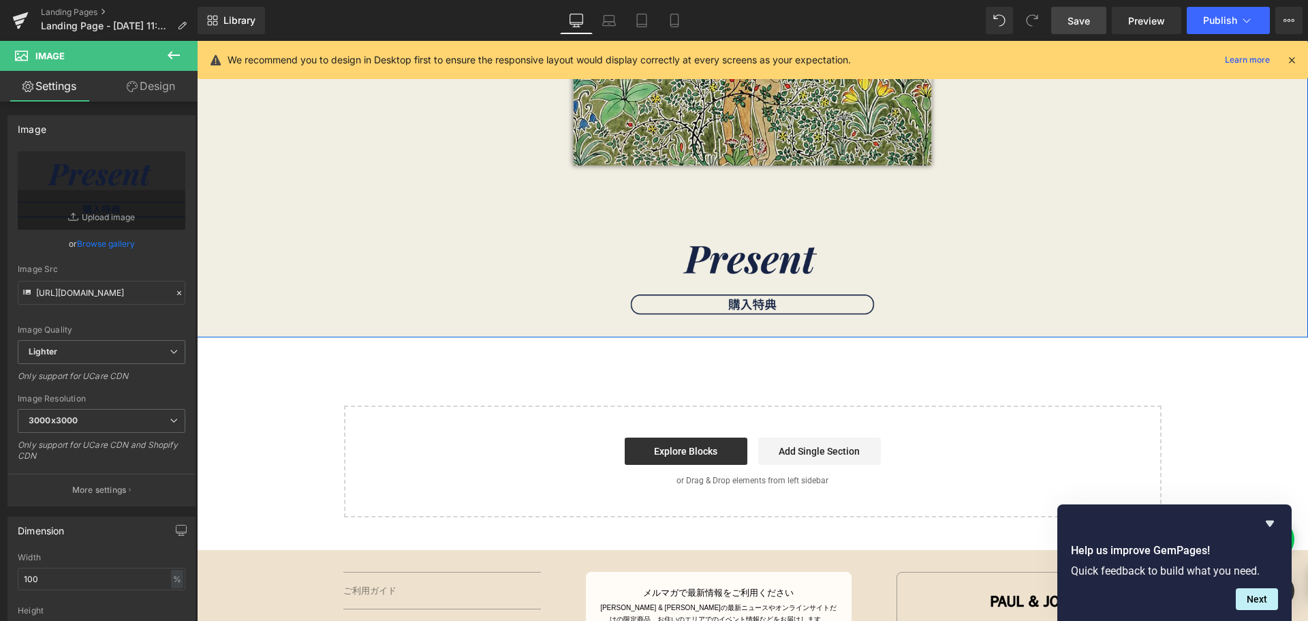
scroll to position [1798, 0]
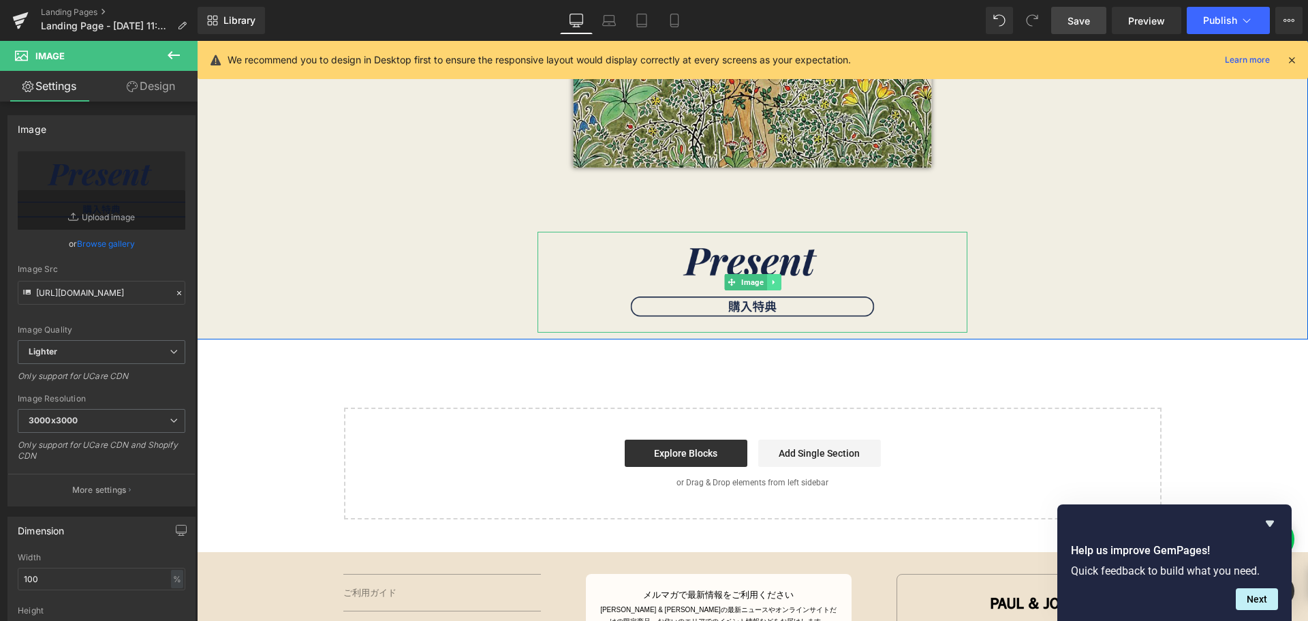
click at [769, 286] on link at bounding box center [773, 282] width 14 height 16
click at [765, 287] on link at bounding box center [766, 282] width 14 height 16
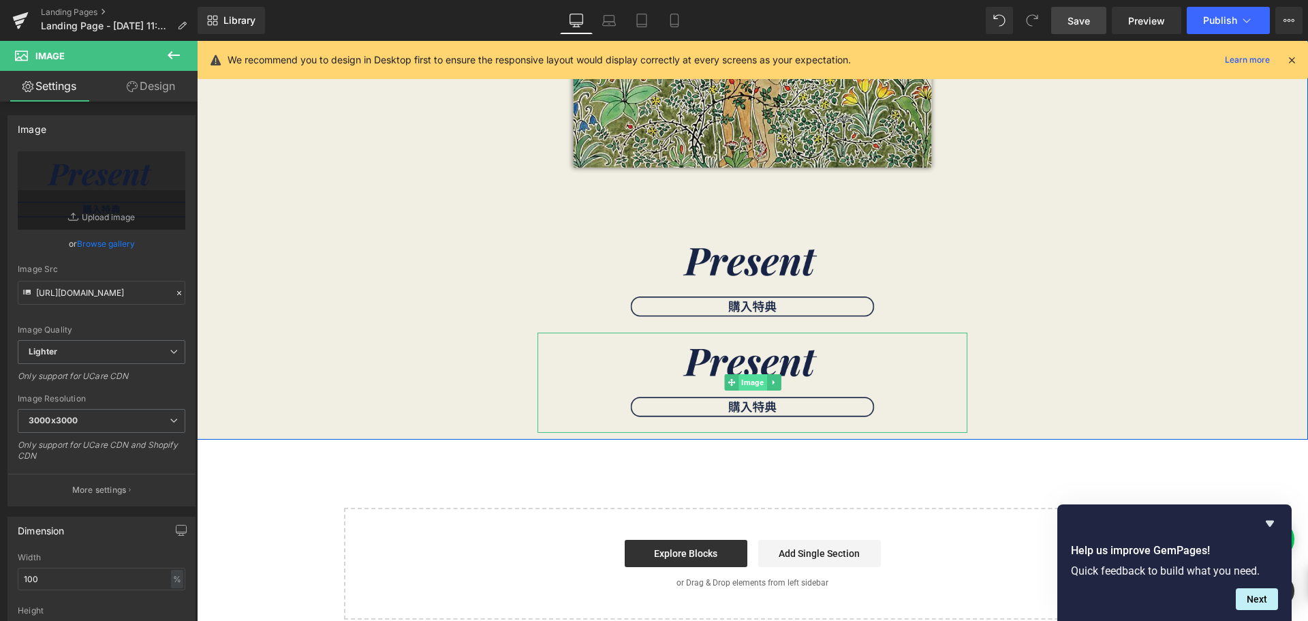
click at [746, 388] on span "Image" at bounding box center [752, 382] width 28 height 16
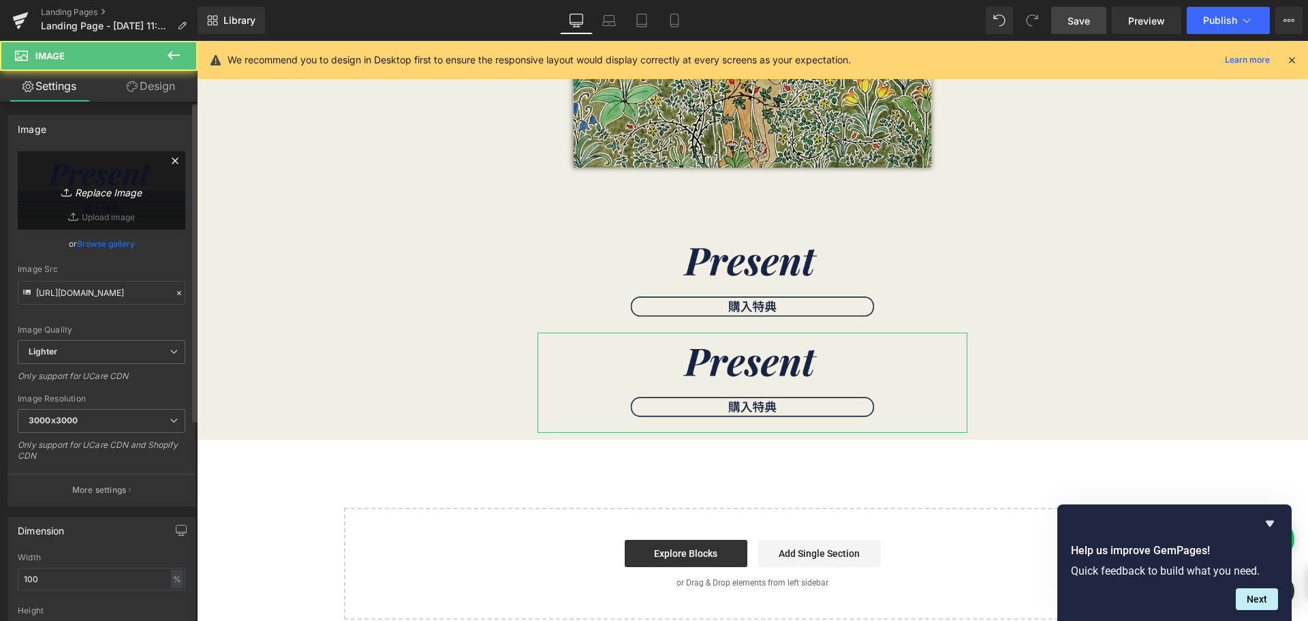
click at [91, 161] on link "Replace Image" at bounding box center [102, 190] width 168 height 78
type input "C:\fakepath\30th素材_アートボード 1.png"
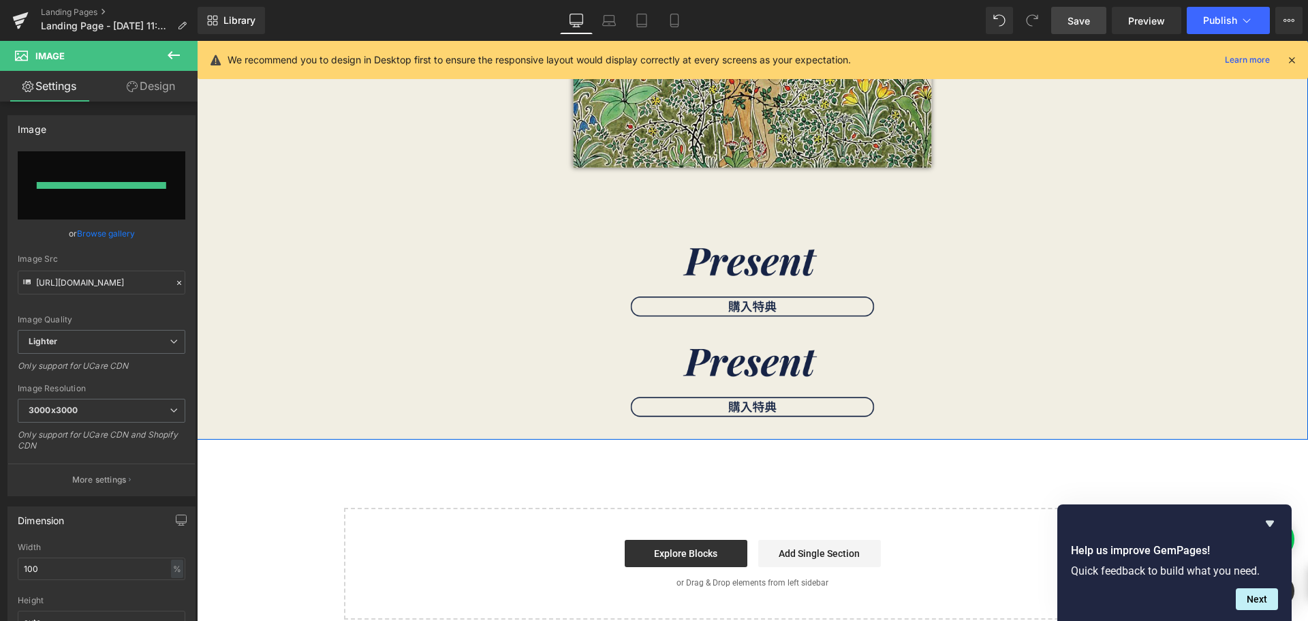
type input "[URL][DOMAIN_NAME]"
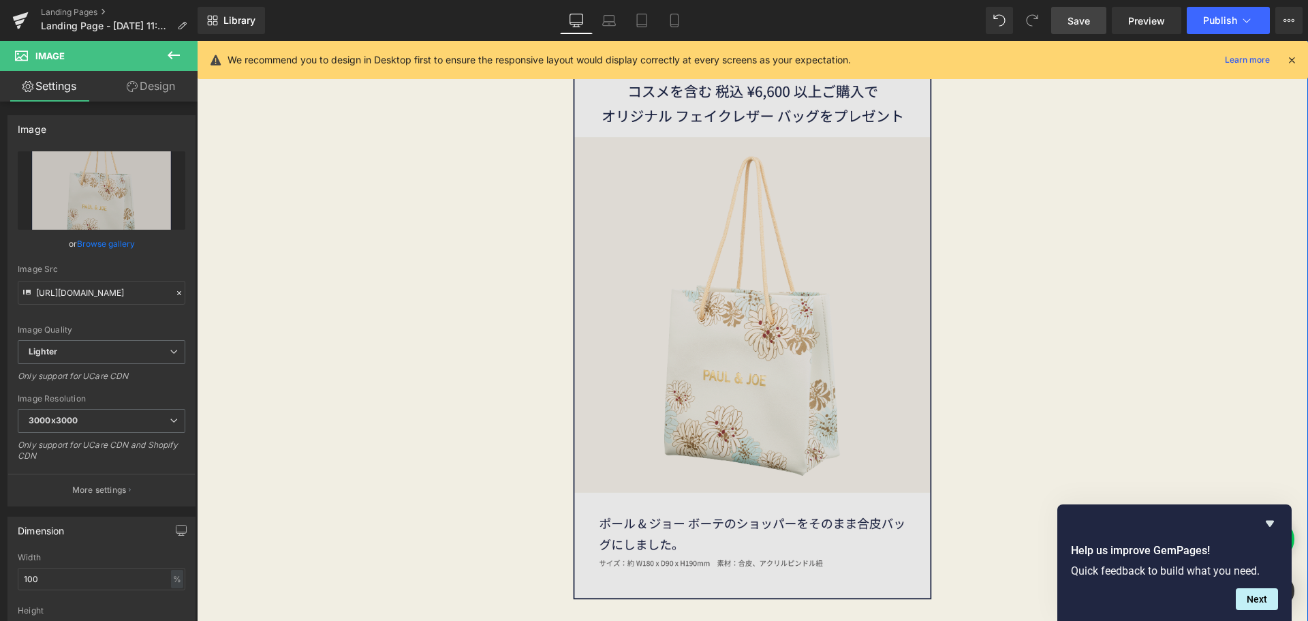
scroll to position [2003, 0]
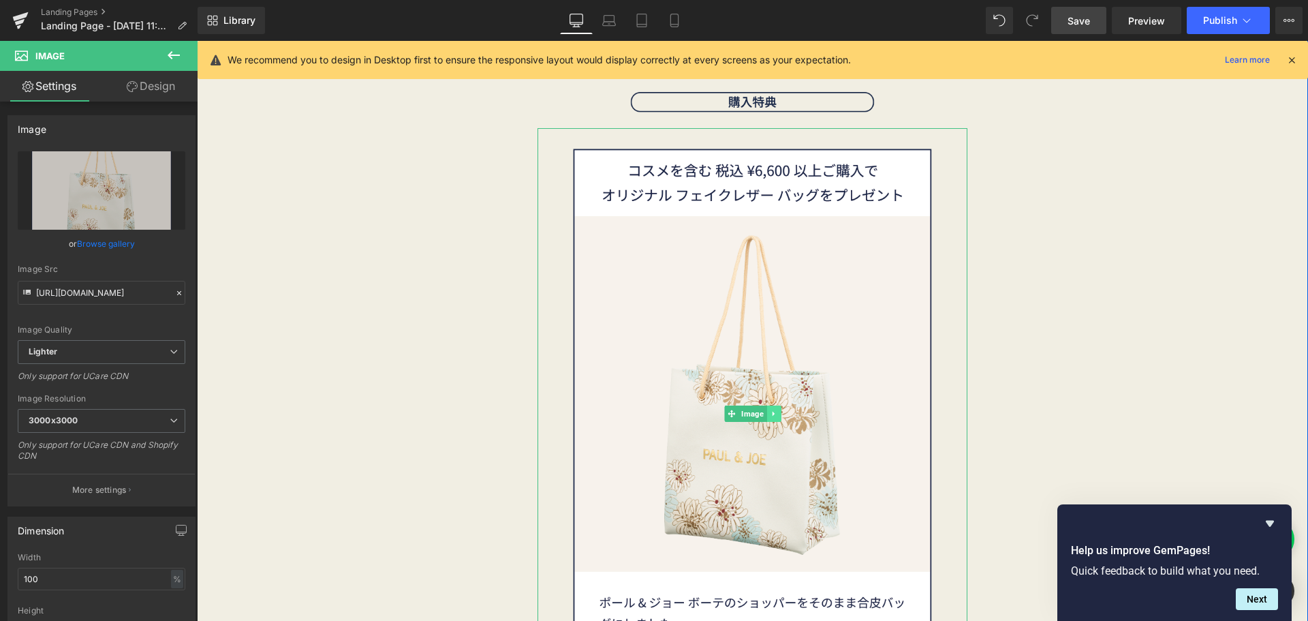
click at [771, 411] on icon at bounding box center [773, 413] width 7 height 8
click at [764, 416] on icon at bounding box center [766, 412] width 7 height 7
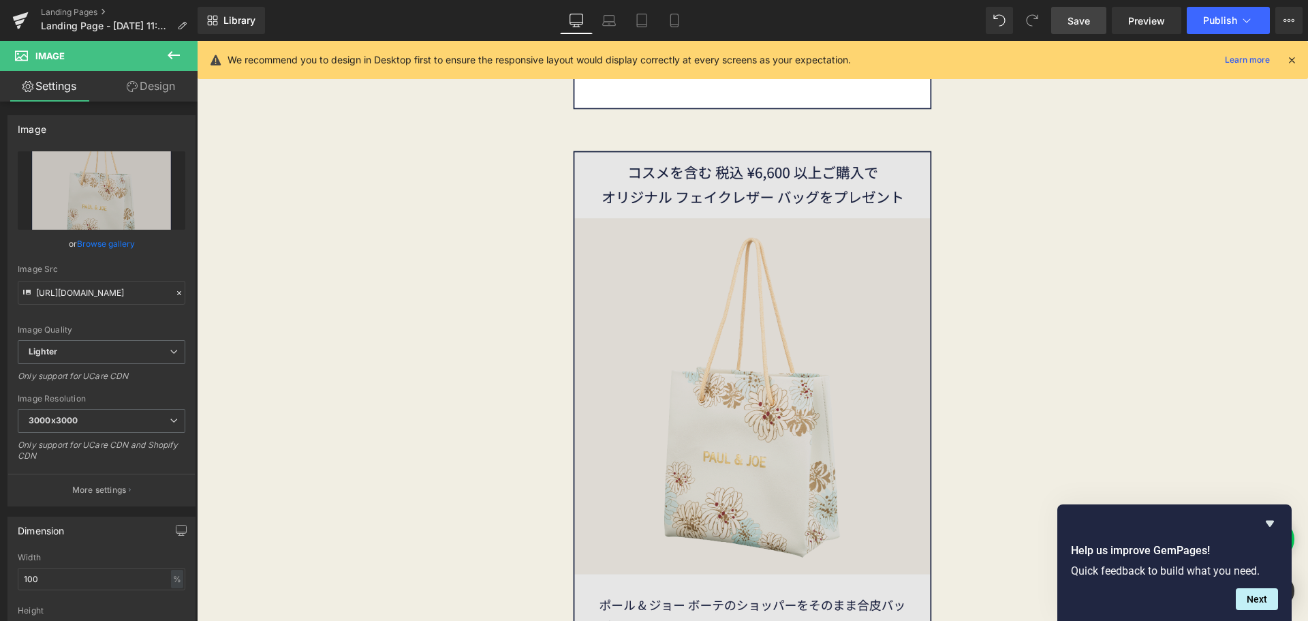
scroll to position [2606, 0]
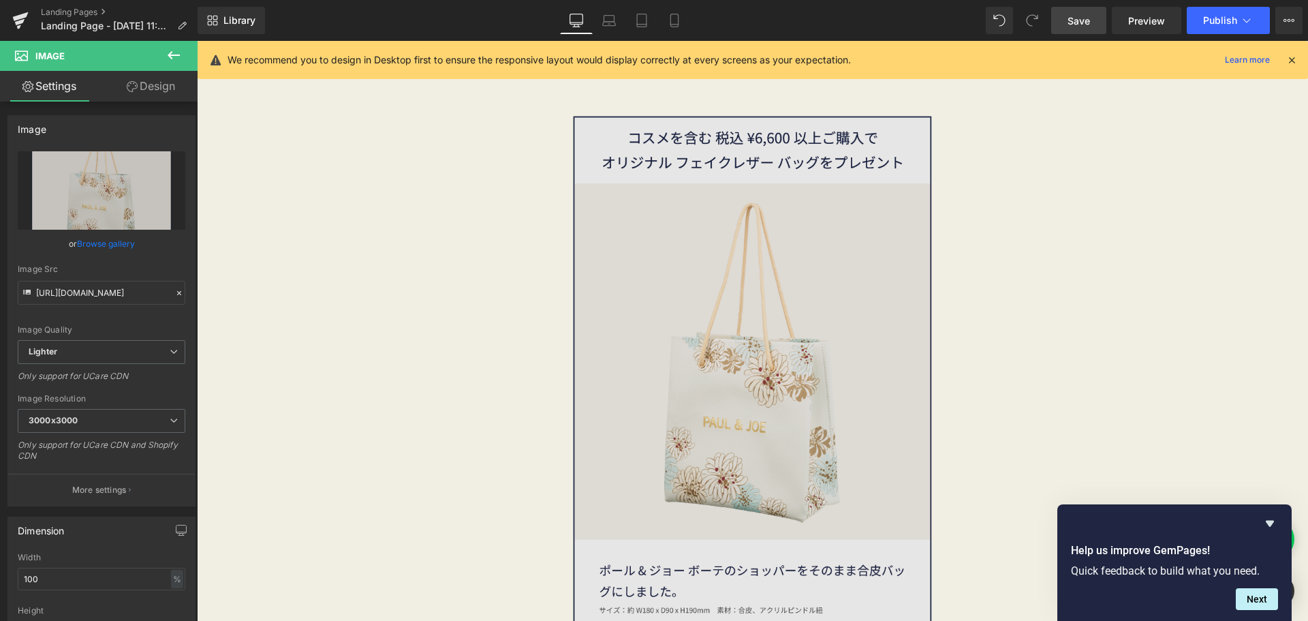
click at [655, 327] on img at bounding box center [752, 380] width 430 height 571
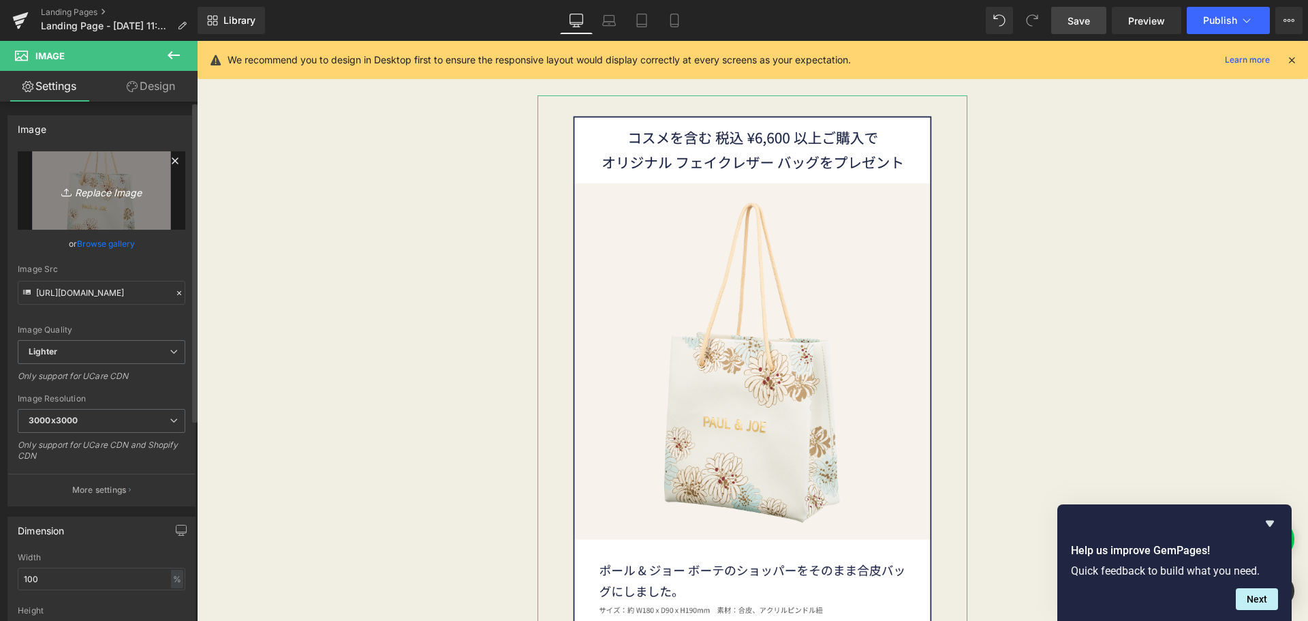
click at [87, 176] on link "Replace Image" at bounding box center [102, 190] width 168 height 78
type input "C:\fakepath\30th素材-11.png"
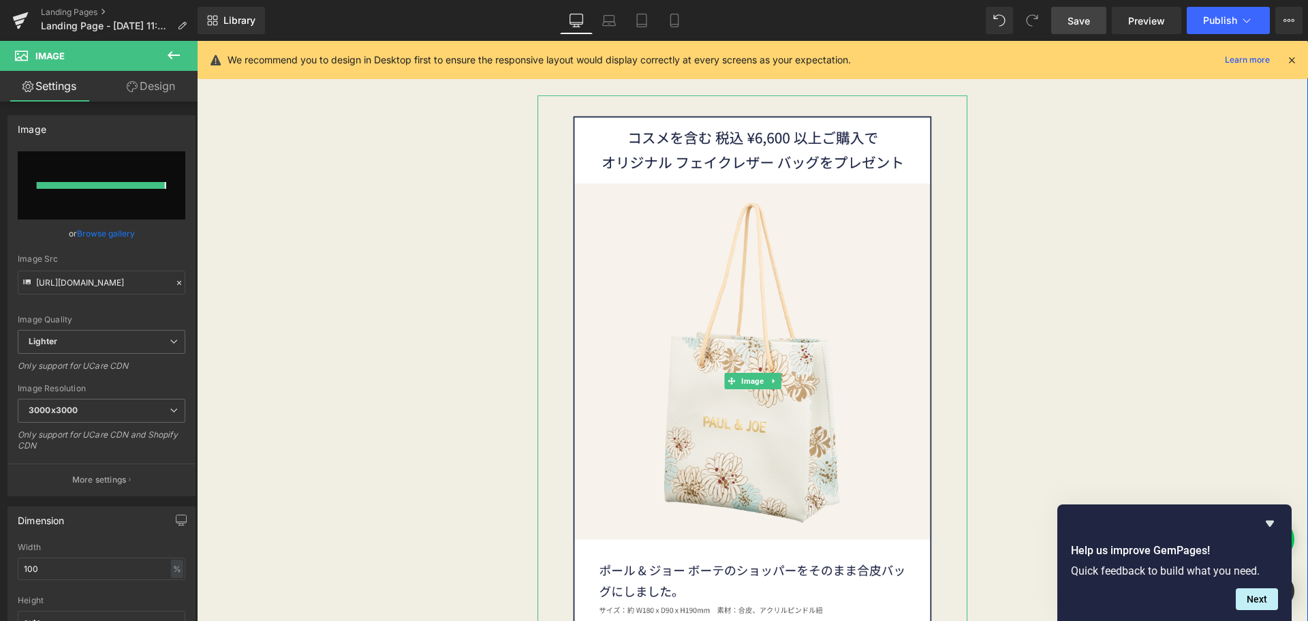
type input "[URL][DOMAIN_NAME]"
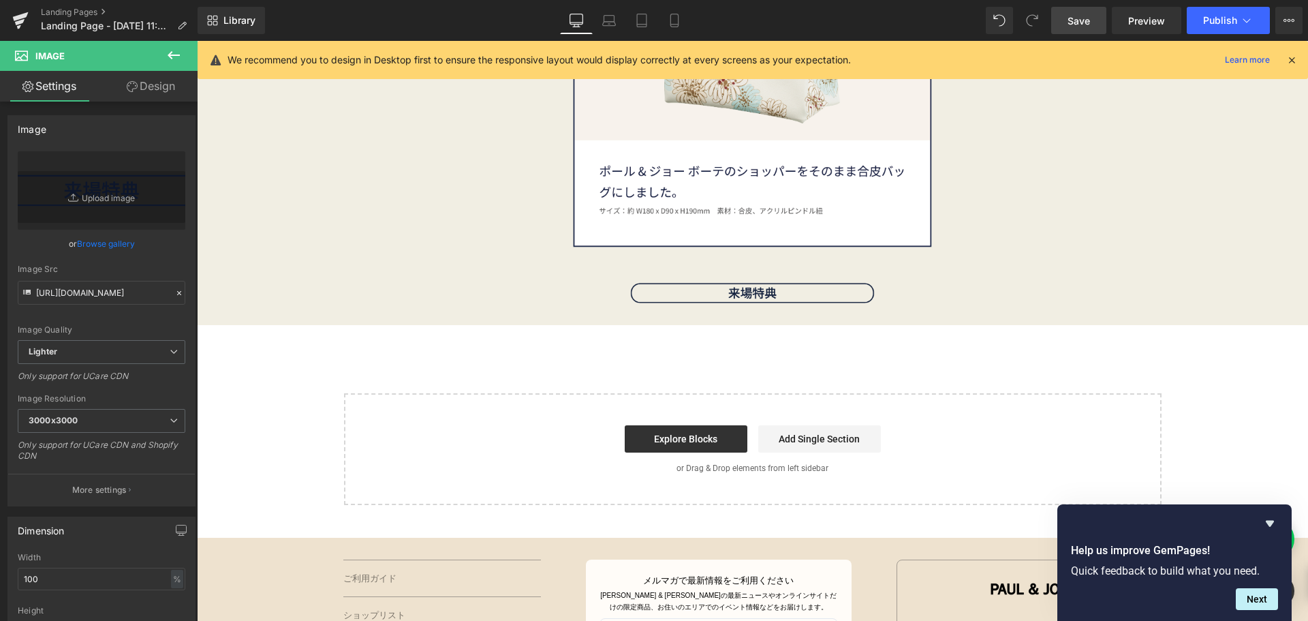
scroll to position [2402, 0]
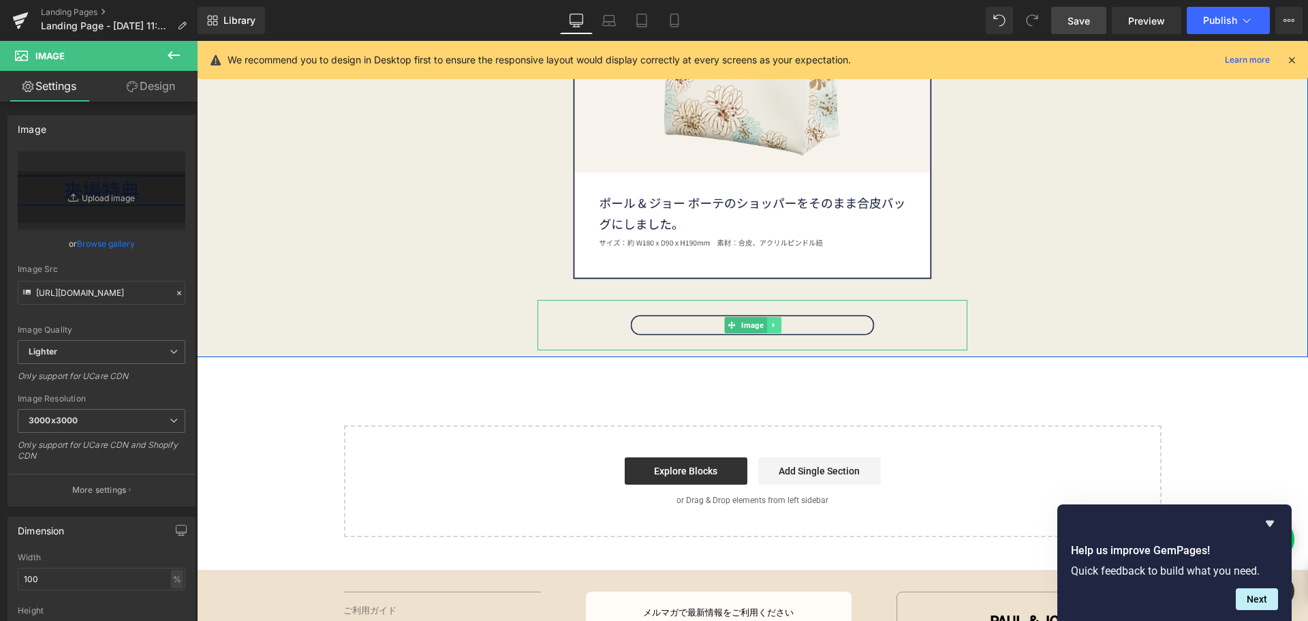
click at [769, 330] on link at bounding box center [773, 325] width 14 height 16
click at [761, 329] on link at bounding box center [766, 325] width 14 height 16
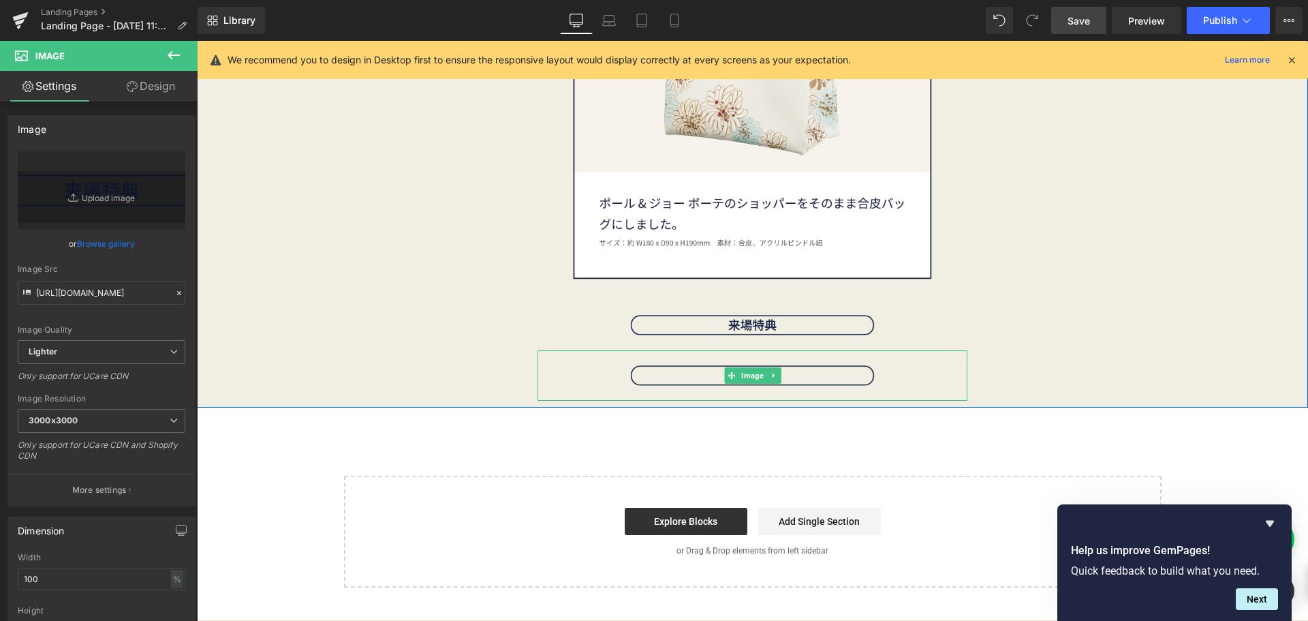
drag, startPoint x: 616, startPoint y: 375, endPoint x: 296, endPoint y: 283, distance: 333.1
click at [616, 375] on img at bounding box center [752, 375] width 430 height 50
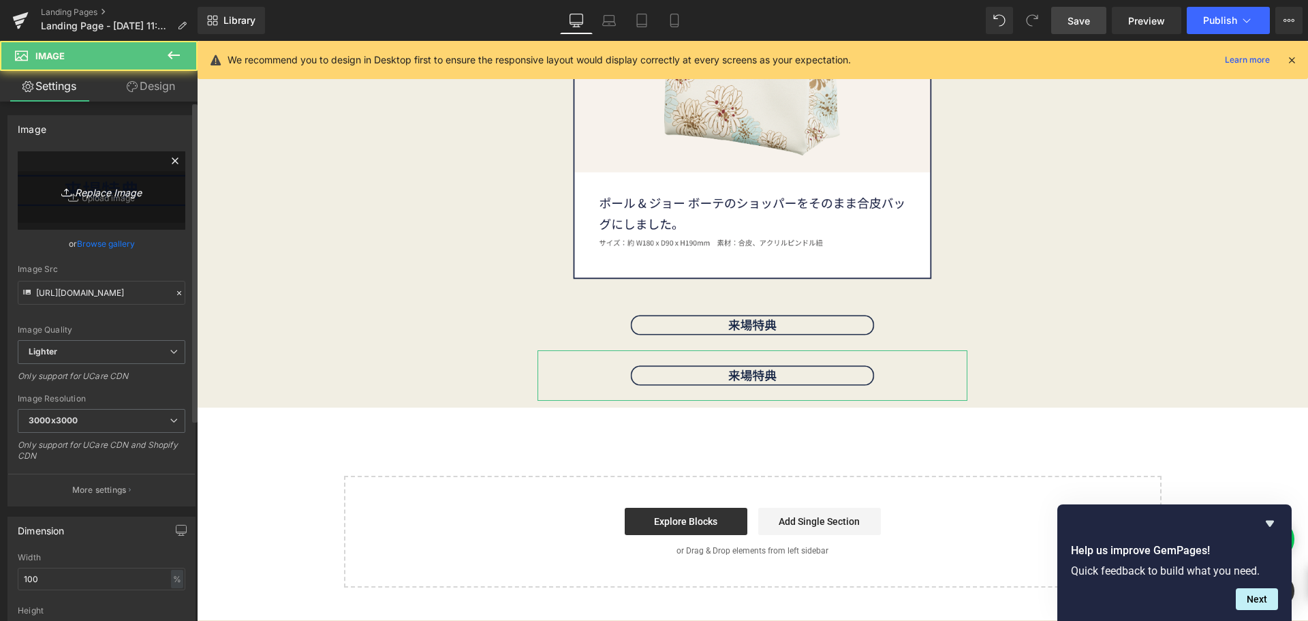
click at [123, 201] on link "Replace Image" at bounding box center [102, 190] width 168 height 78
type input "C:\fakepath\30th素材-05.png"
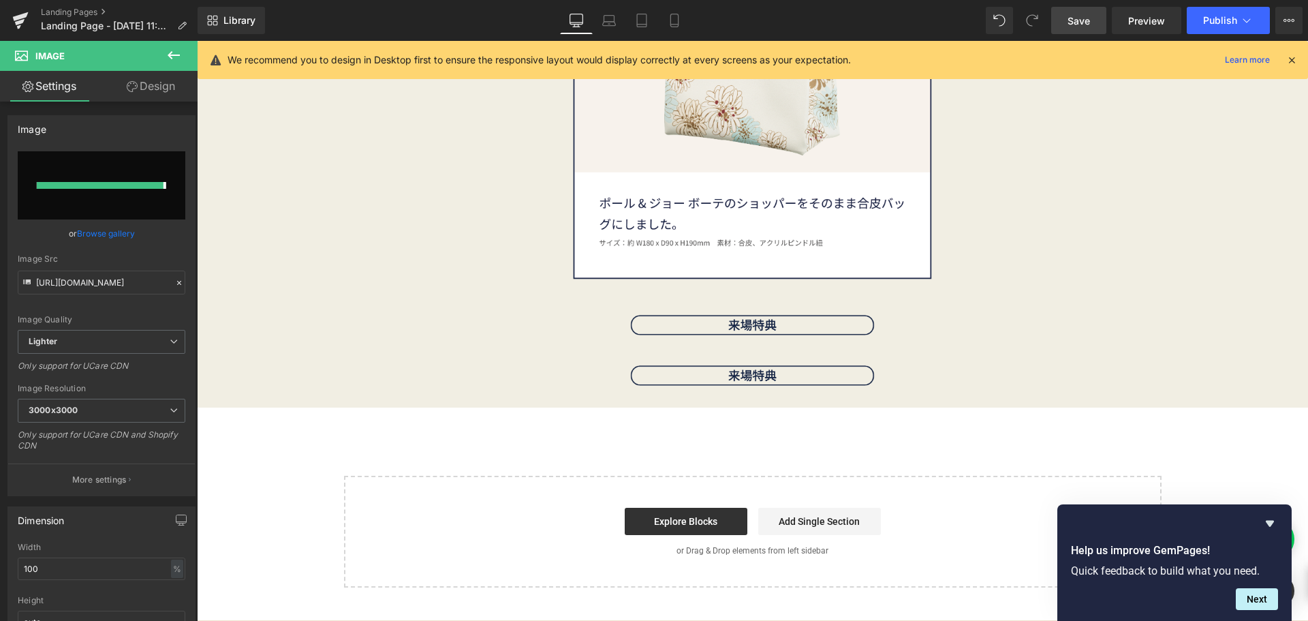
type input "[URL][DOMAIN_NAME]"
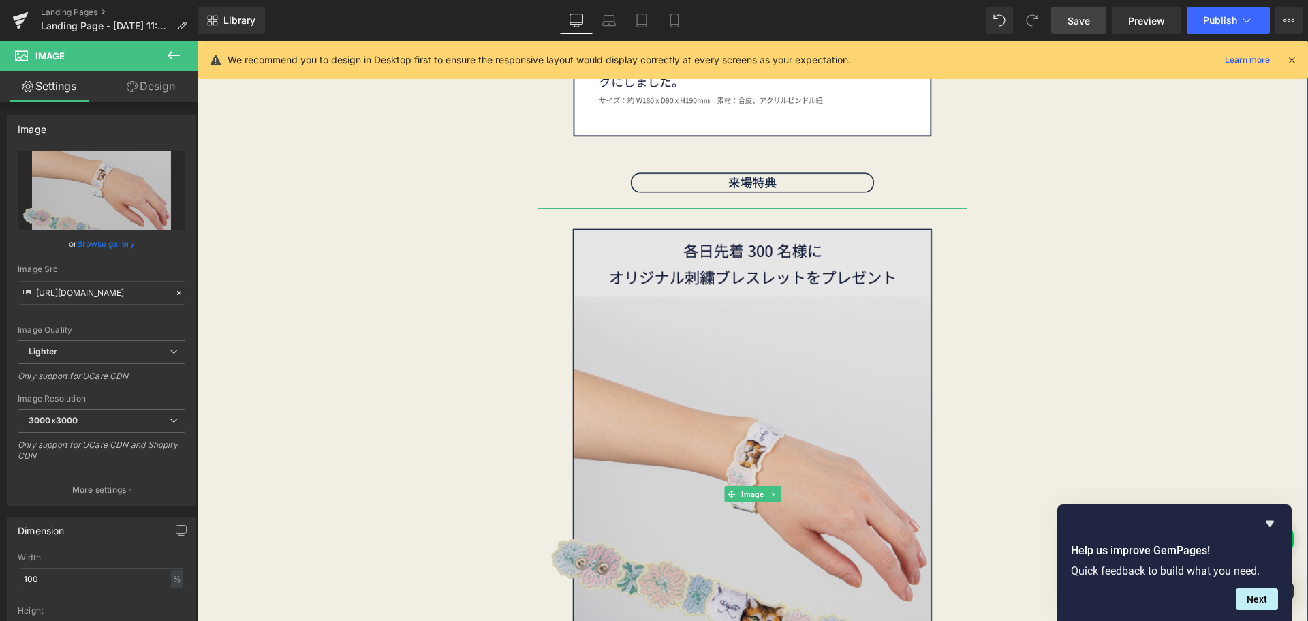
scroll to position [2810, 0]
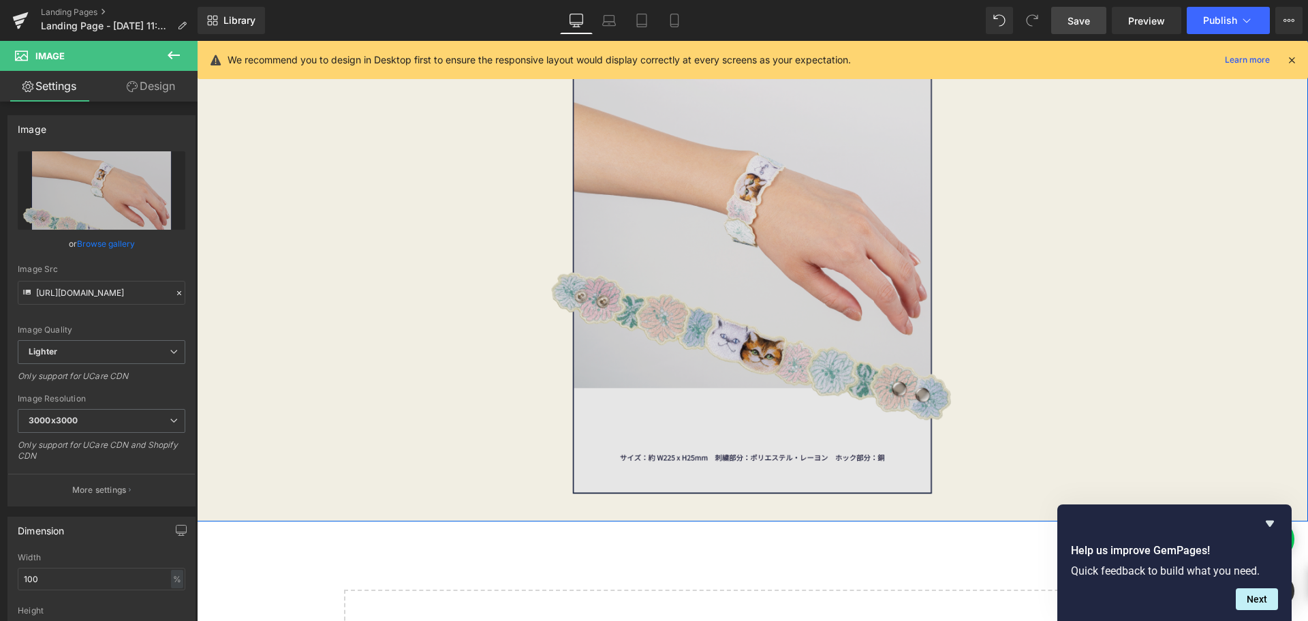
drag, startPoint x: 445, startPoint y: 349, endPoint x: 659, endPoint y: 307, distance: 217.3
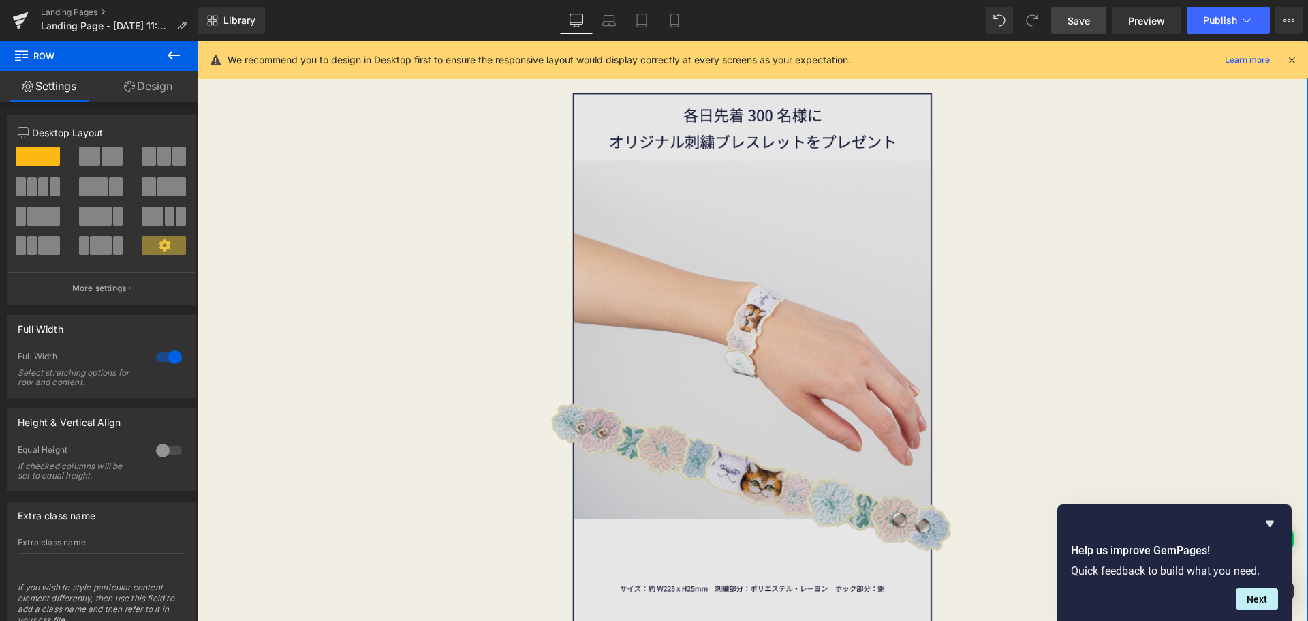
scroll to position [2674, 0]
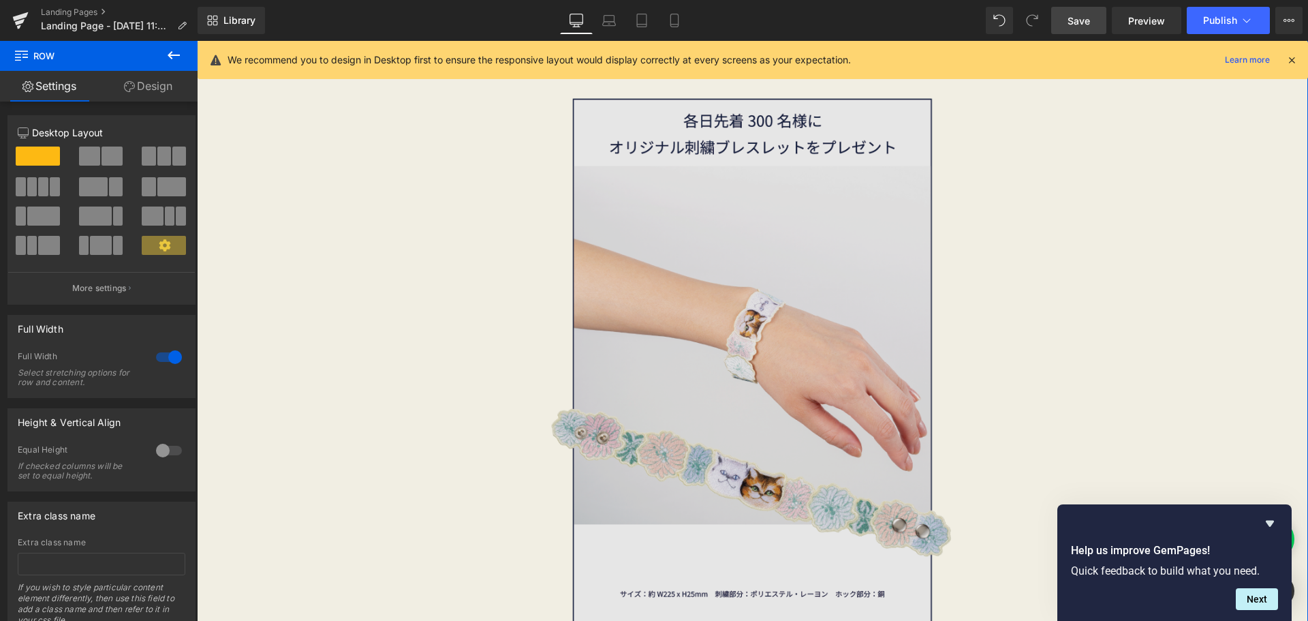
click at [898, 344] on img at bounding box center [752, 364] width 430 height 573
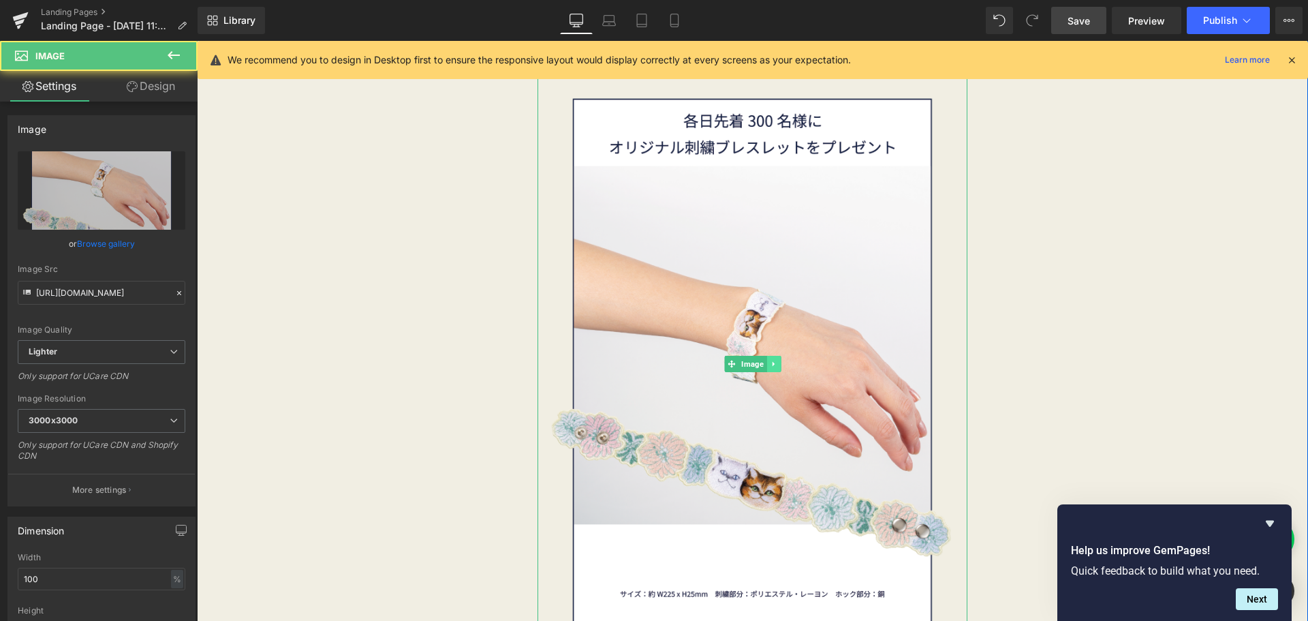
click at [770, 364] on icon at bounding box center [773, 364] width 7 height 8
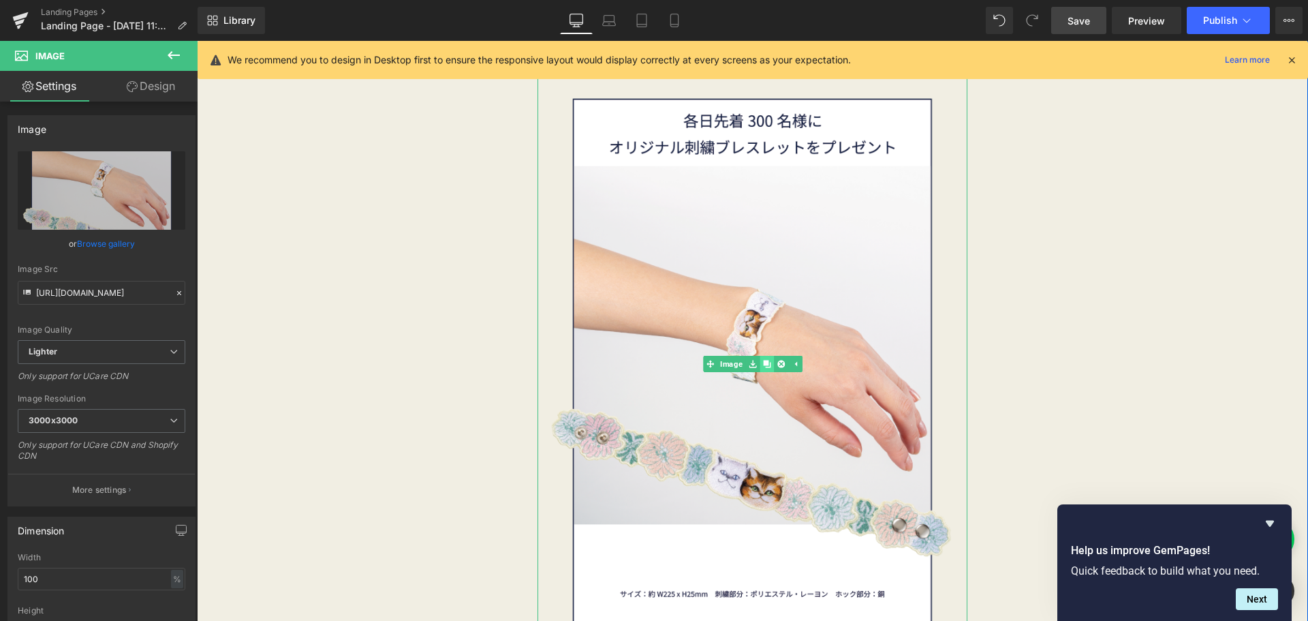
click at [763, 364] on icon at bounding box center [766, 364] width 7 height 8
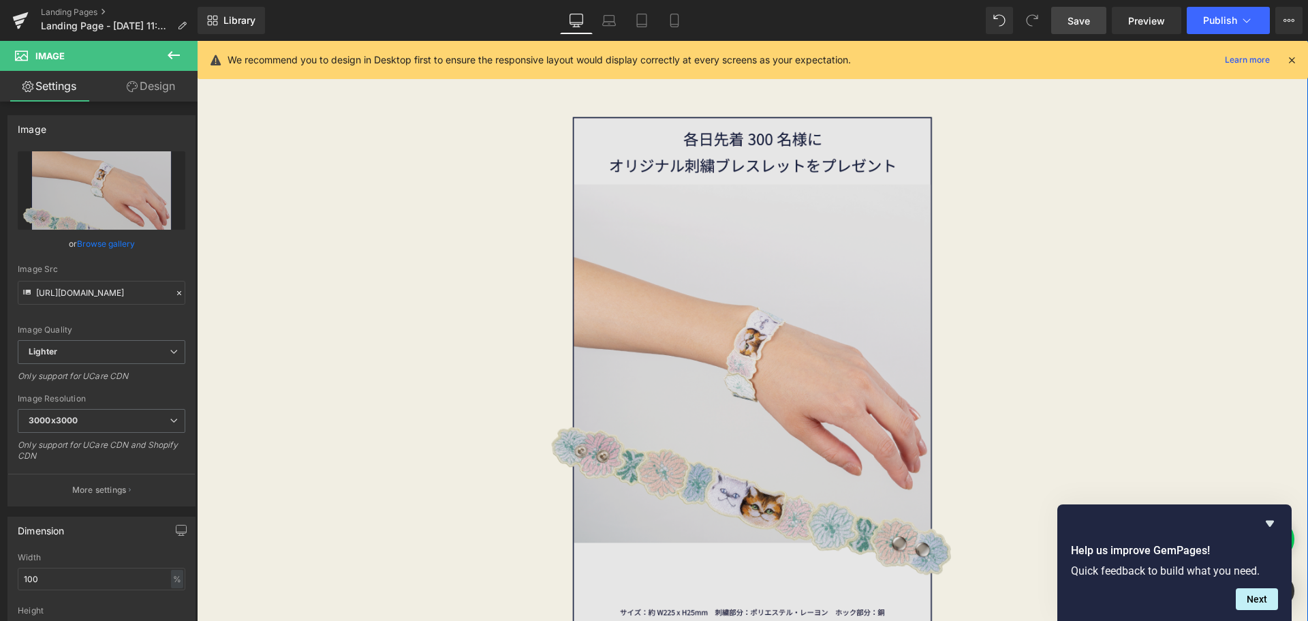
scroll to position [3229, 0]
click at [712, 356] on img at bounding box center [752, 381] width 430 height 573
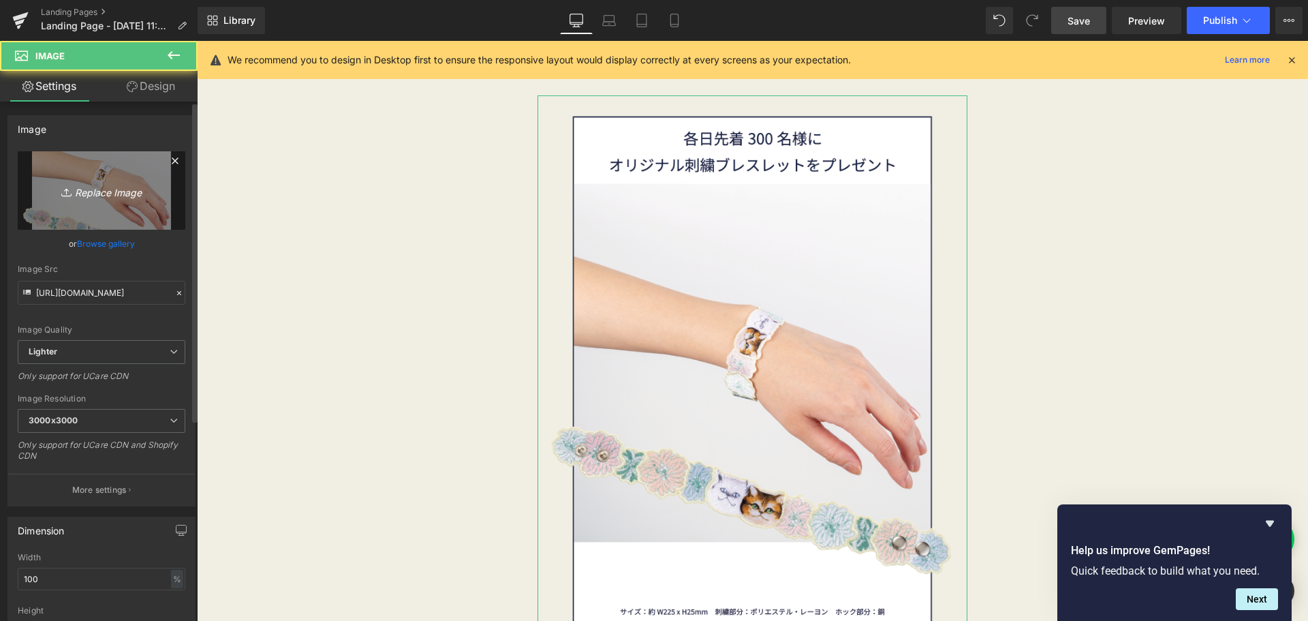
click at [124, 218] on link "Replace Image" at bounding box center [102, 190] width 168 height 78
type input "C:\fakepath\30th素材-06.png"
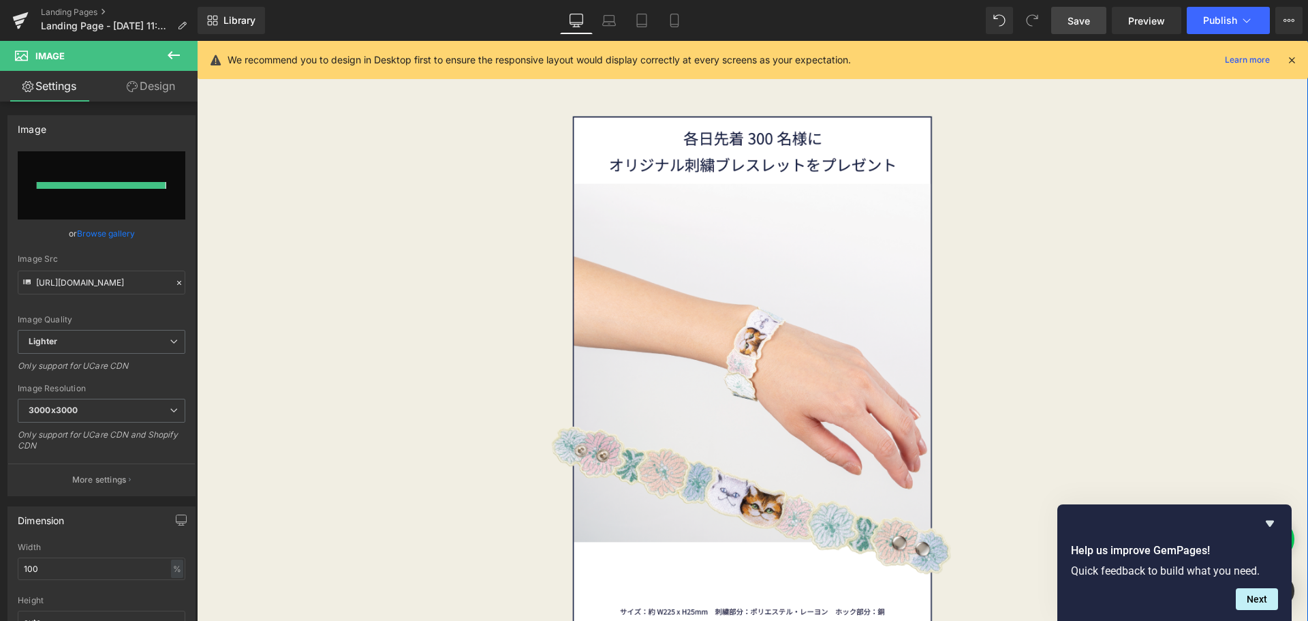
type input "[URL][DOMAIN_NAME]"
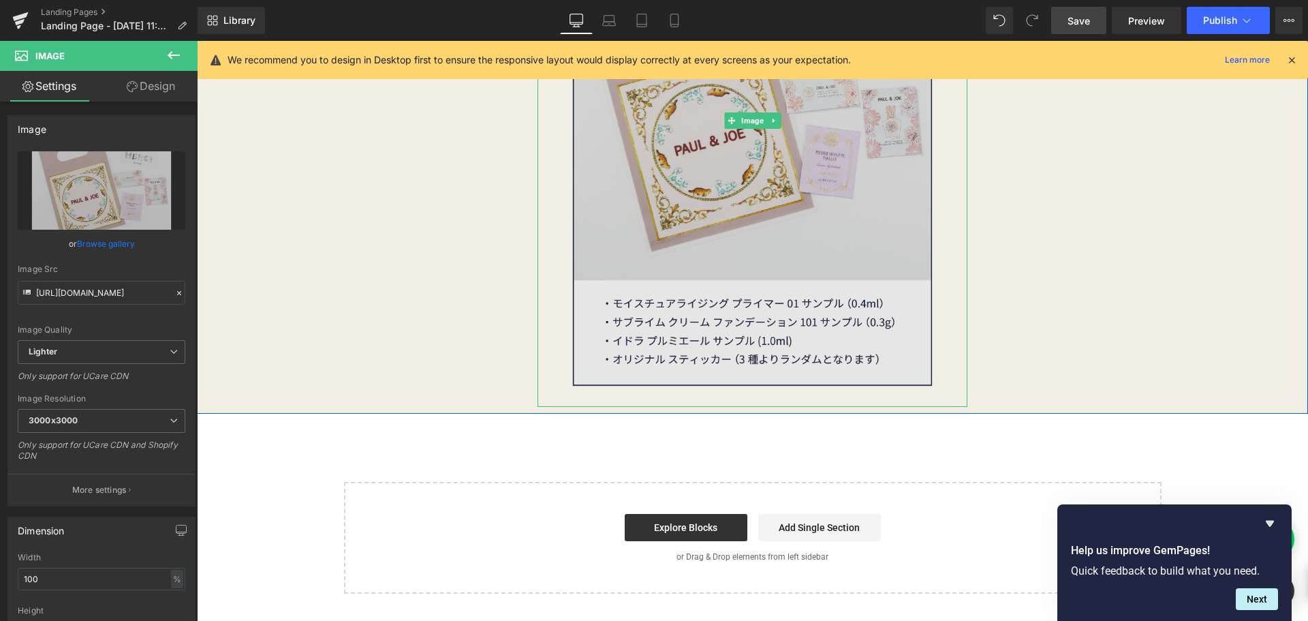
scroll to position [3366, 0]
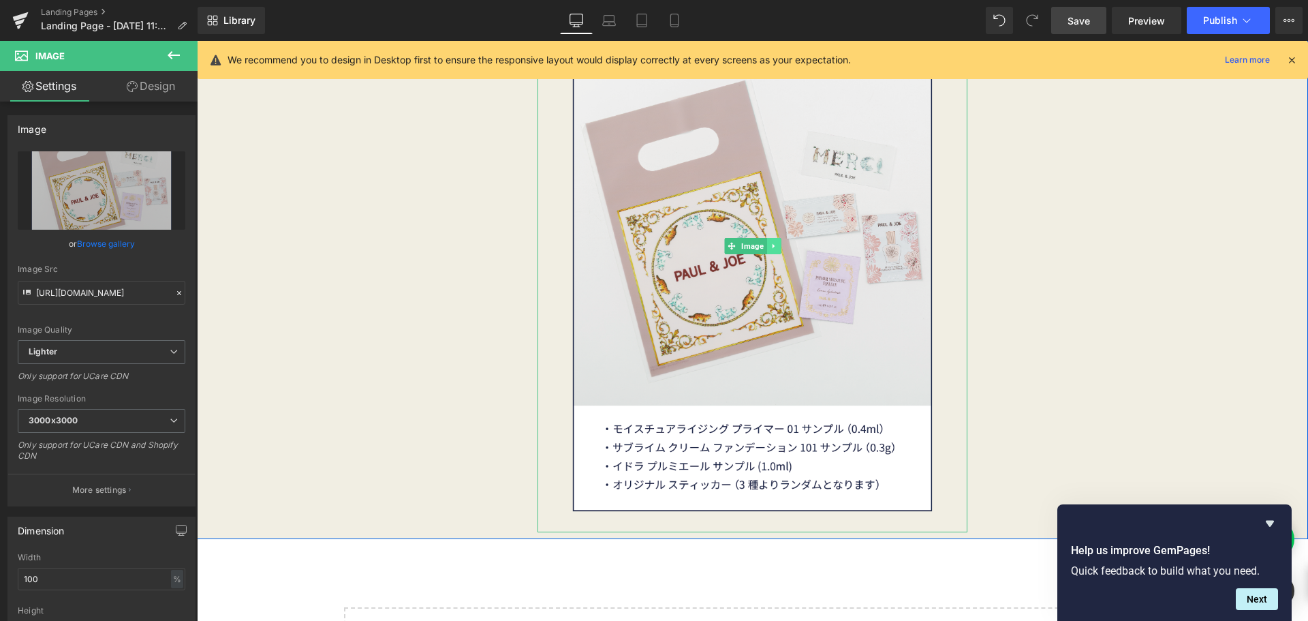
click at [772, 242] on icon at bounding box center [773, 246] width 7 height 8
click at [766, 249] on link at bounding box center [766, 246] width 14 height 16
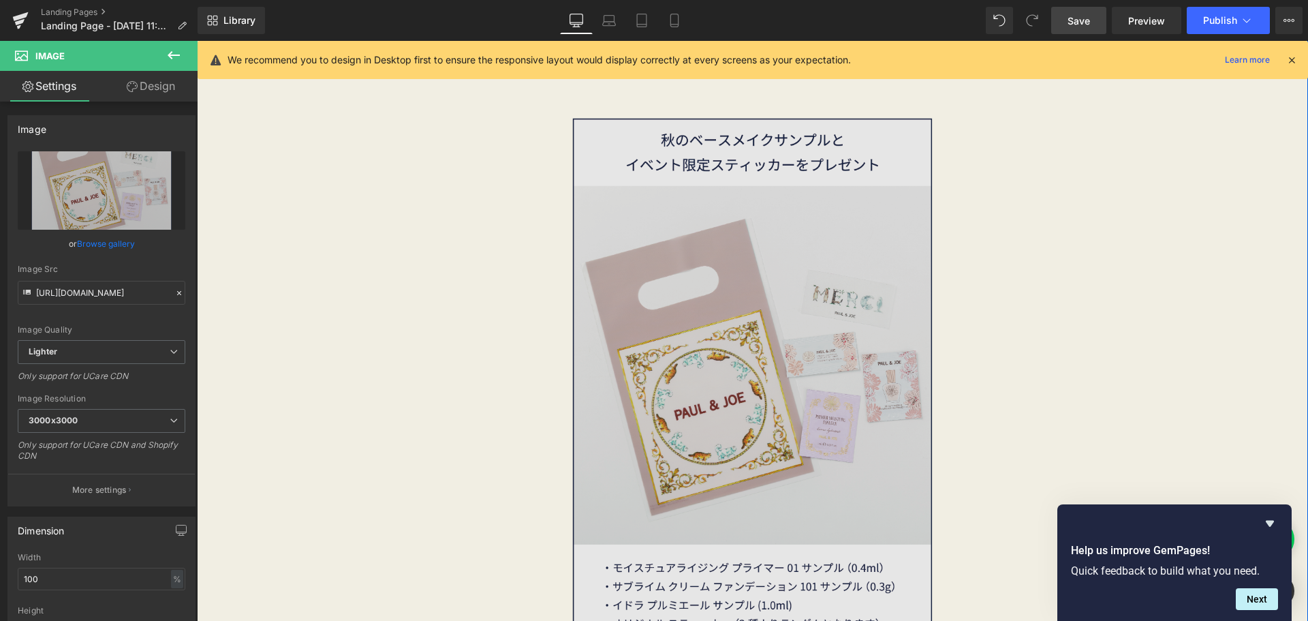
scroll to position [3802, 0]
click at [729, 403] on img at bounding box center [752, 381] width 430 height 573
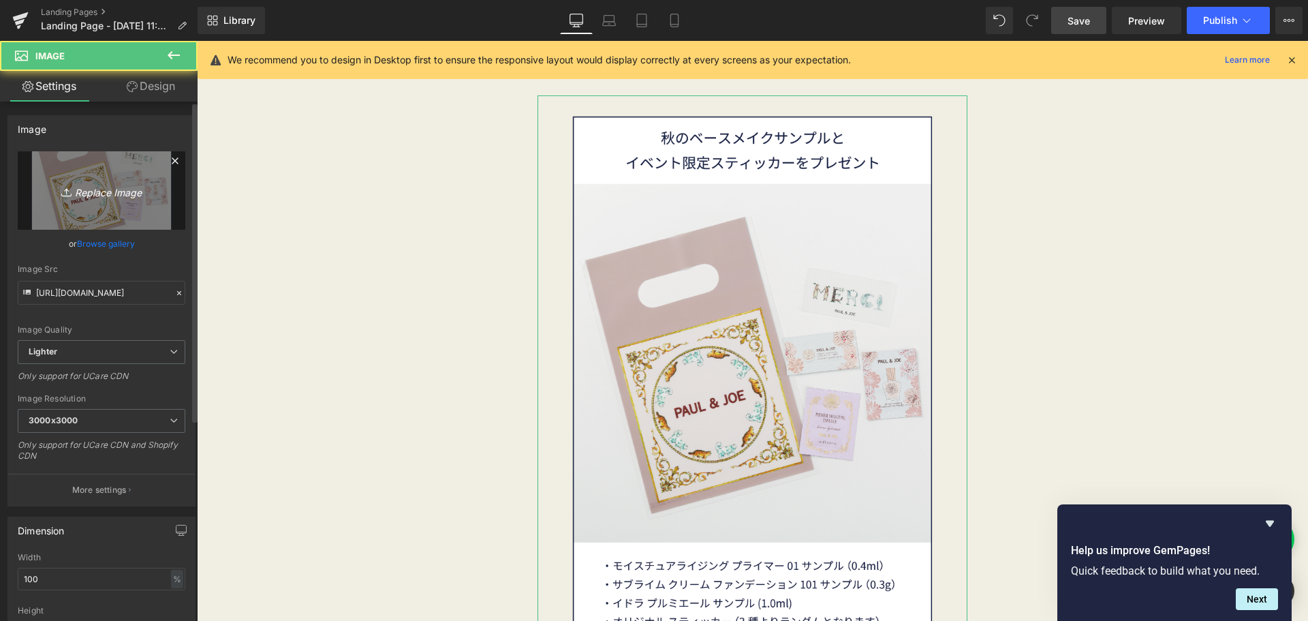
click at [111, 186] on icon "Replace Image" at bounding box center [101, 190] width 109 height 17
type input "C:\fakepath\30th素材-13.png"
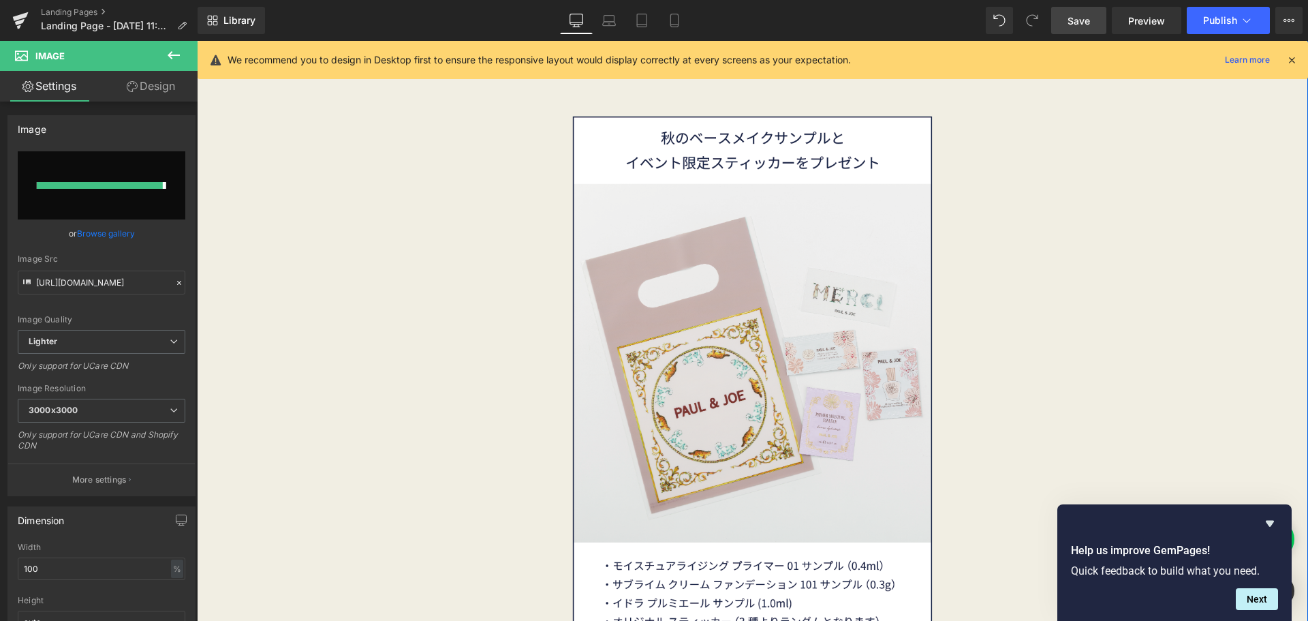
type input "[URL][DOMAIN_NAME]"
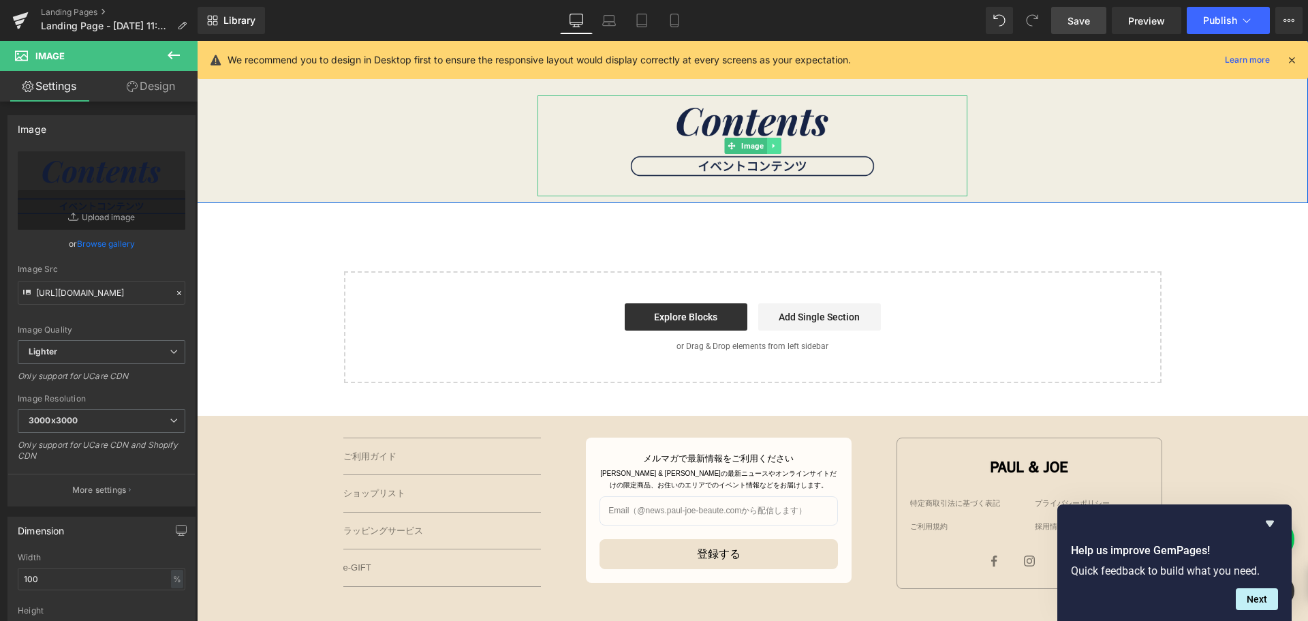
click at [770, 146] on icon at bounding box center [773, 146] width 7 height 8
click at [759, 152] on link at bounding box center [766, 146] width 14 height 16
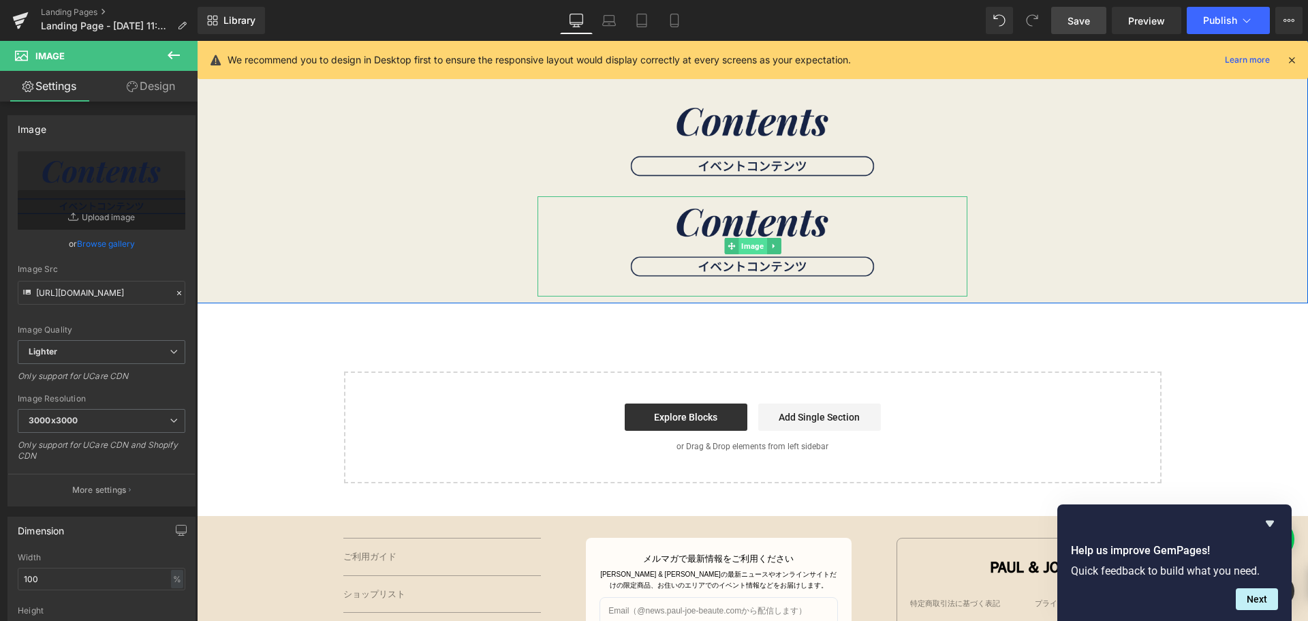
click at [738, 247] on span "Image" at bounding box center [752, 246] width 28 height 16
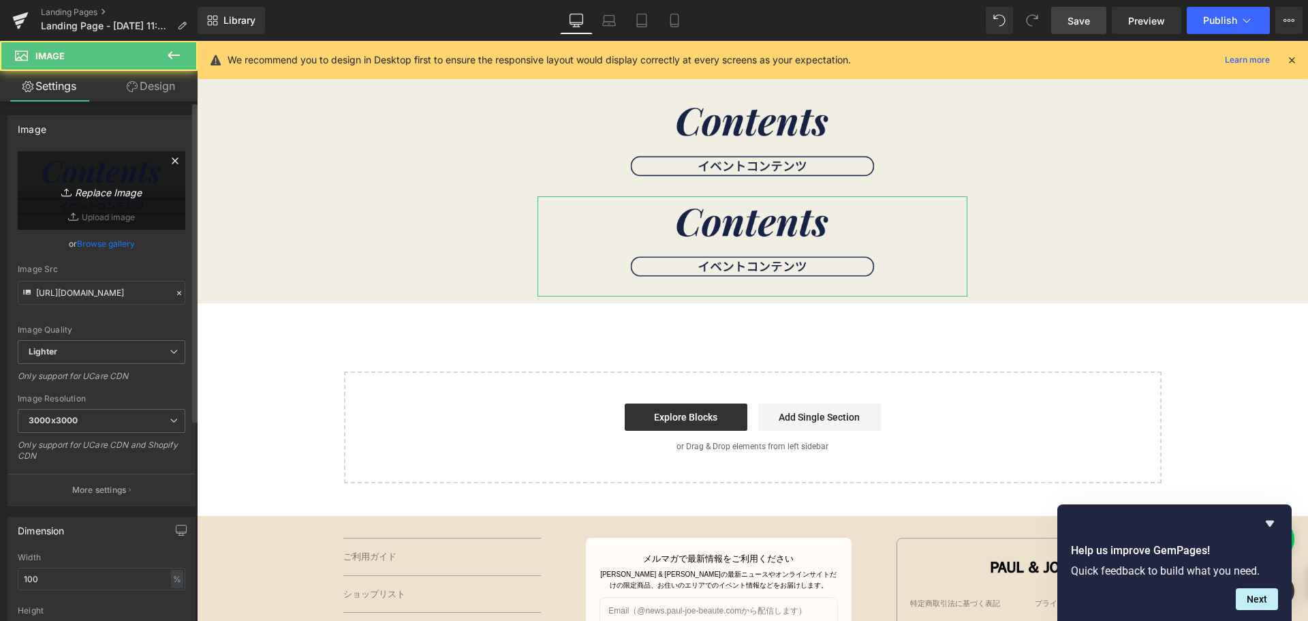
click at [132, 191] on icon "Replace Image" at bounding box center [101, 190] width 109 height 17
type input "C:\fakepath\30th素材-03.png"
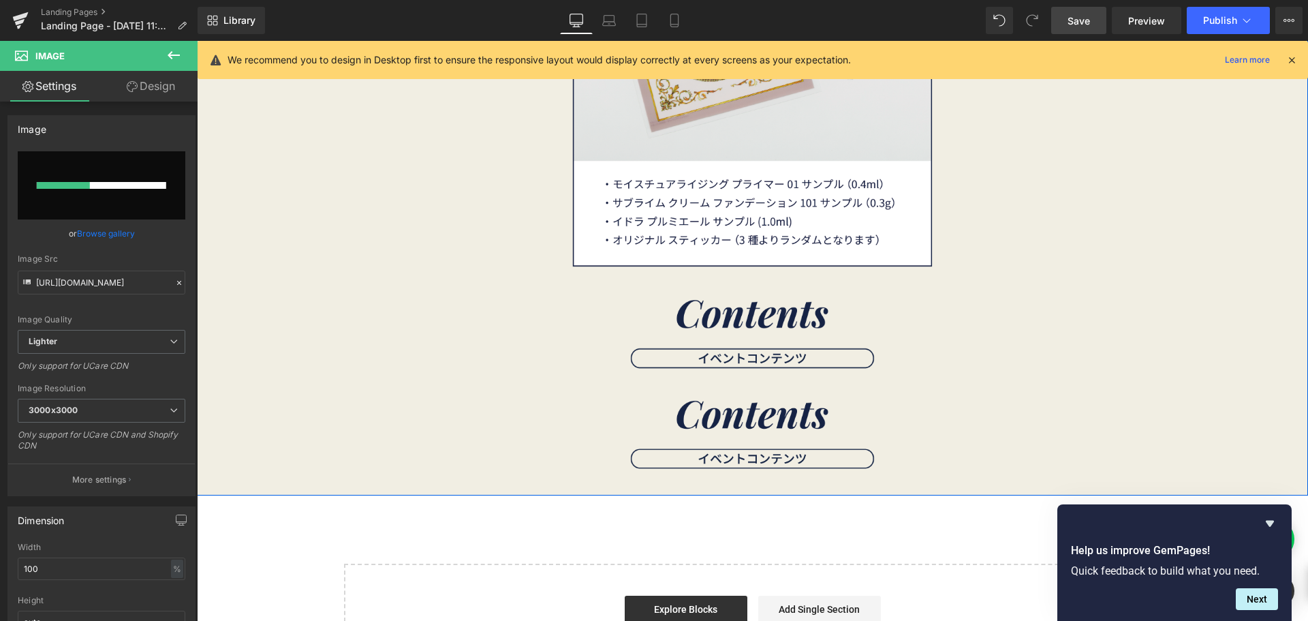
scroll to position [3598, 0]
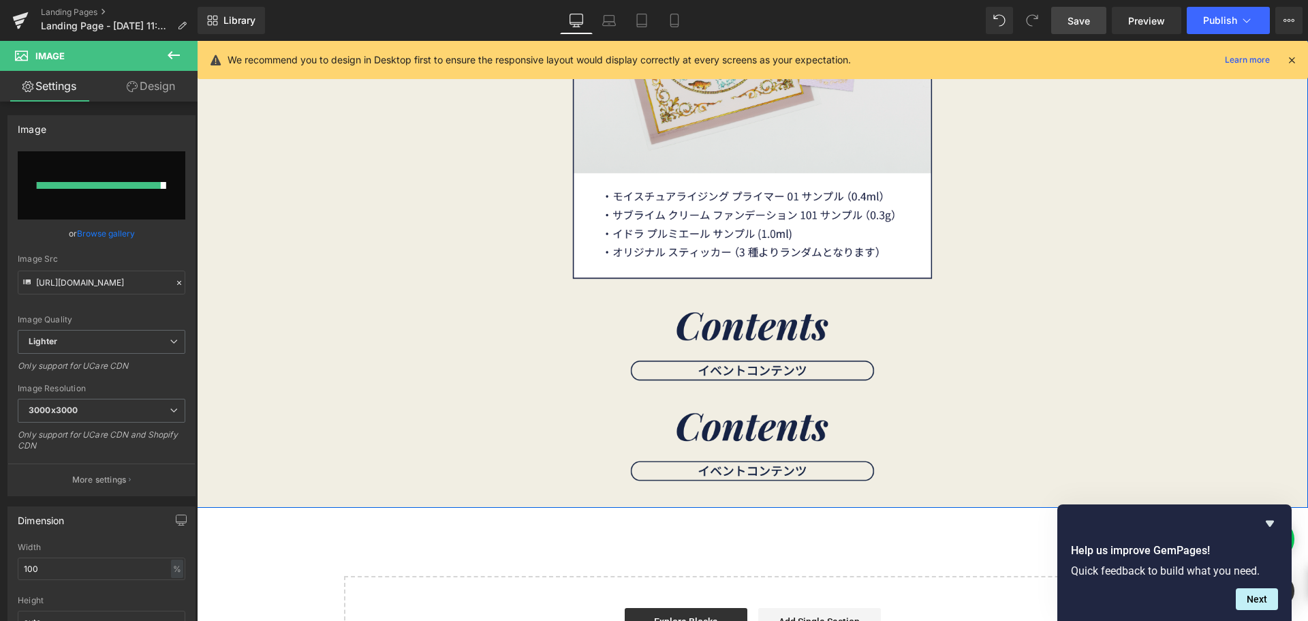
type input "[URL][DOMAIN_NAME]"
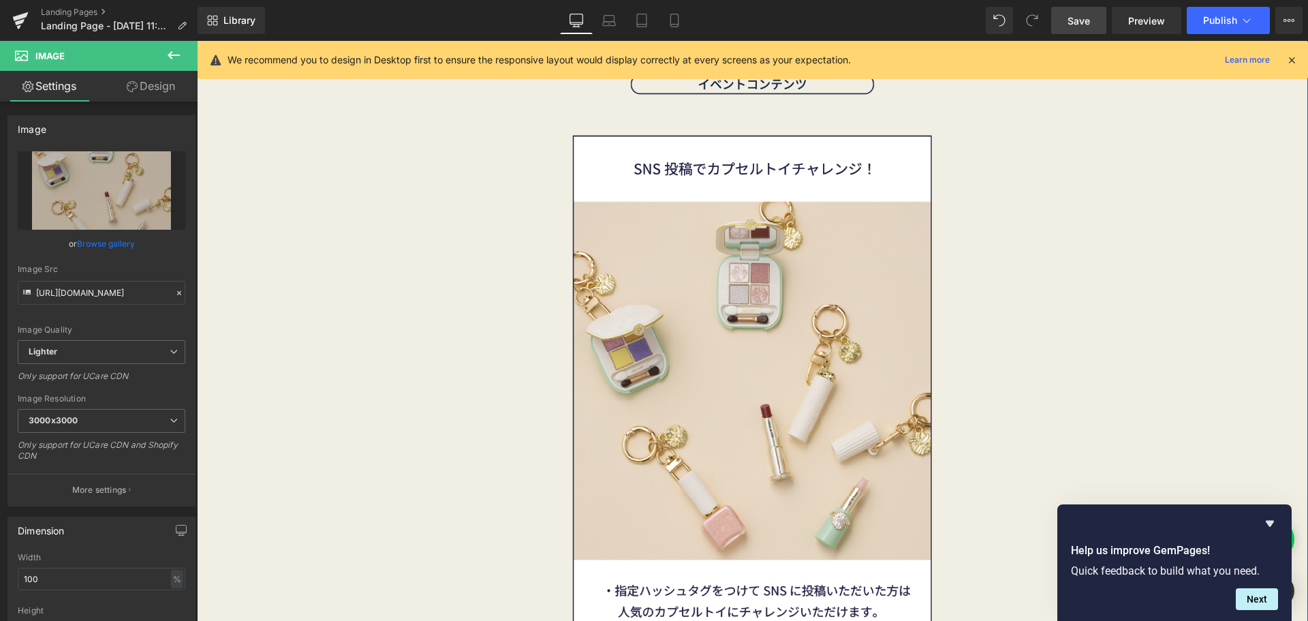
scroll to position [4007, 0]
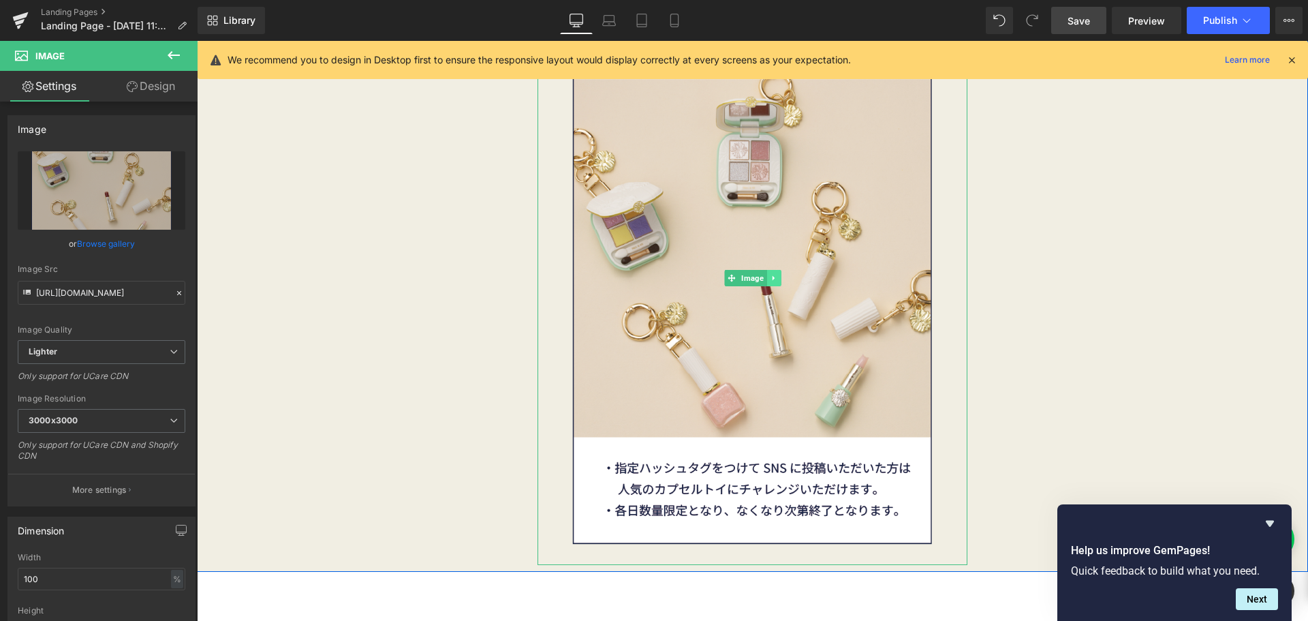
click at [773, 279] on link at bounding box center [773, 278] width 14 height 16
click at [777, 281] on icon at bounding box center [780, 278] width 7 height 8
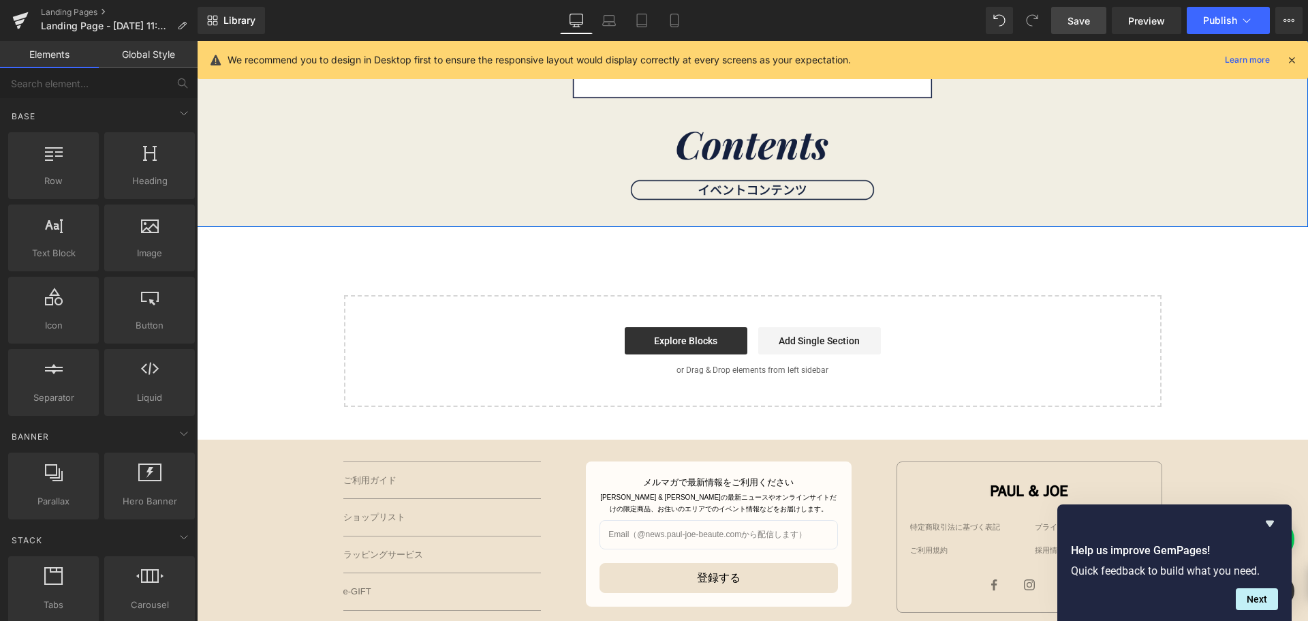
scroll to position [3502, 0]
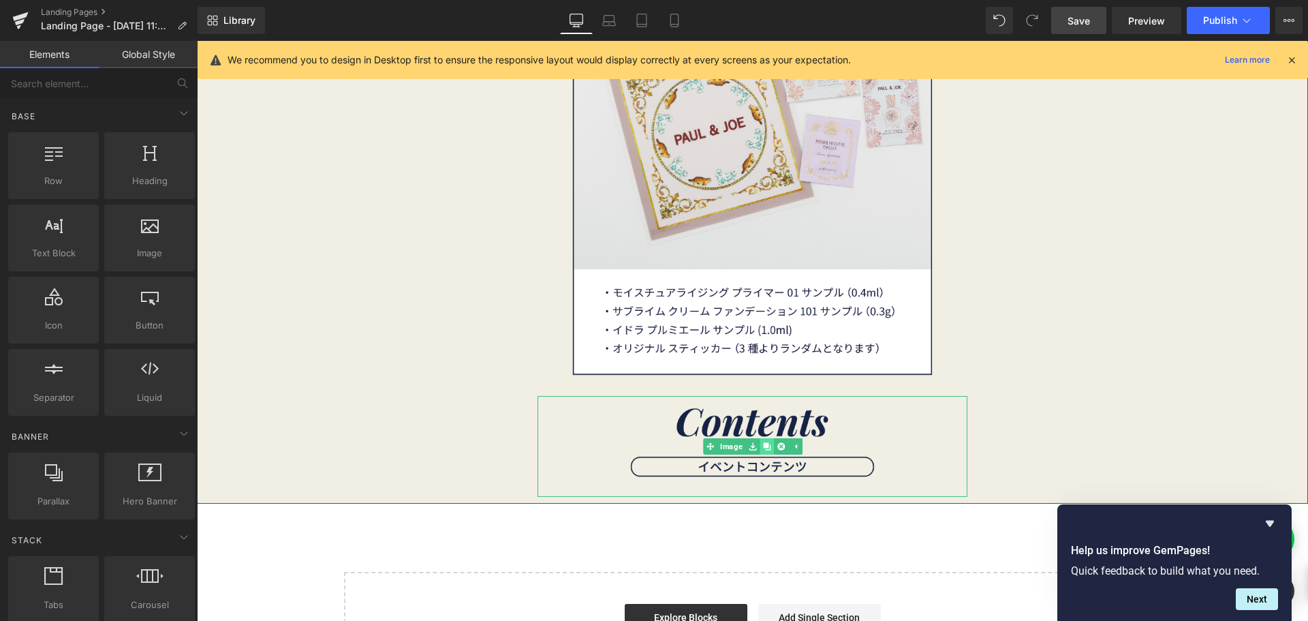
click at [764, 452] on link at bounding box center [766, 446] width 14 height 16
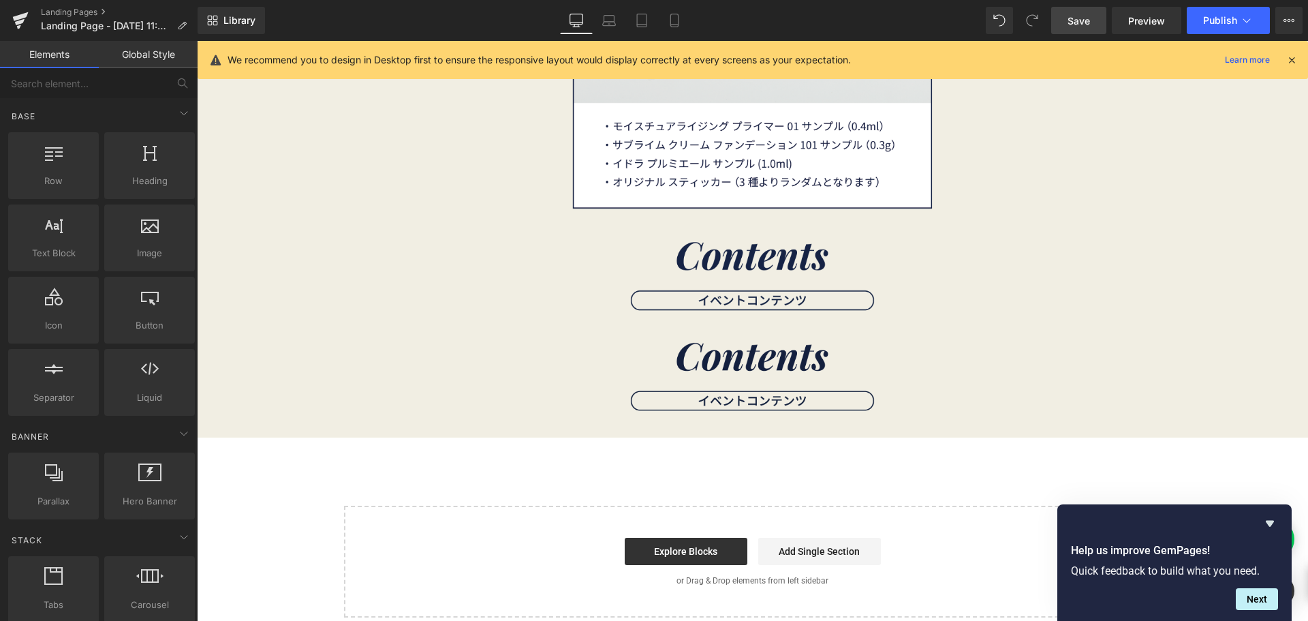
scroll to position [3667, 0]
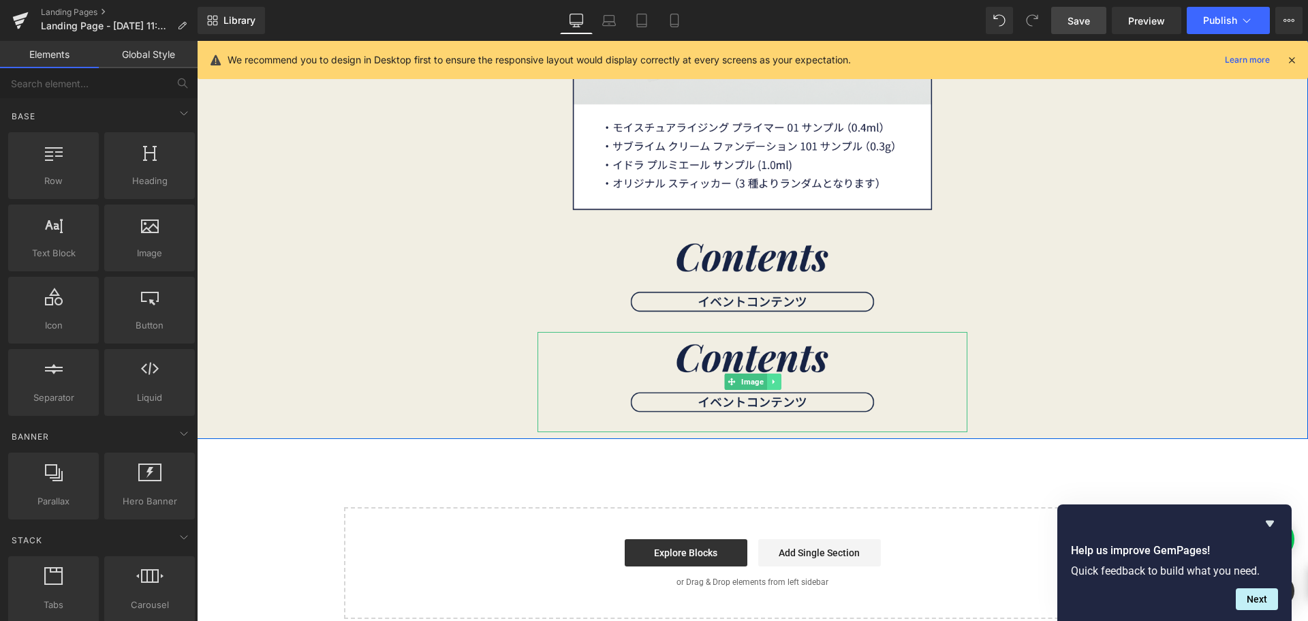
click at [770, 380] on icon at bounding box center [773, 381] width 7 height 8
click at [763, 383] on icon at bounding box center [766, 381] width 7 height 7
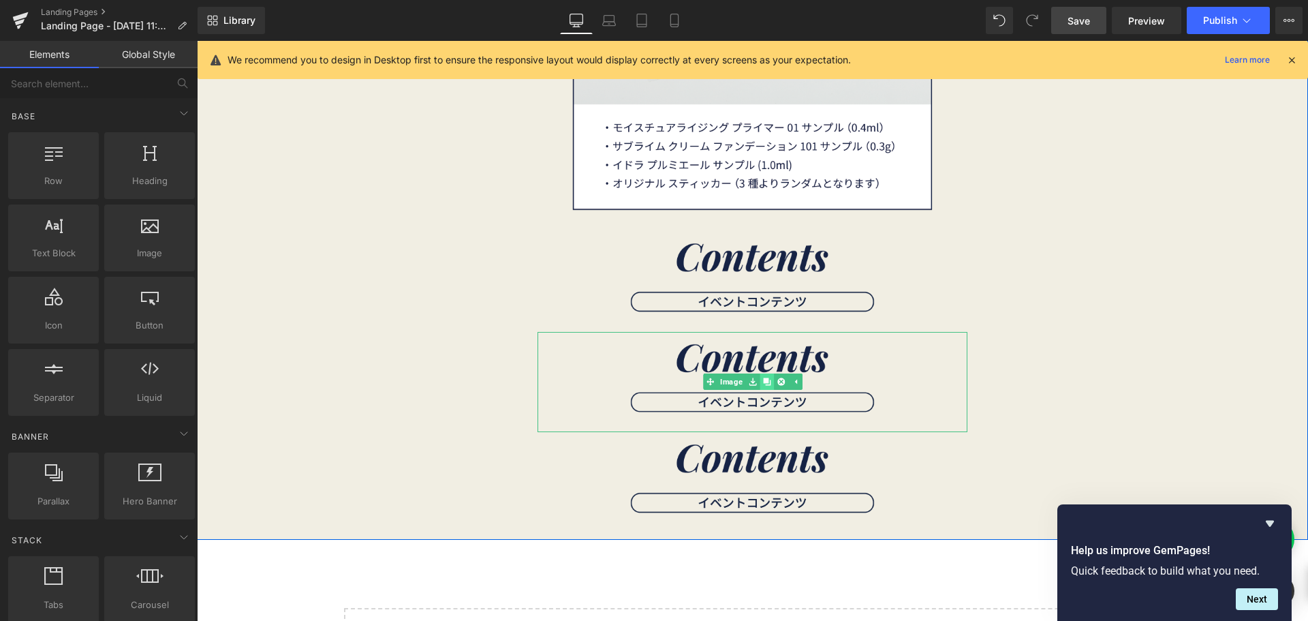
click at [763, 383] on icon at bounding box center [766, 381] width 7 height 8
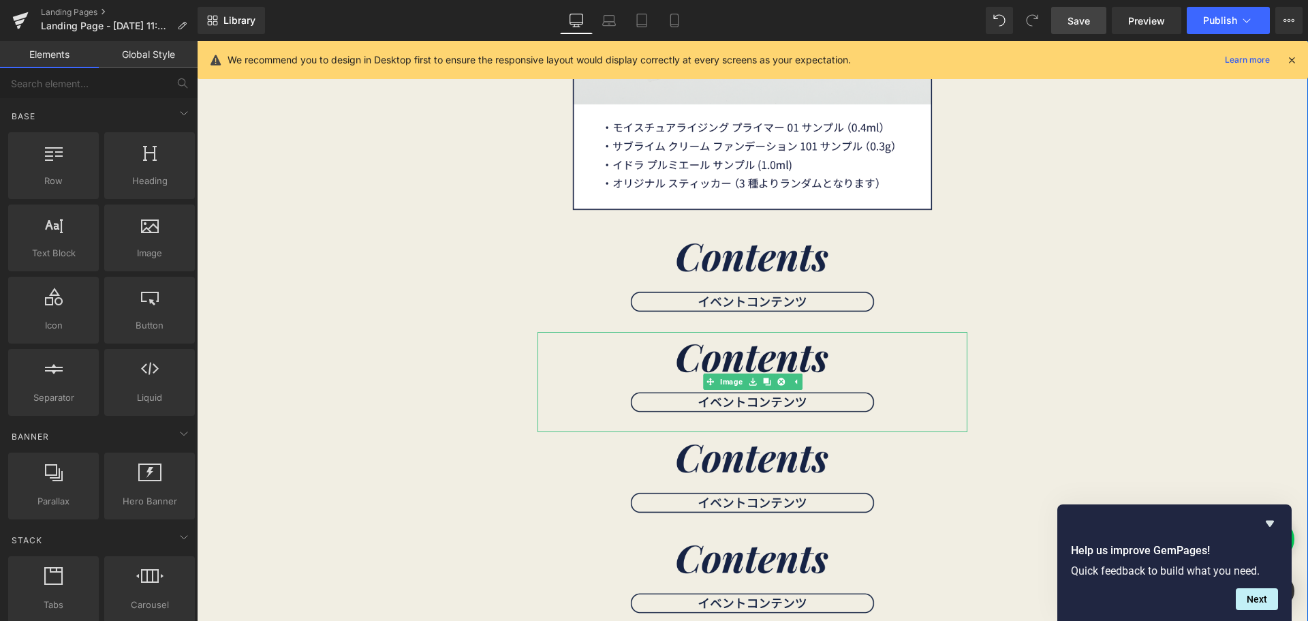
click at [633, 386] on img at bounding box center [752, 382] width 430 height 100
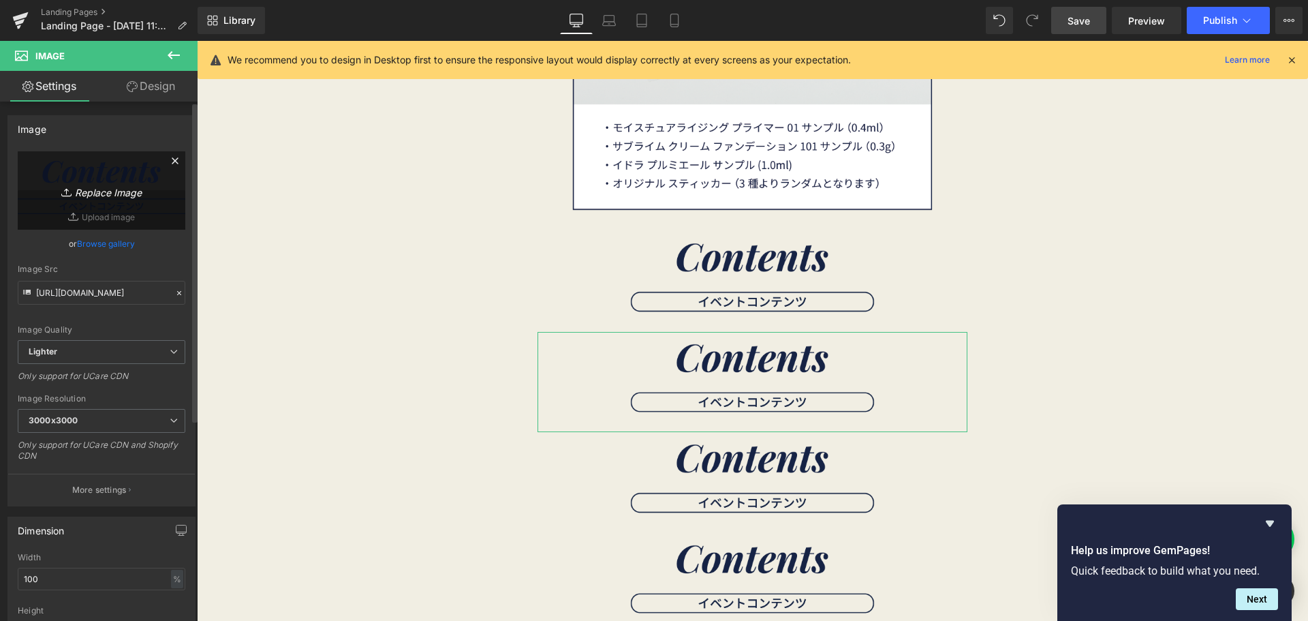
click at [96, 187] on icon "Replace Image" at bounding box center [101, 190] width 109 height 17
type input "C:\fakepath\30th素材-03.png"
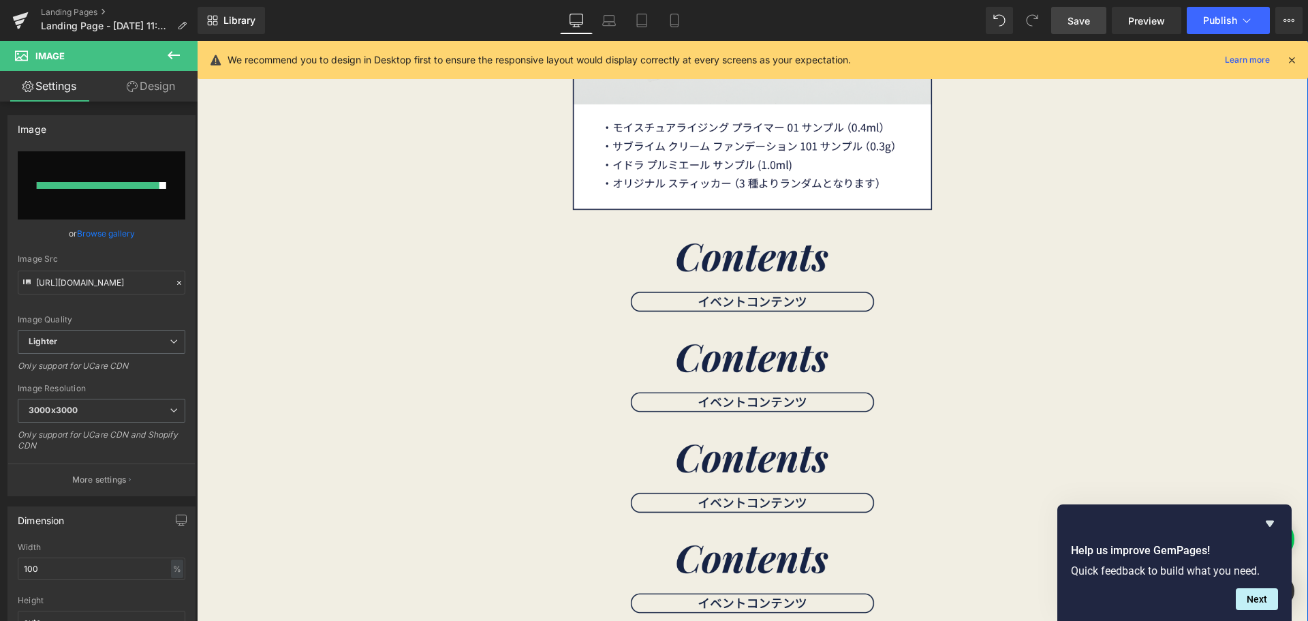
type input "[URL][DOMAIN_NAME]"
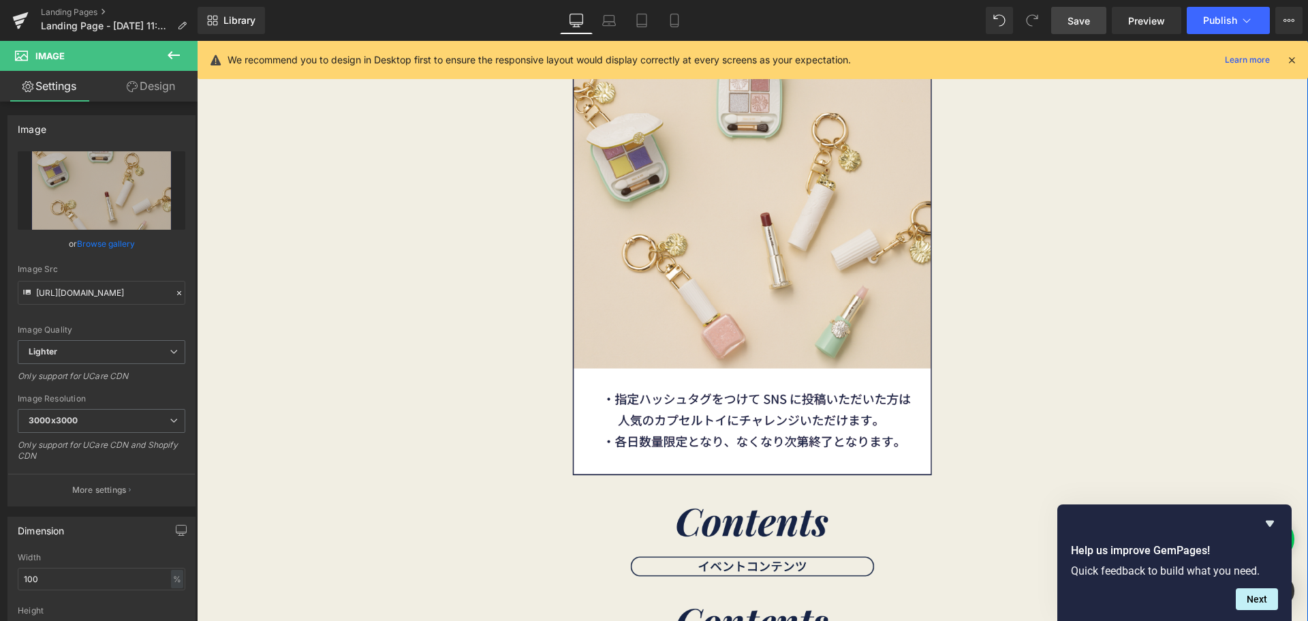
scroll to position [4348, 0]
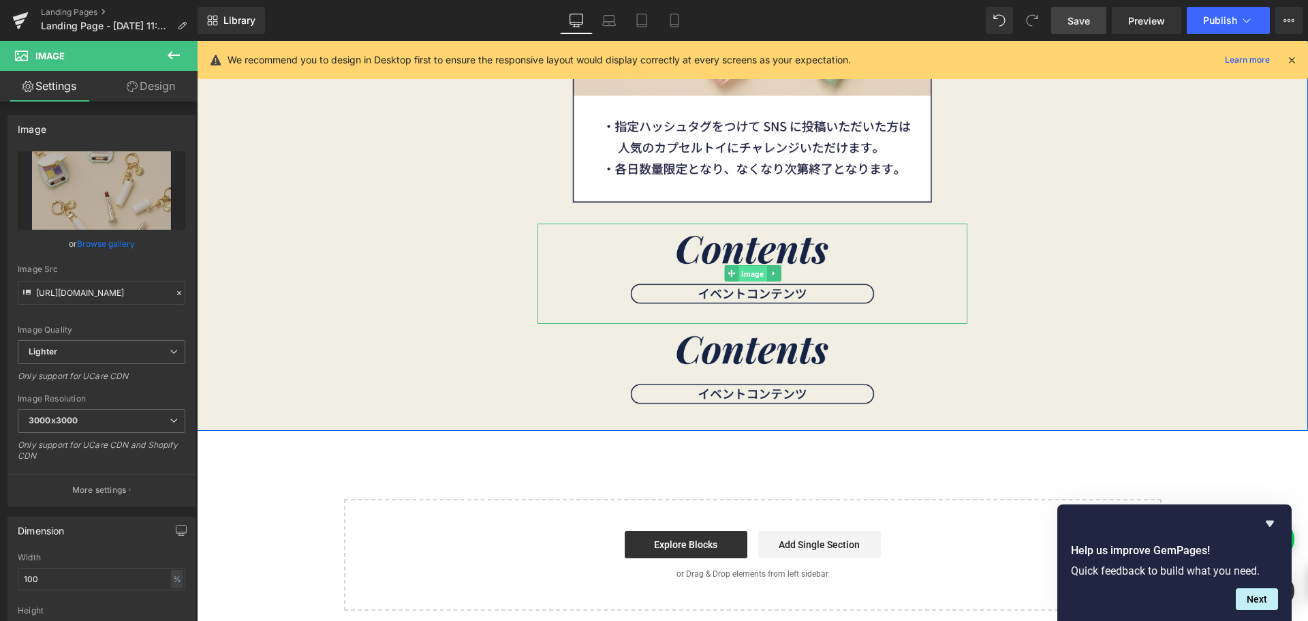
click at [742, 274] on span "Image" at bounding box center [752, 274] width 28 height 16
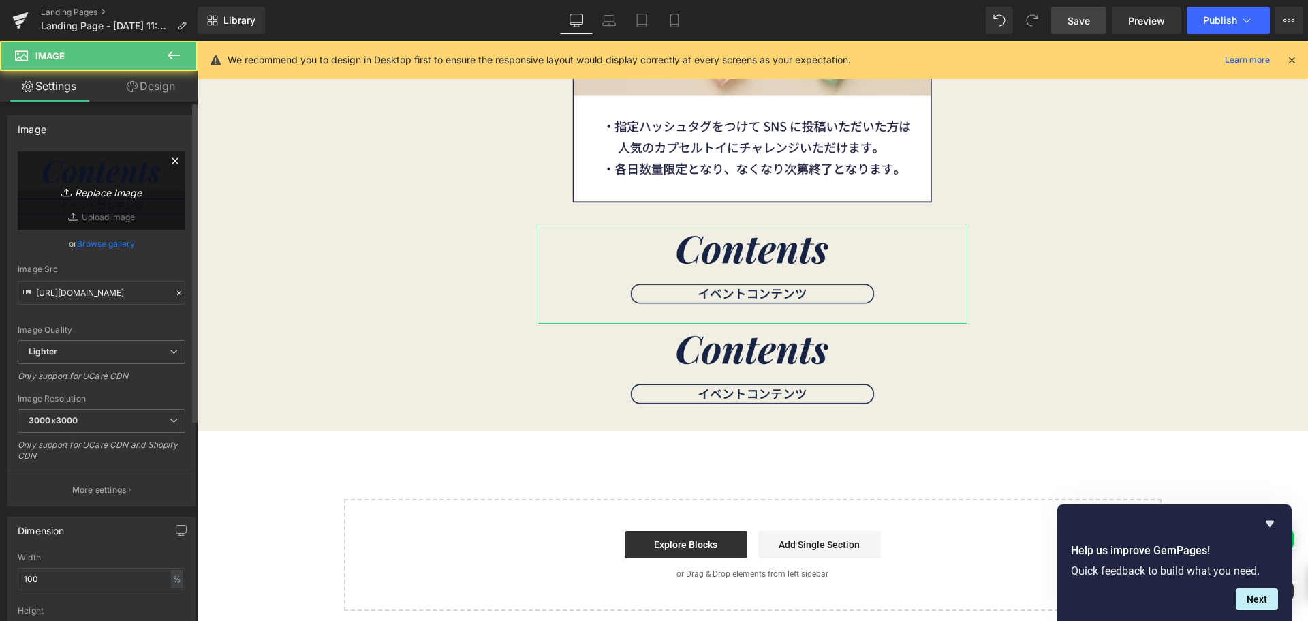
click at [62, 174] on link "Replace Image" at bounding box center [102, 190] width 168 height 78
type input "C:\fakepath\30th素材-07.png"
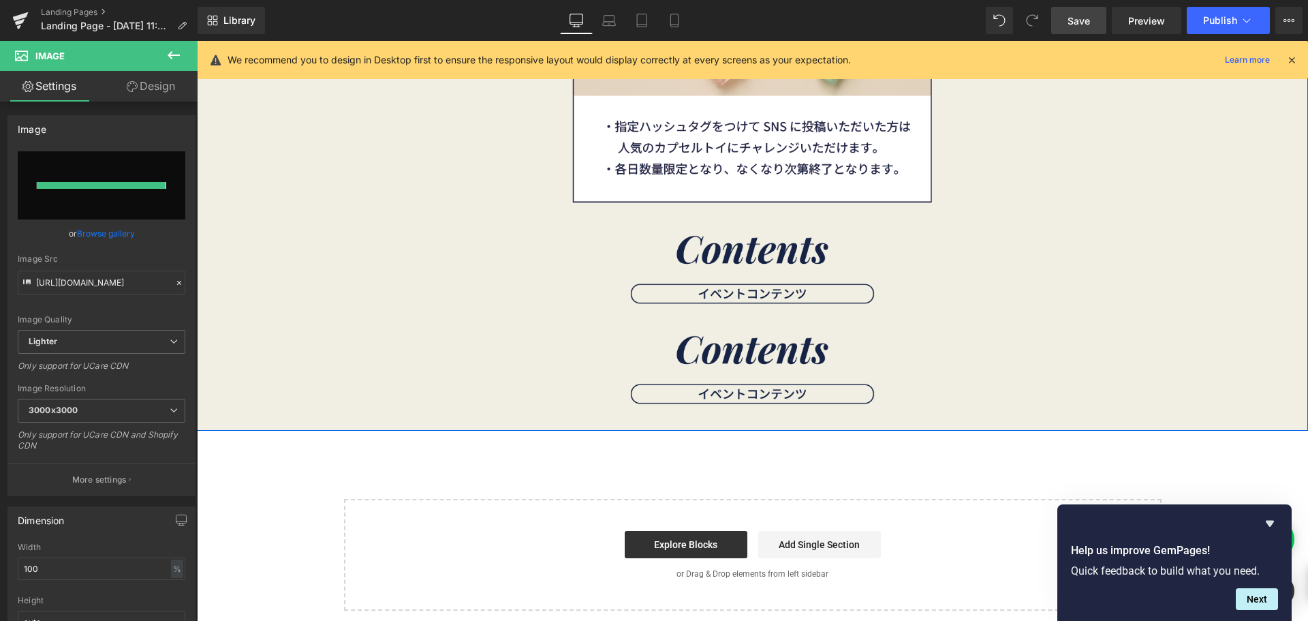
type input "[URL][DOMAIN_NAME]"
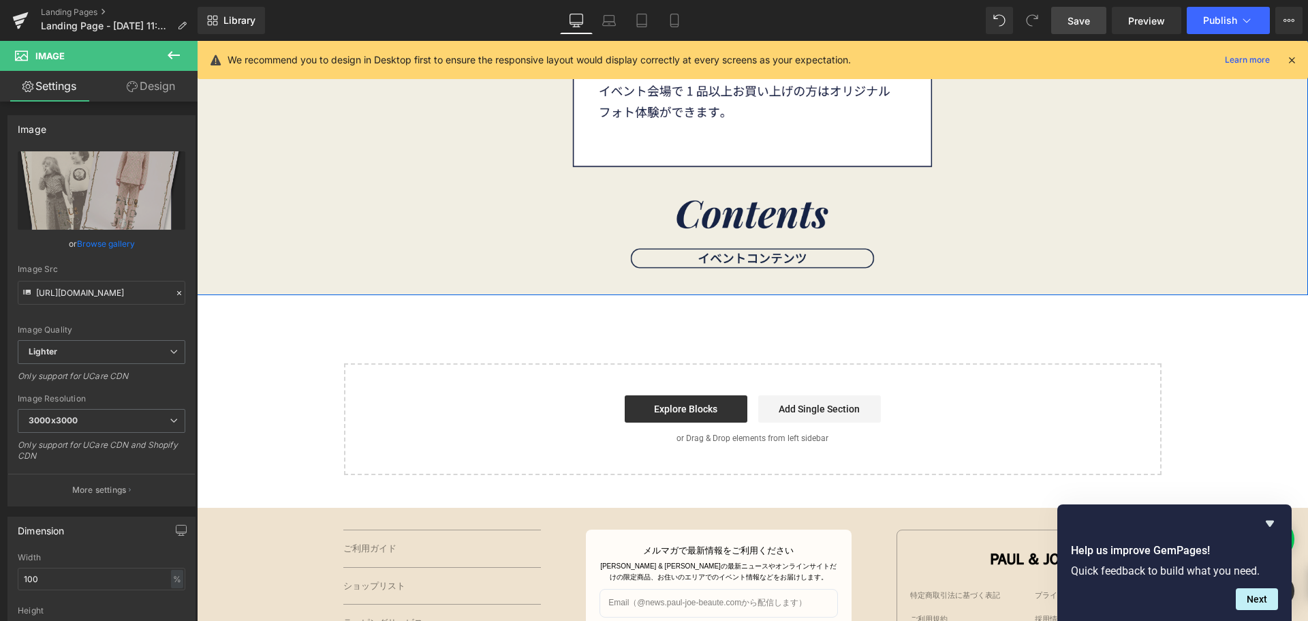
scroll to position [4961, 0]
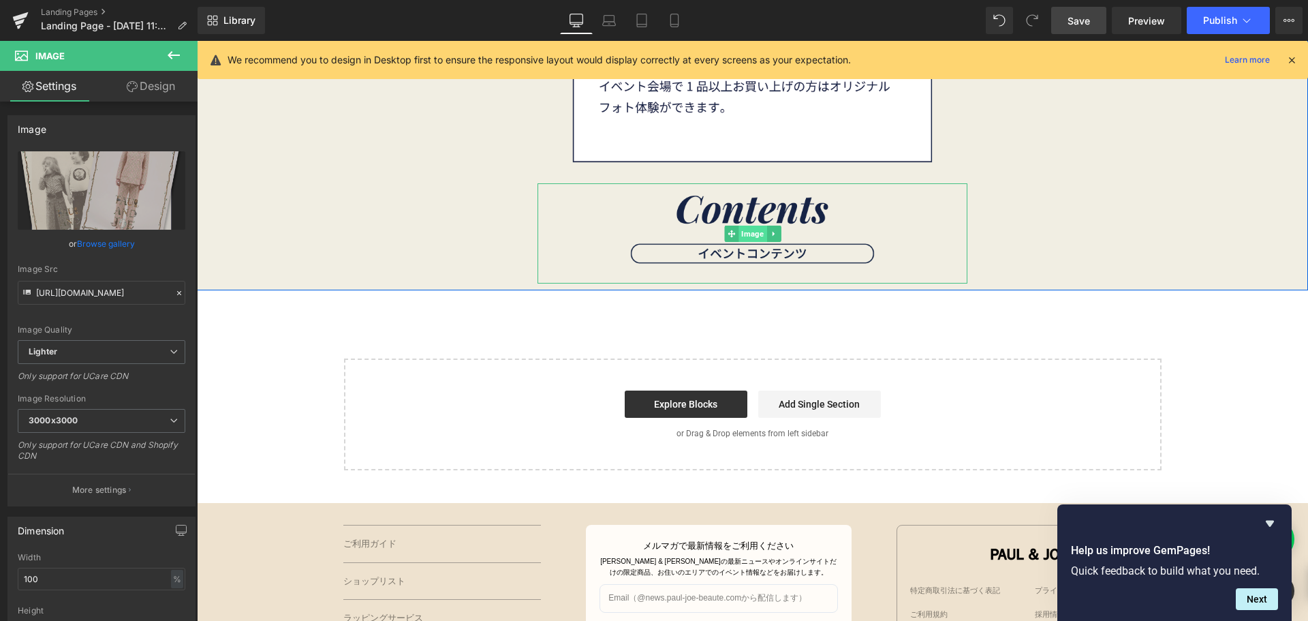
click at [738, 230] on span "Image" at bounding box center [752, 233] width 28 height 16
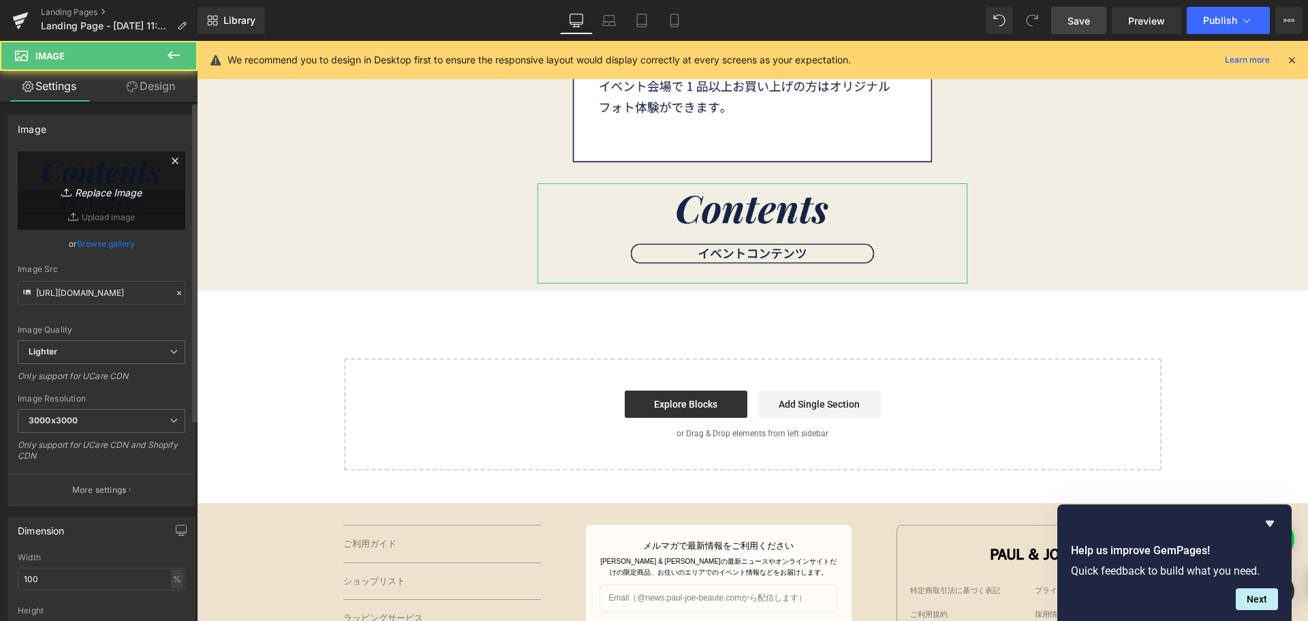
click at [117, 194] on icon "Replace Image" at bounding box center [101, 190] width 109 height 17
type input "C:\fakepath\30th素材-08.png"
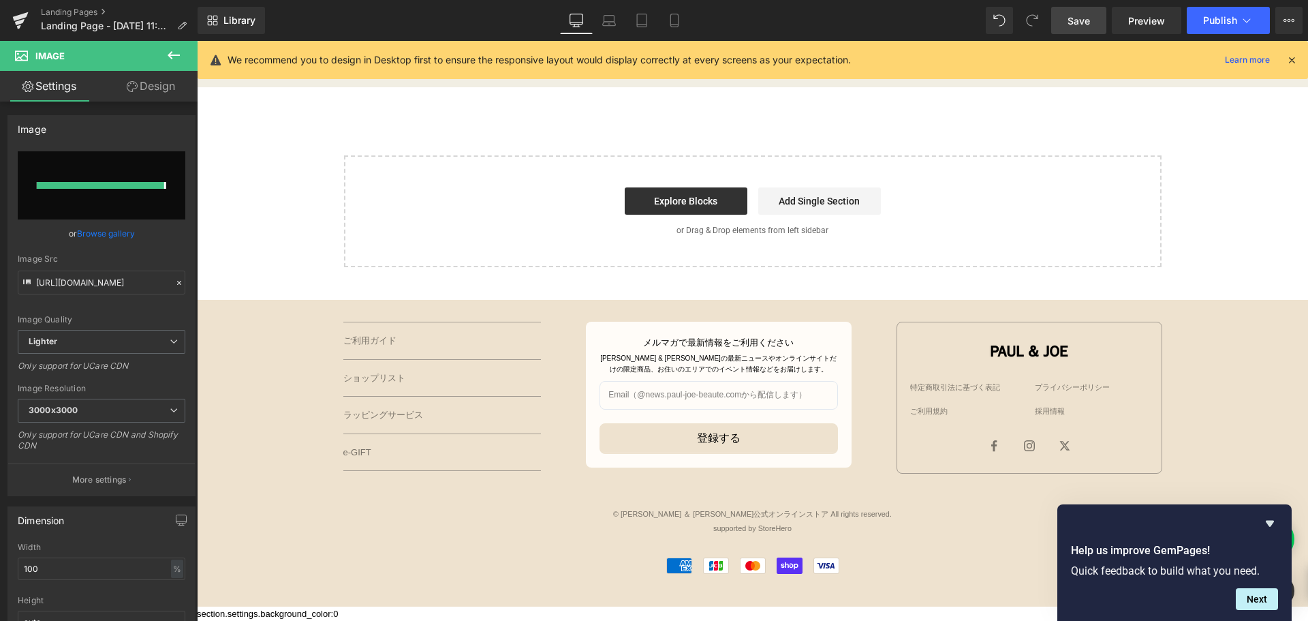
scroll to position [5637, 0]
type input "[URL][DOMAIN_NAME]"
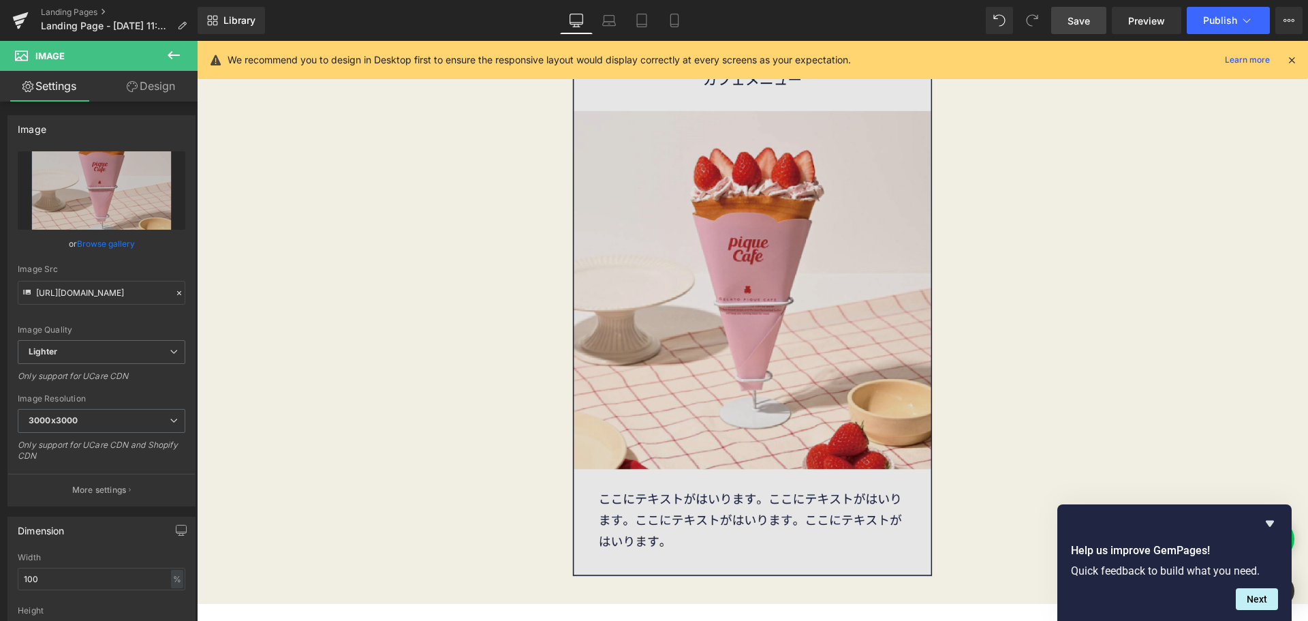
scroll to position [5092, 0]
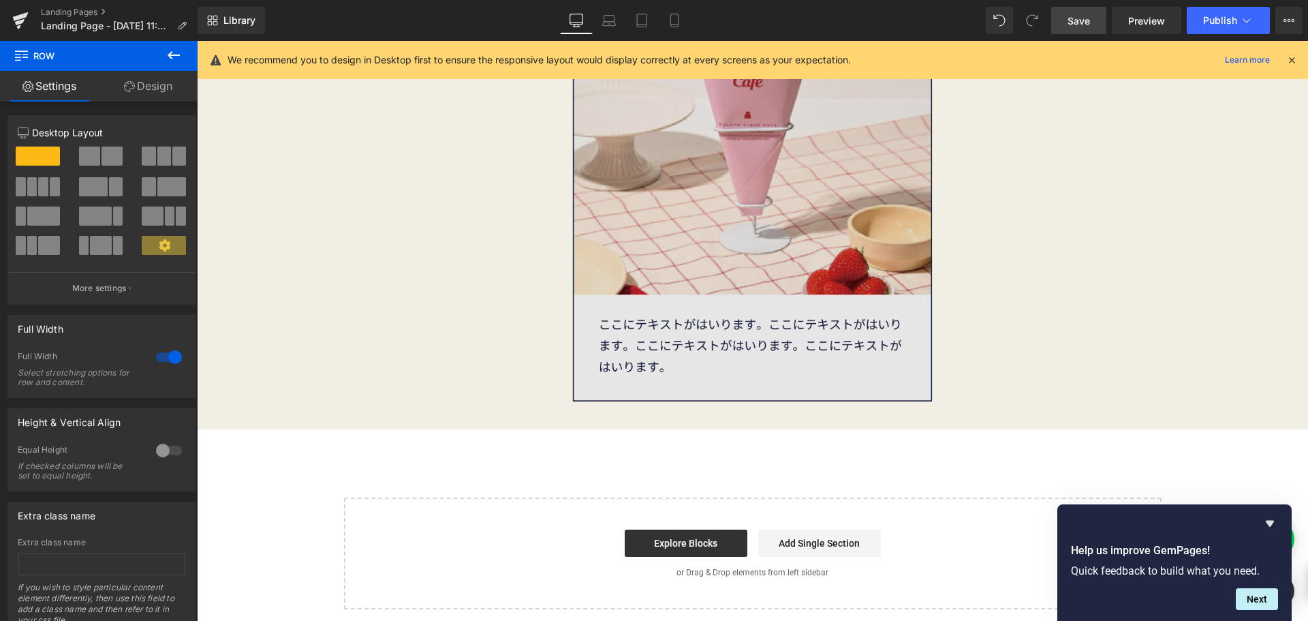
scroll to position [5228, 0]
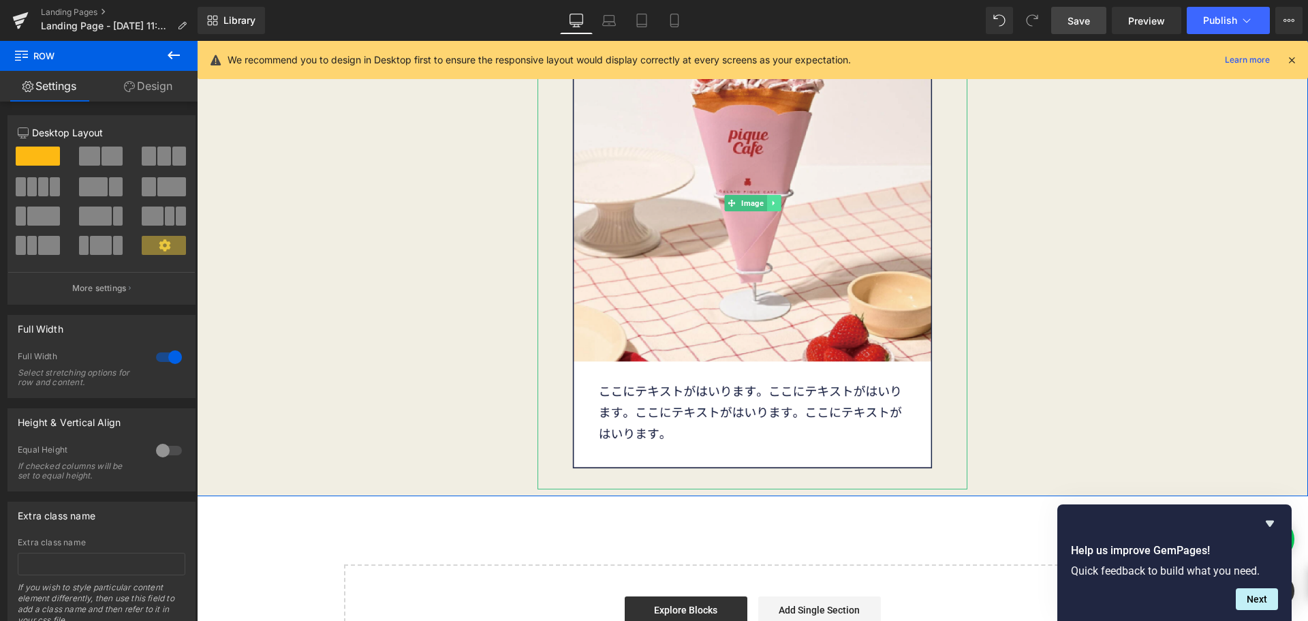
click at [770, 202] on icon at bounding box center [773, 203] width 7 height 8
click at [724, 206] on link "Image" at bounding box center [724, 203] width 42 height 16
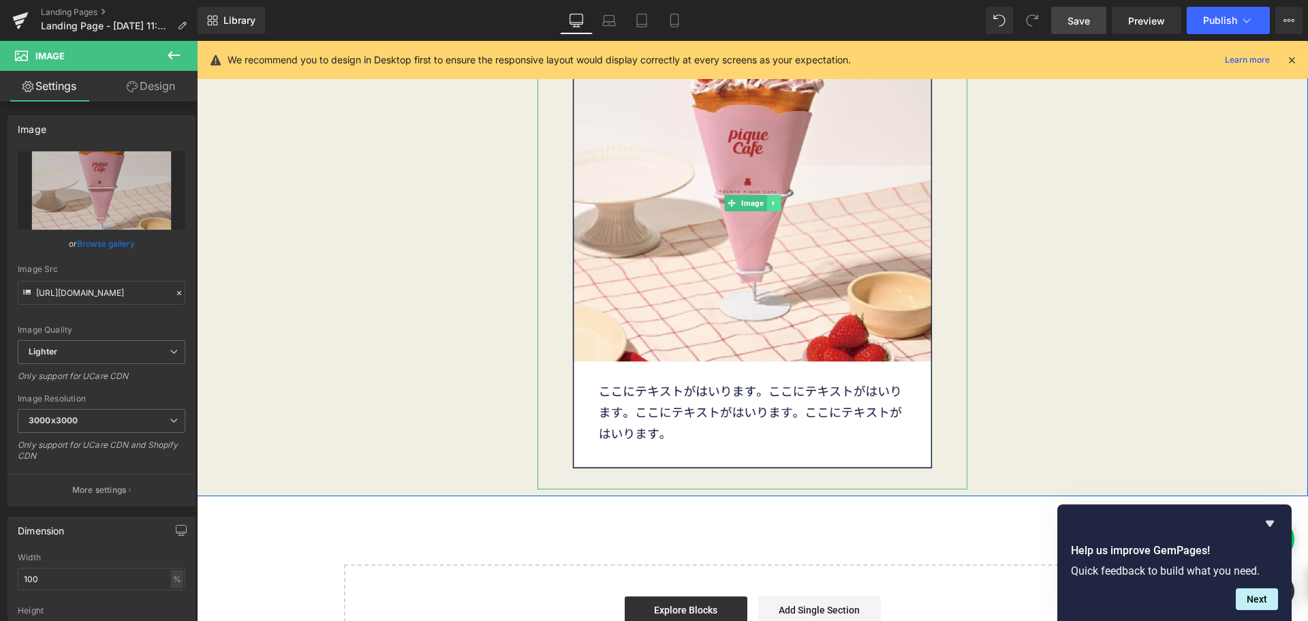
click at [772, 202] on icon at bounding box center [773, 202] width 2 height 5
click at [763, 202] on icon at bounding box center [766, 202] width 7 height 7
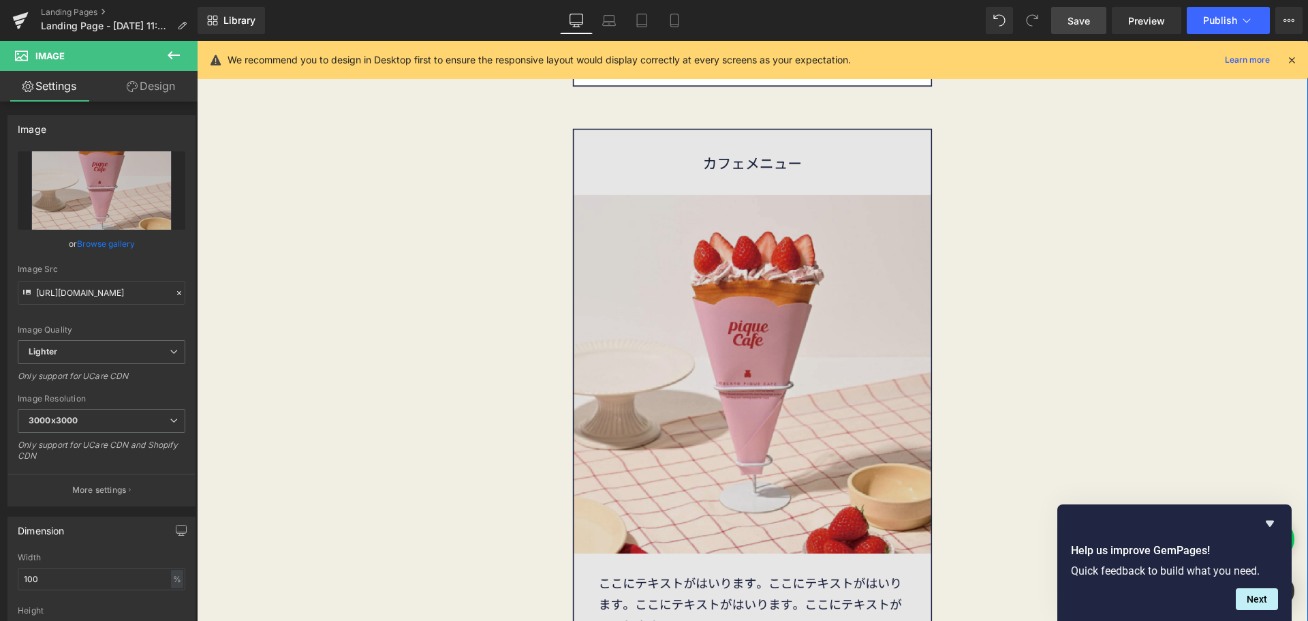
scroll to position [5622, 0]
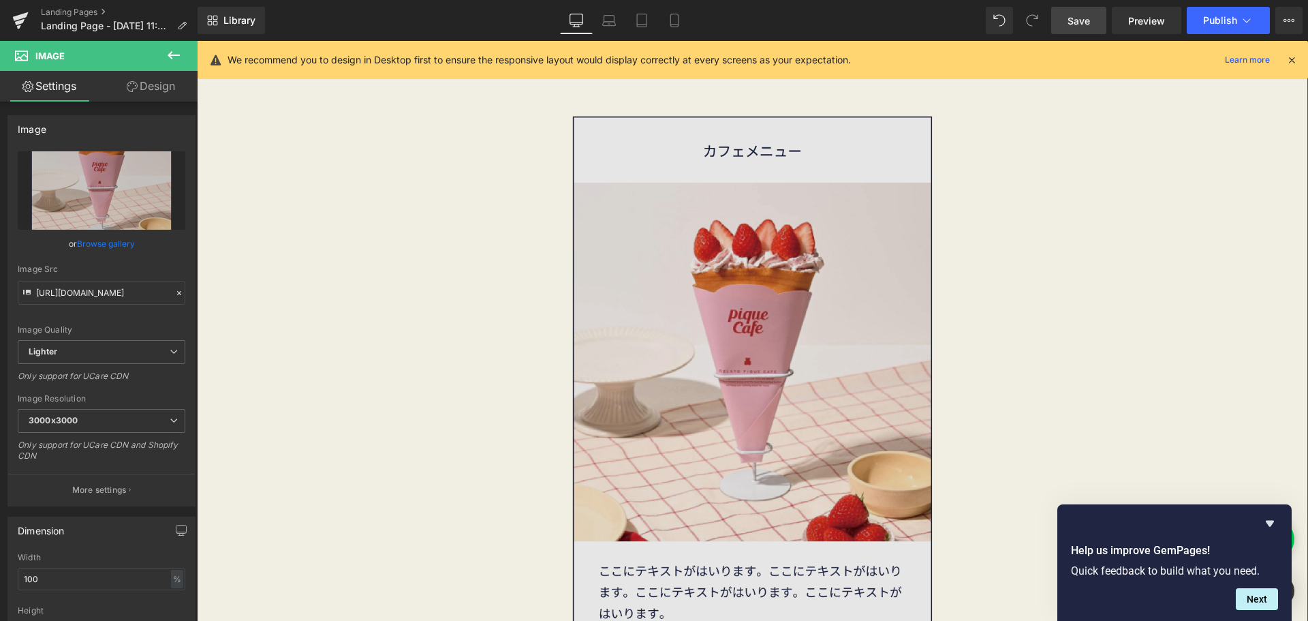
click at [774, 313] on img at bounding box center [752, 381] width 430 height 573
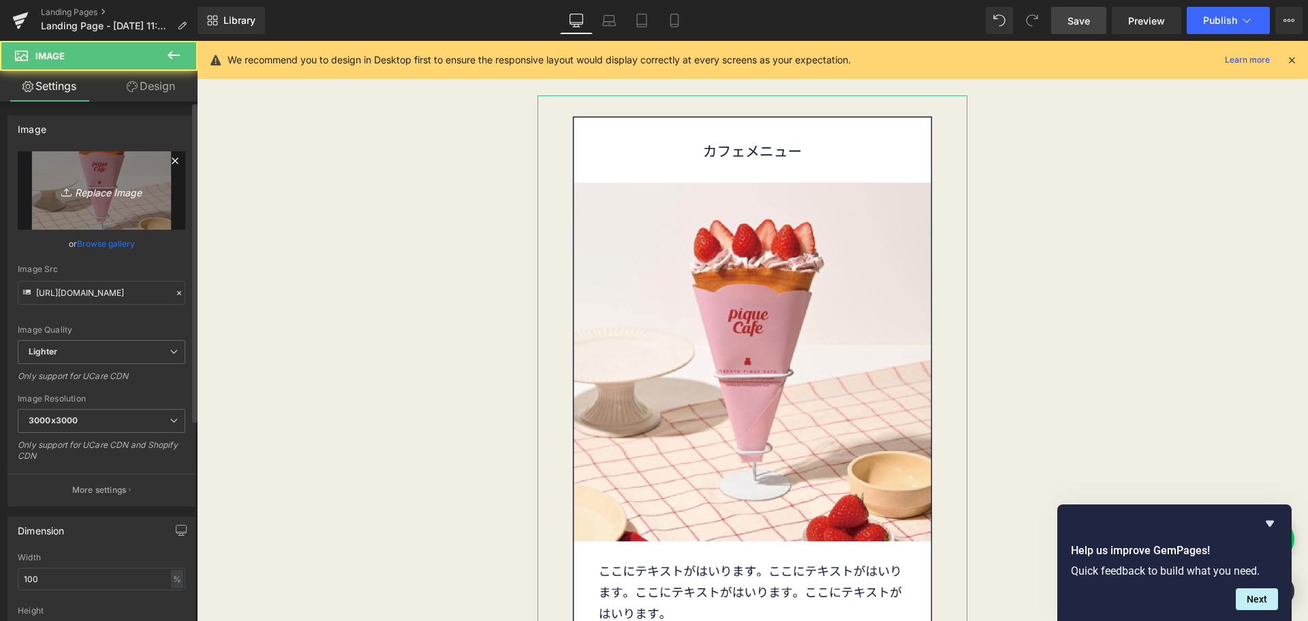
click at [112, 214] on link "Replace Image" at bounding box center [102, 190] width 168 height 78
type input "C:\fakepath\30th素材-09.png"
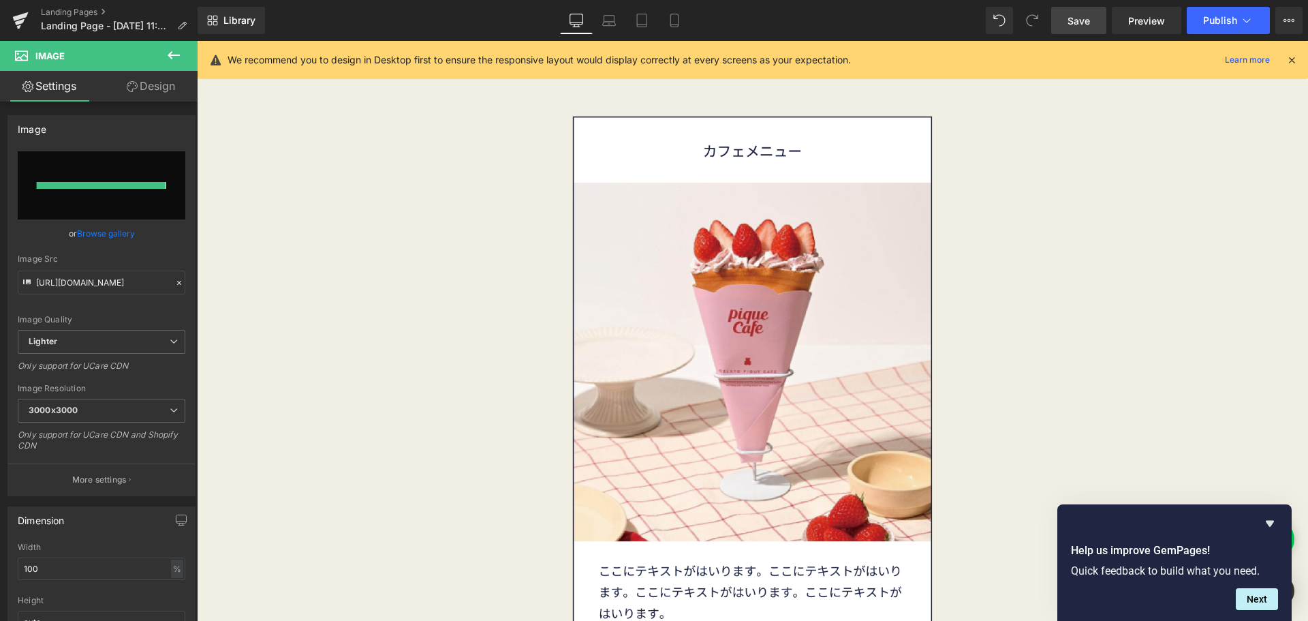
type input "[URL][DOMAIN_NAME]"
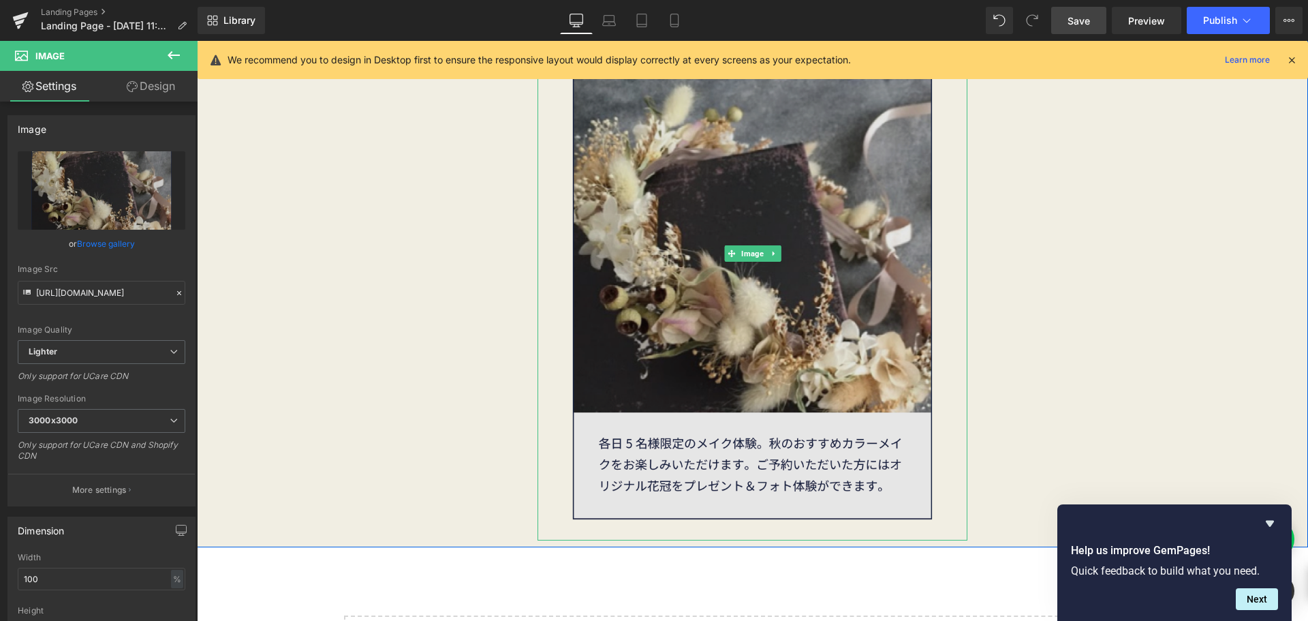
scroll to position [5894, 0]
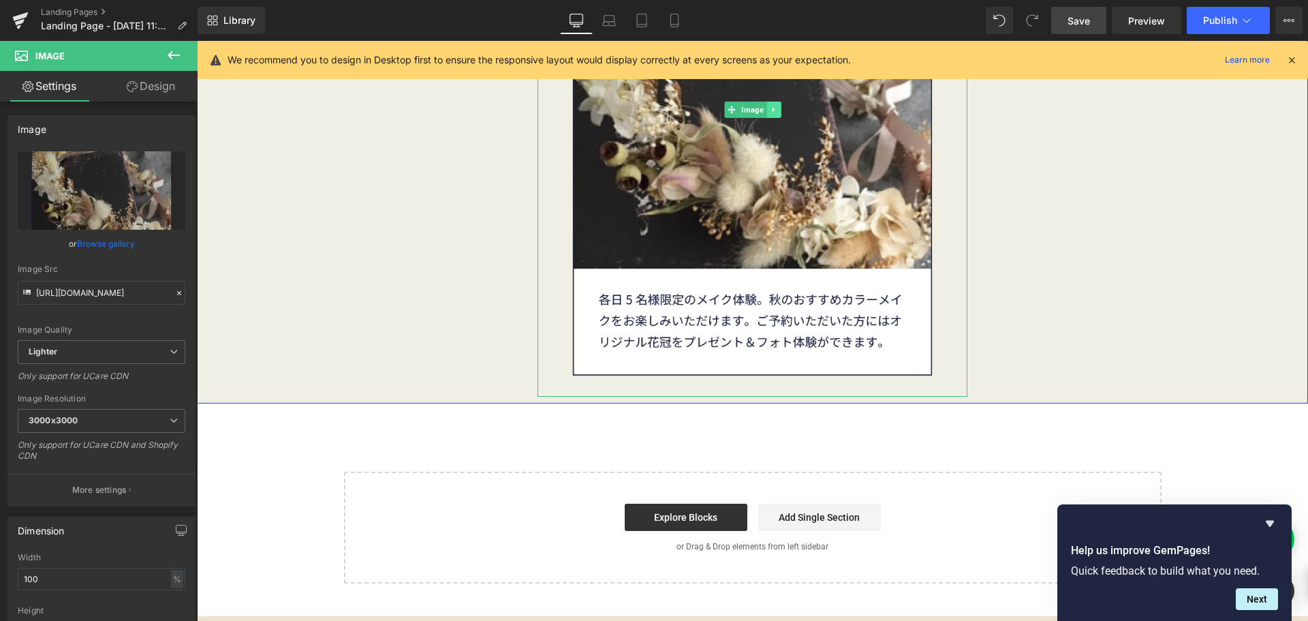
click at [774, 110] on link at bounding box center [773, 109] width 14 height 16
click at [763, 111] on icon at bounding box center [766, 109] width 7 height 7
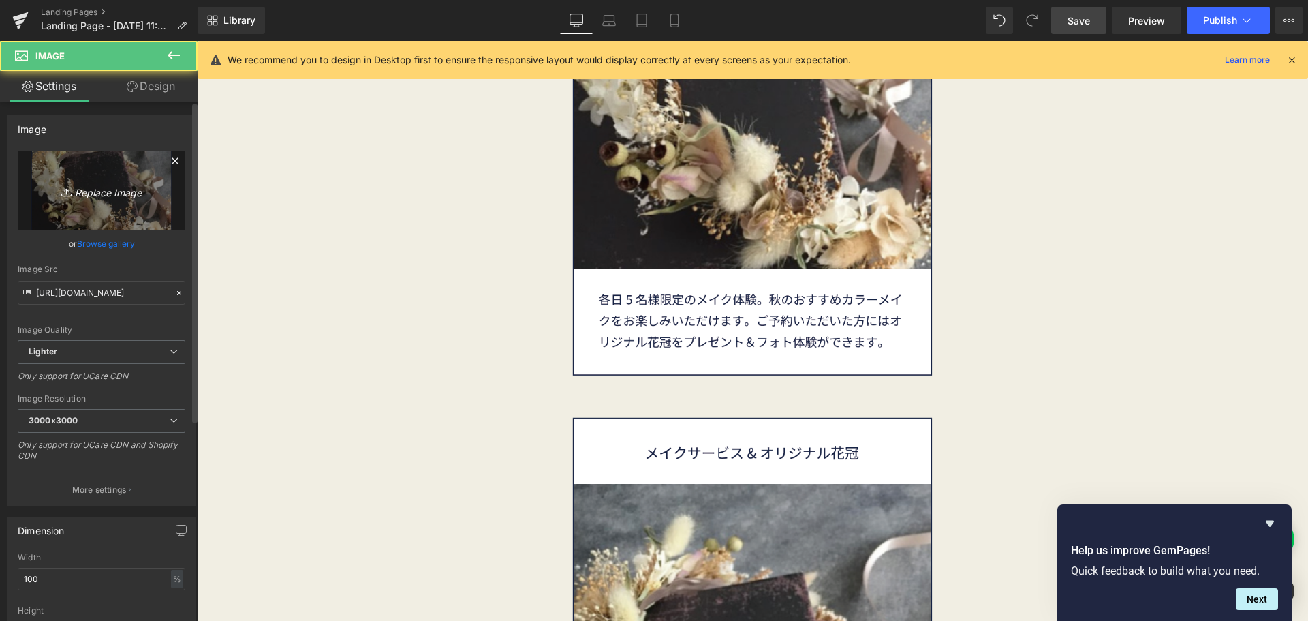
click at [136, 221] on link "Replace Image" at bounding box center [102, 190] width 168 height 78
type input "C:\fakepath\30th素材-12.png"
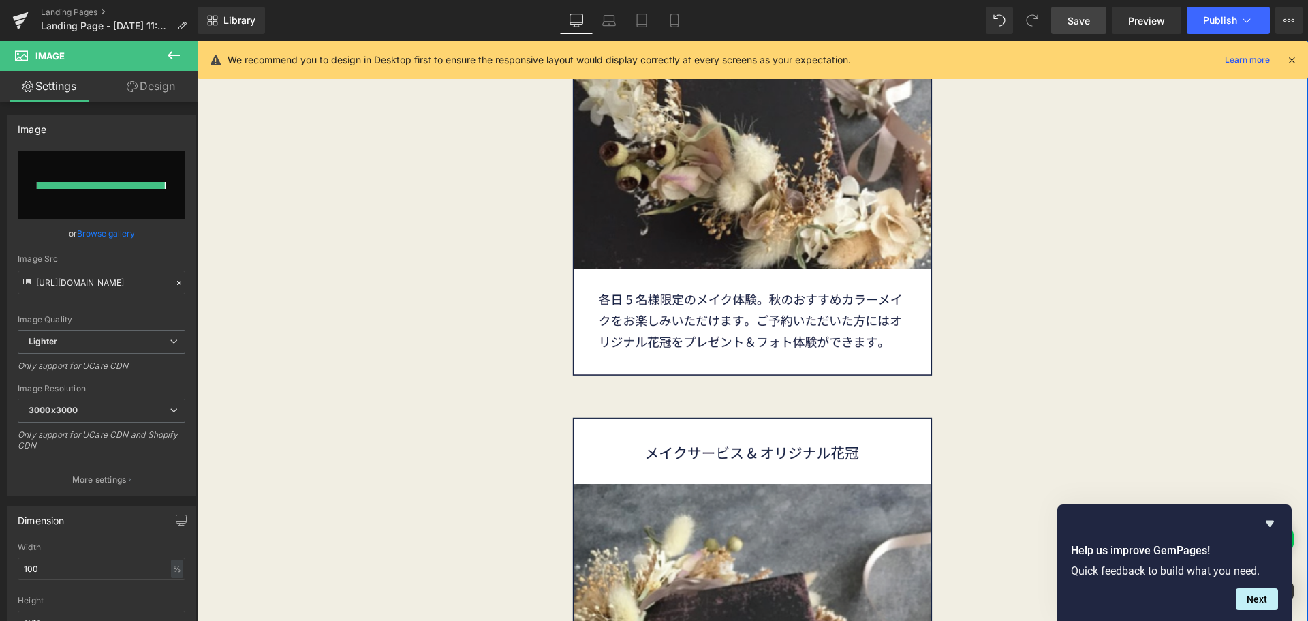
type input "[URL][DOMAIN_NAME]"
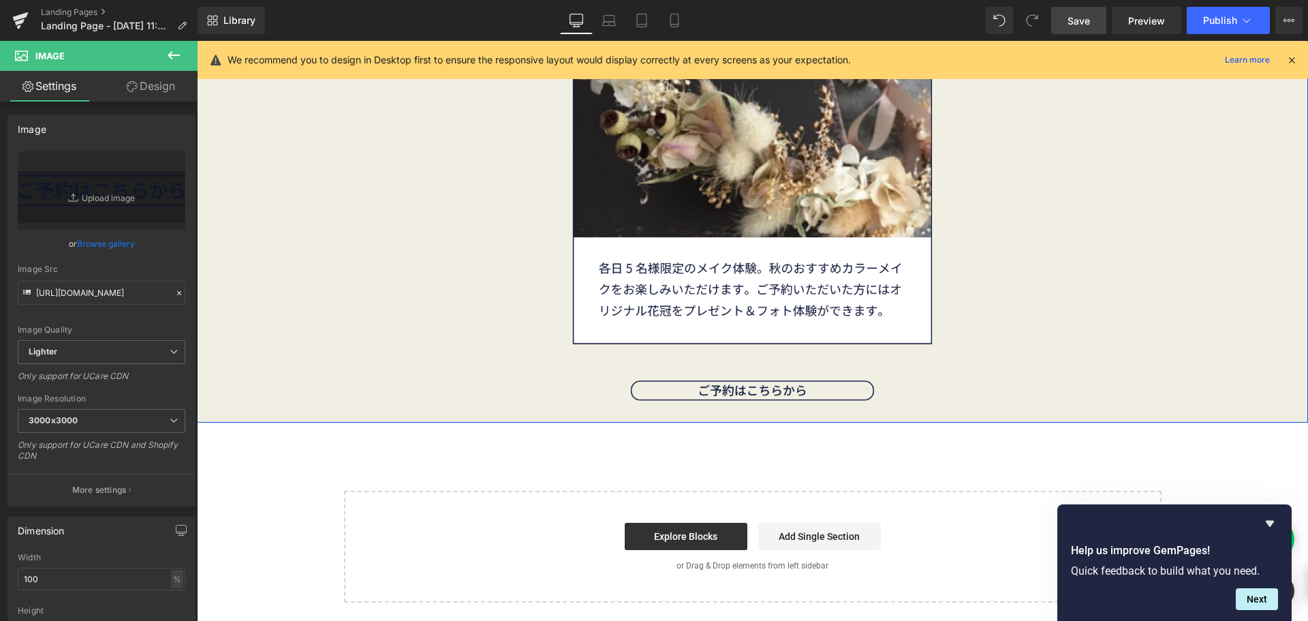
scroll to position [6030, 0]
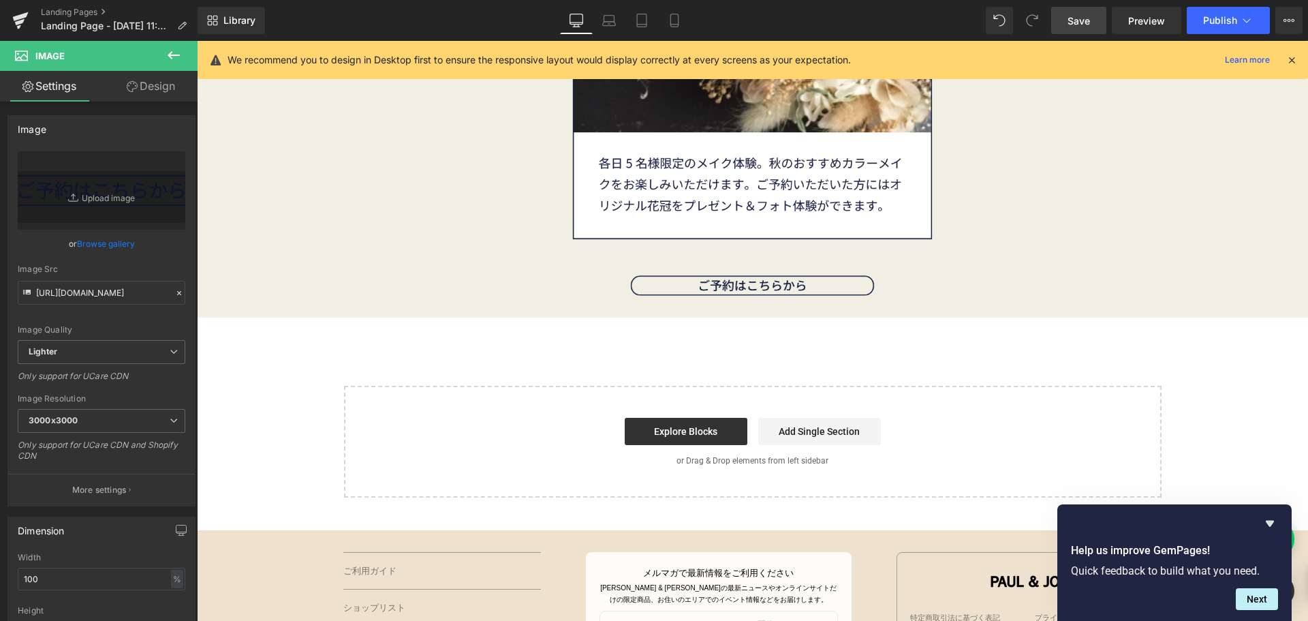
click at [1073, 29] on link "Save" at bounding box center [1078, 20] width 55 height 27
